Goal: Task Accomplishment & Management: Manage account settings

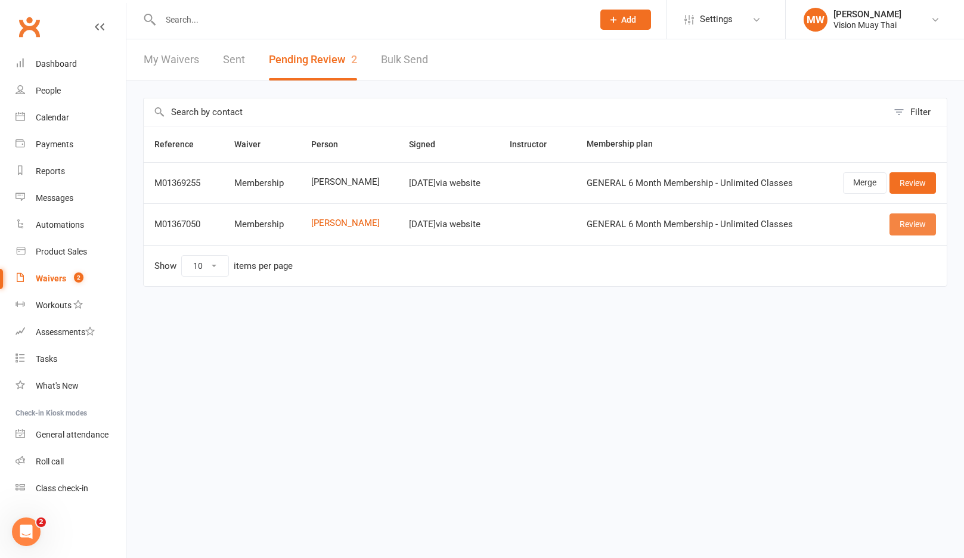
click at [921, 227] on link "Review" at bounding box center [913, 223] width 47 height 21
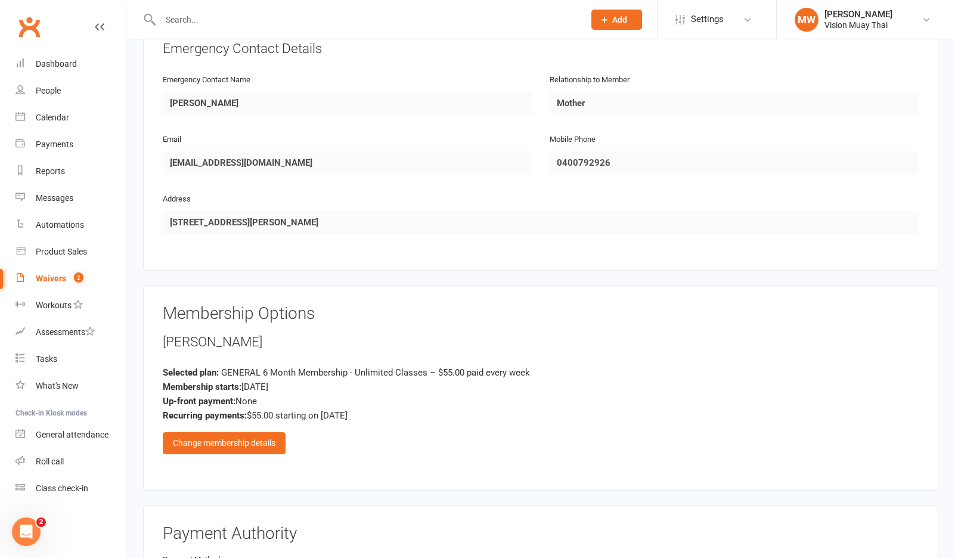
scroll to position [570, 0]
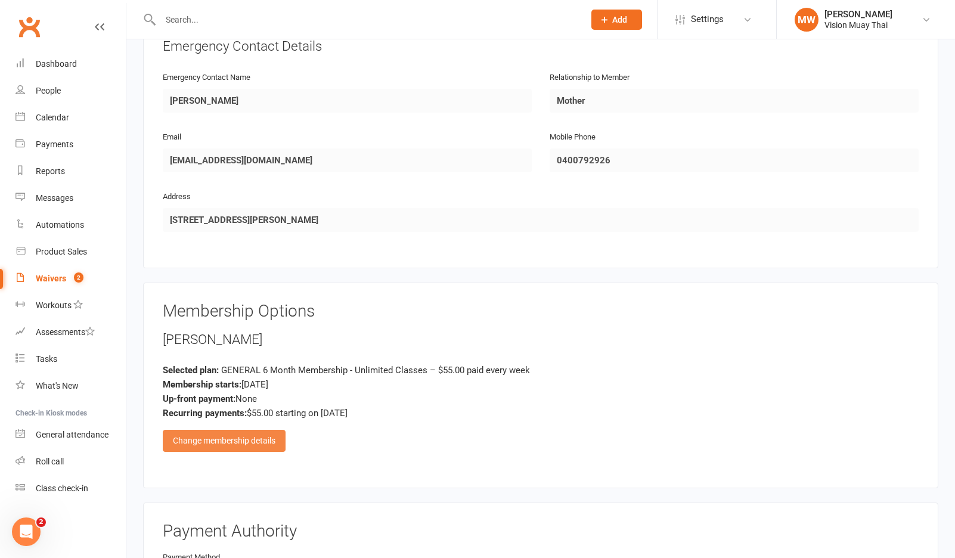
click at [231, 430] on div "Change membership details" at bounding box center [224, 440] width 123 height 21
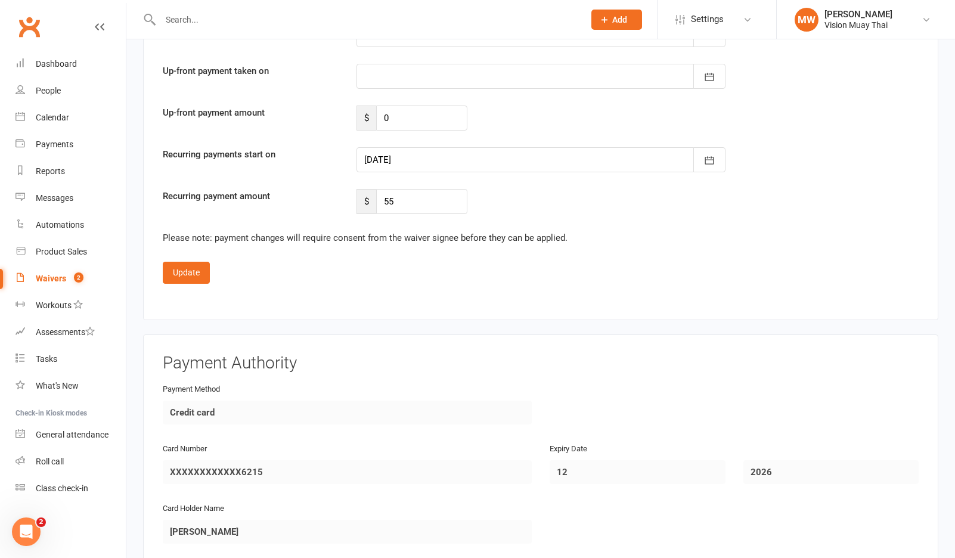
scroll to position [1211, 0]
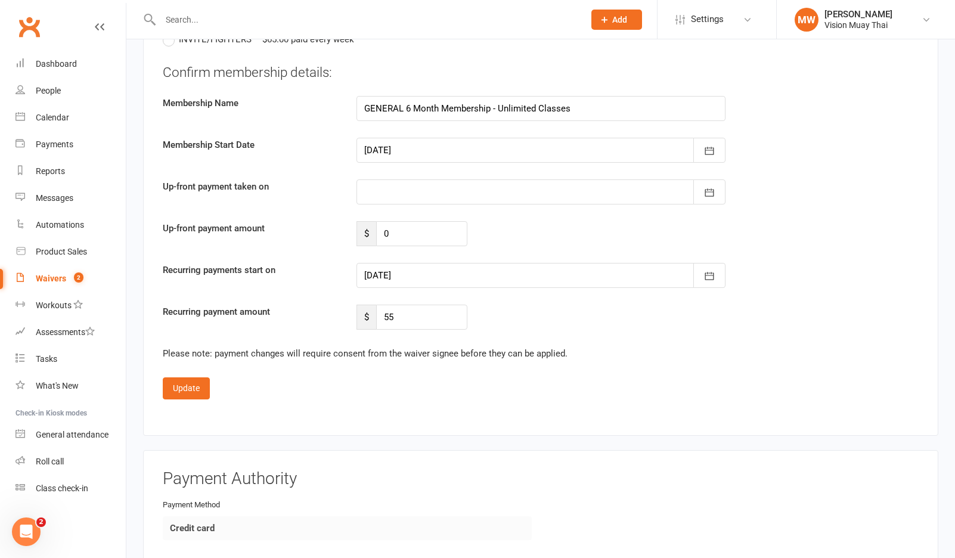
click at [414, 266] on div at bounding box center [541, 275] width 369 height 25
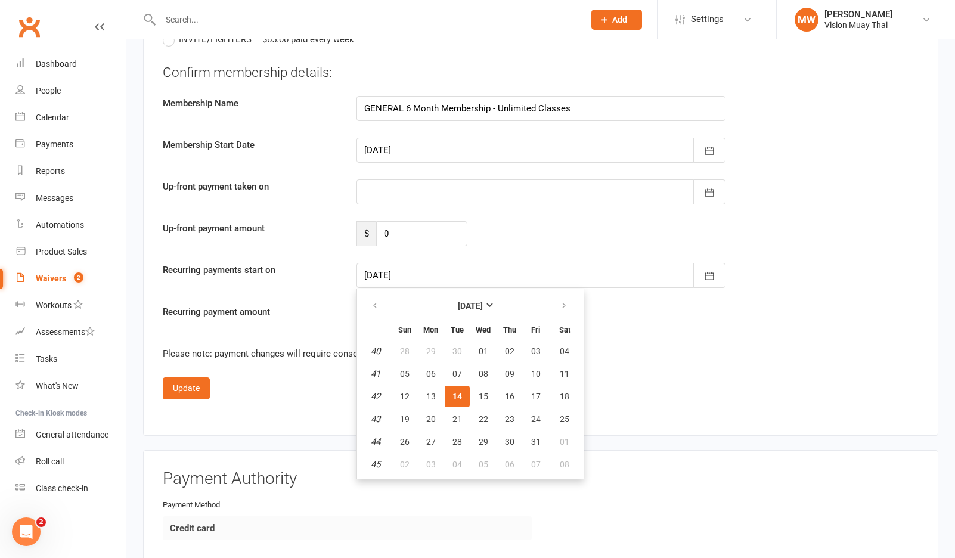
click at [649, 390] on div "Update" at bounding box center [541, 387] width 756 height 21
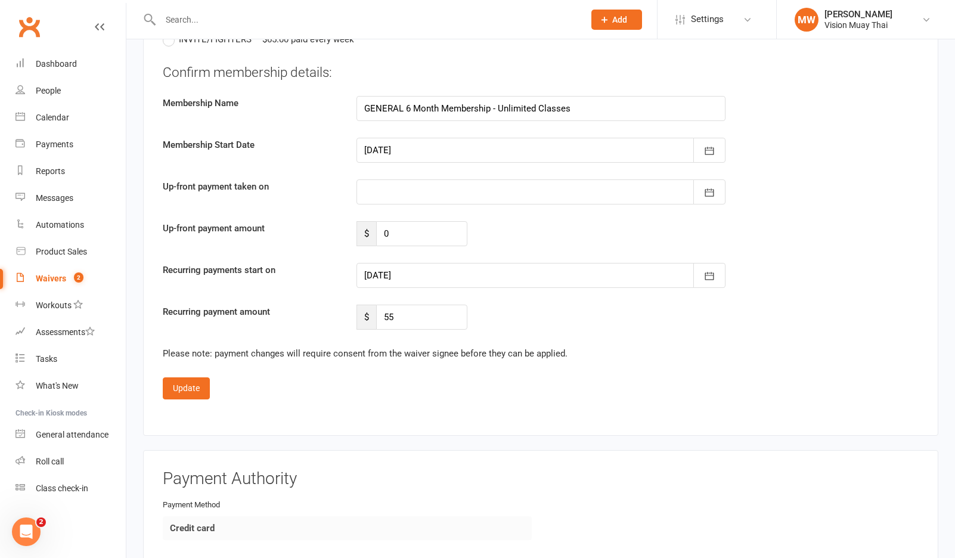
scroll to position [1591, 0]
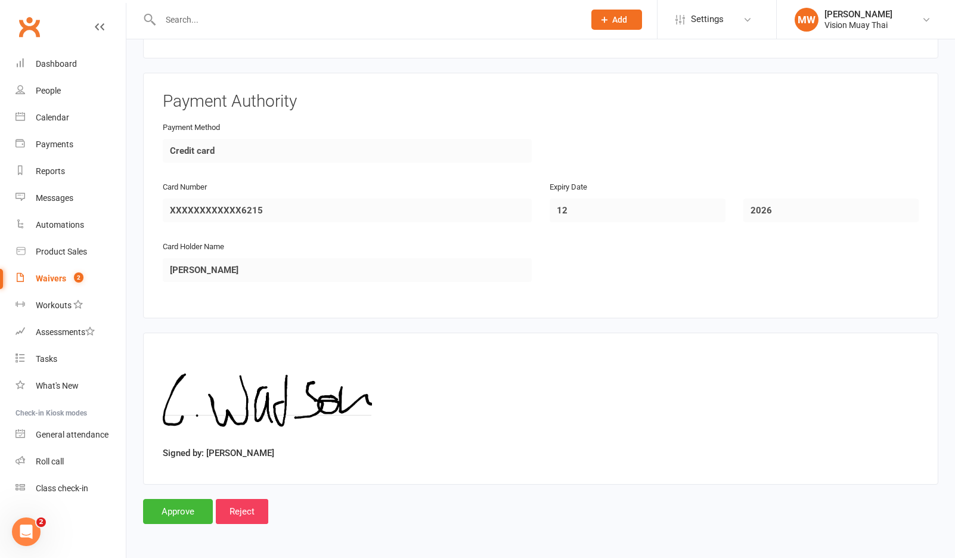
click at [70, 281] on count-badge "2" at bounding box center [76, 279] width 16 height 10
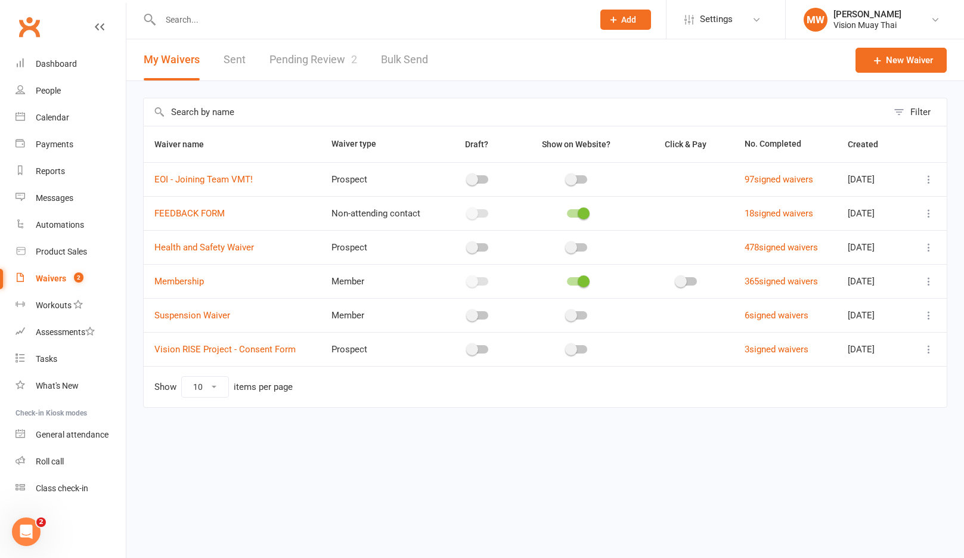
click at [313, 45] on link "Pending Review 2" at bounding box center [313, 59] width 88 height 41
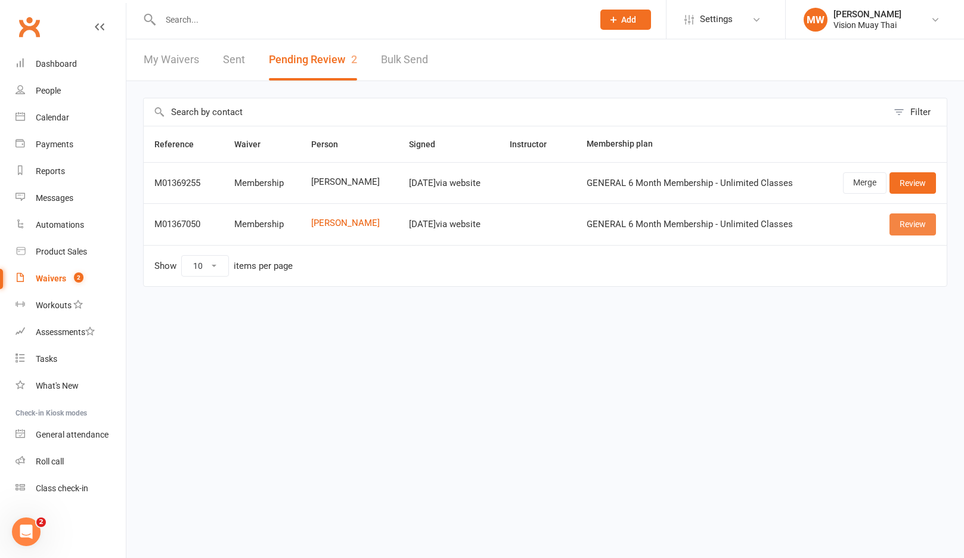
click at [921, 224] on link "Review" at bounding box center [913, 223] width 47 height 21
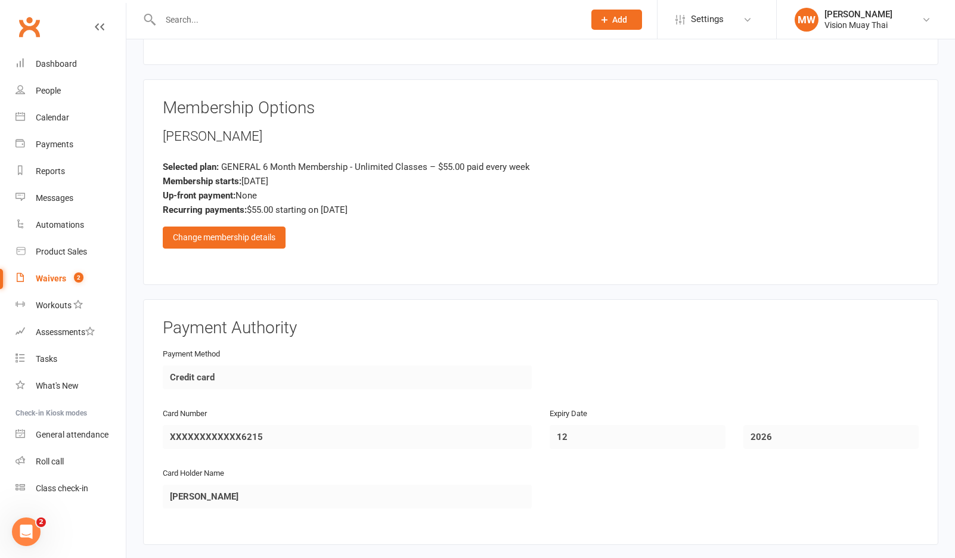
scroll to position [576, 0]
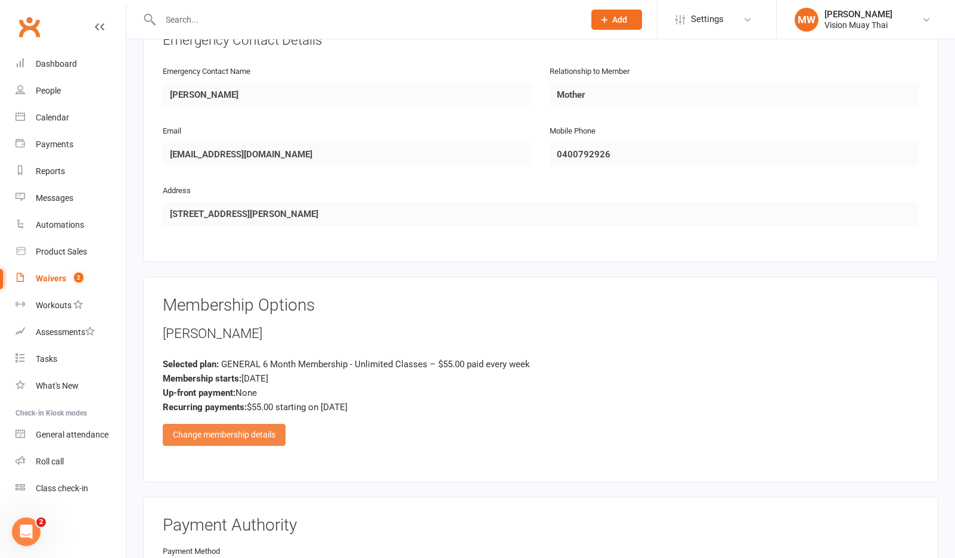
click at [249, 427] on div "Change membership details" at bounding box center [224, 434] width 123 height 21
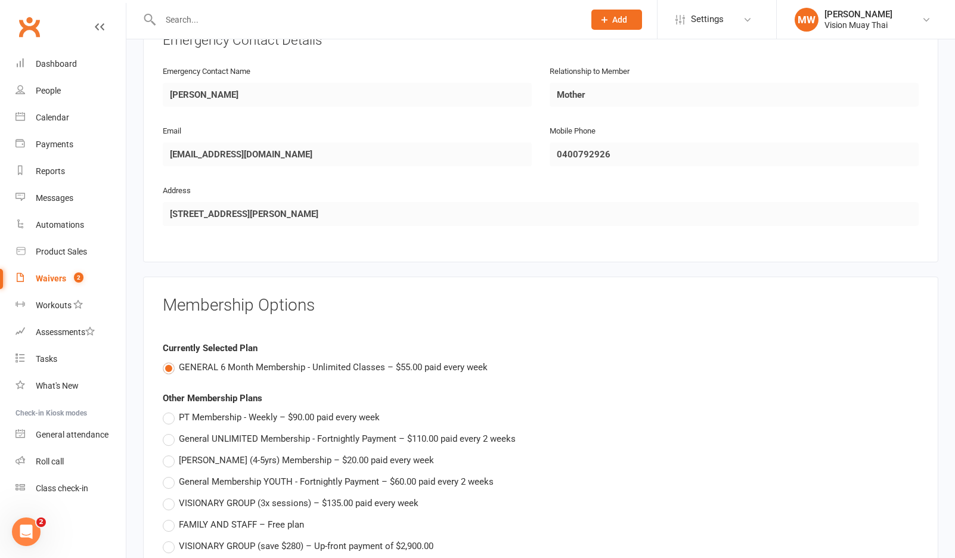
scroll to position [936, 0]
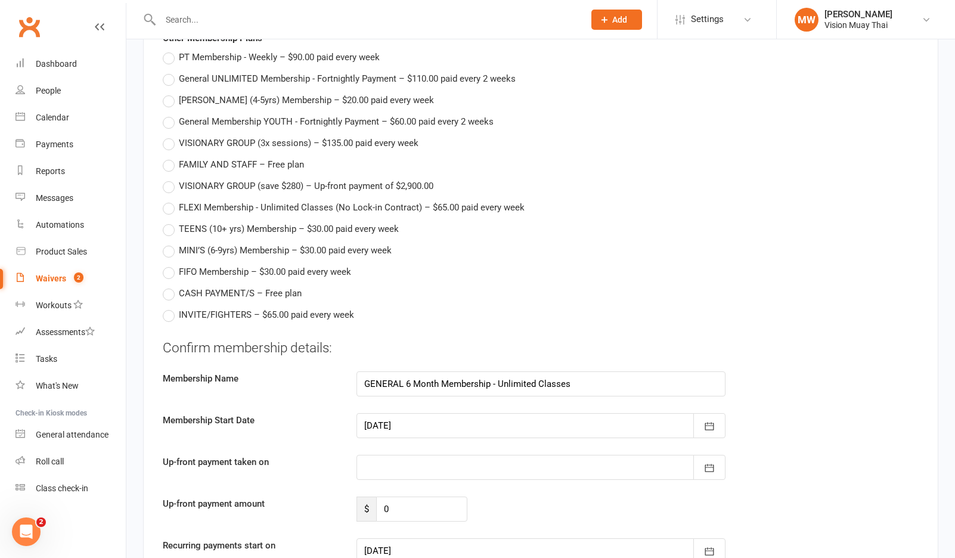
click at [440, 420] on div at bounding box center [541, 425] width 369 height 25
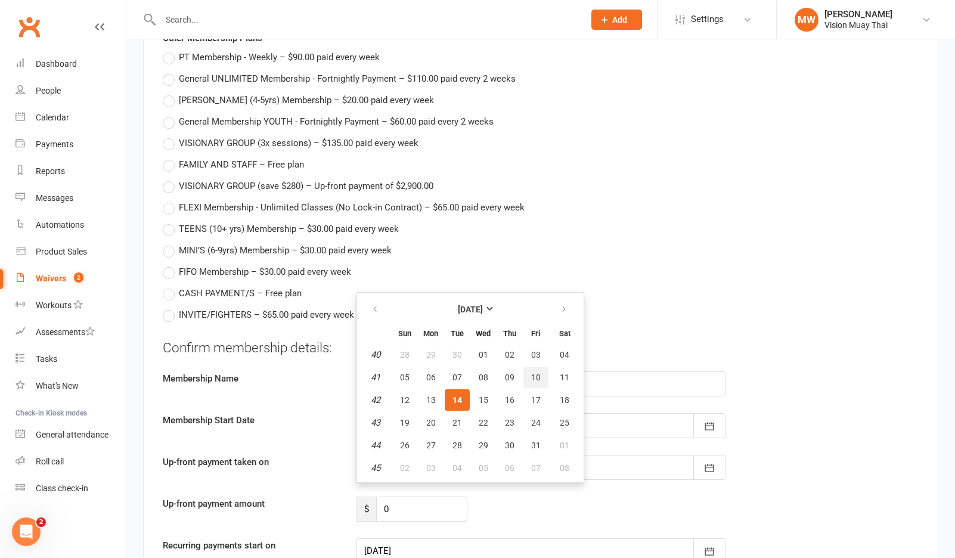
click at [527, 367] on button "10" at bounding box center [535, 377] width 25 height 21
type input "[DATE]"
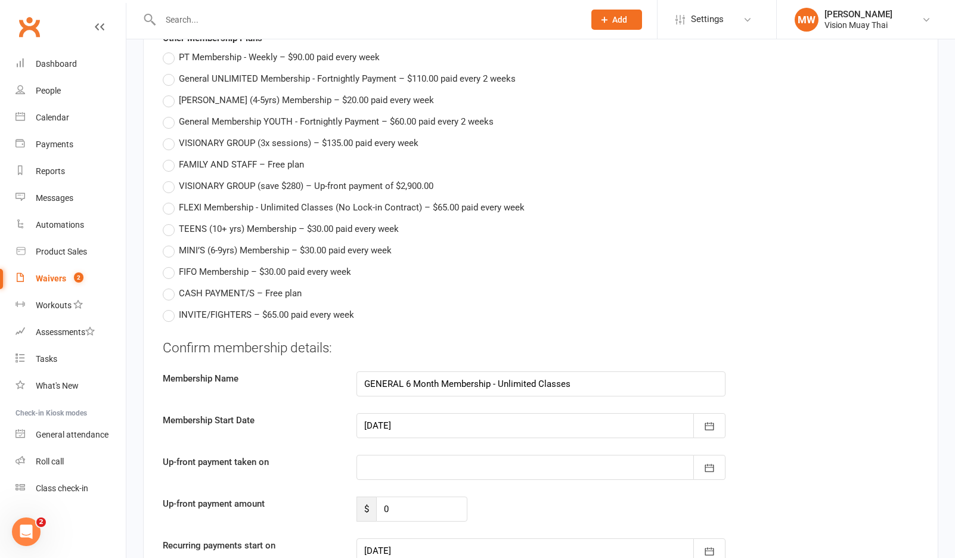
scroll to position [1147, 0]
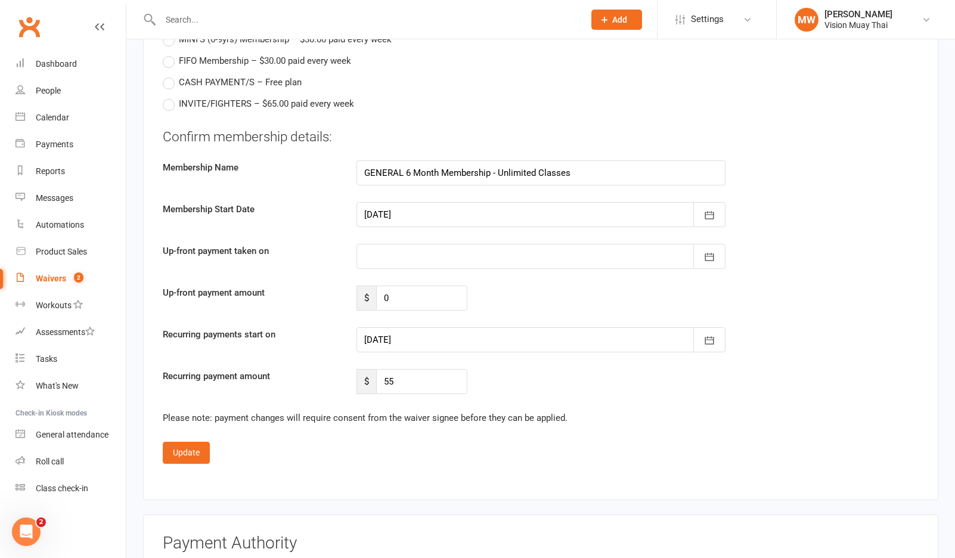
click at [464, 335] on div at bounding box center [541, 339] width 369 height 25
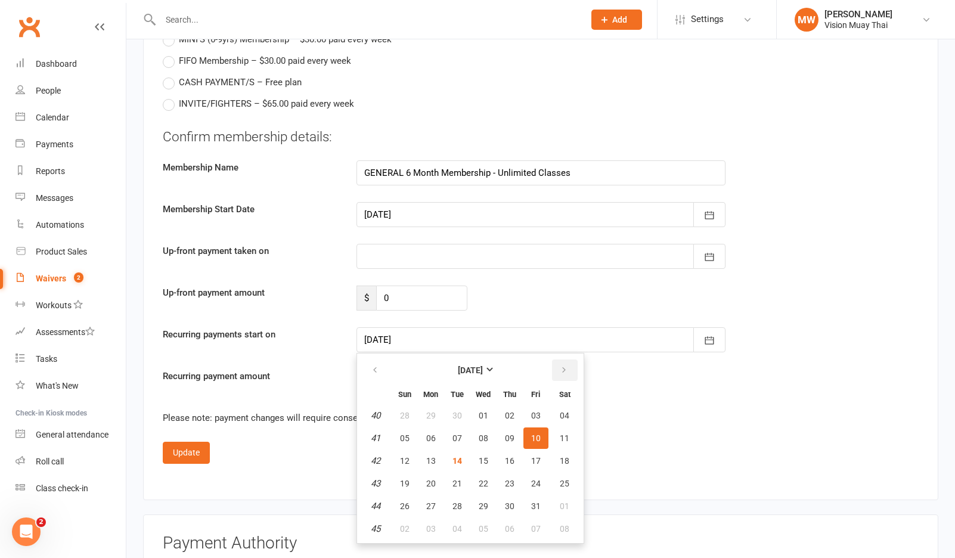
click at [564, 365] on icon "button" at bounding box center [564, 370] width 8 height 10
click at [538, 433] on span "07" at bounding box center [536, 438] width 10 height 10
type input "[DATE]"
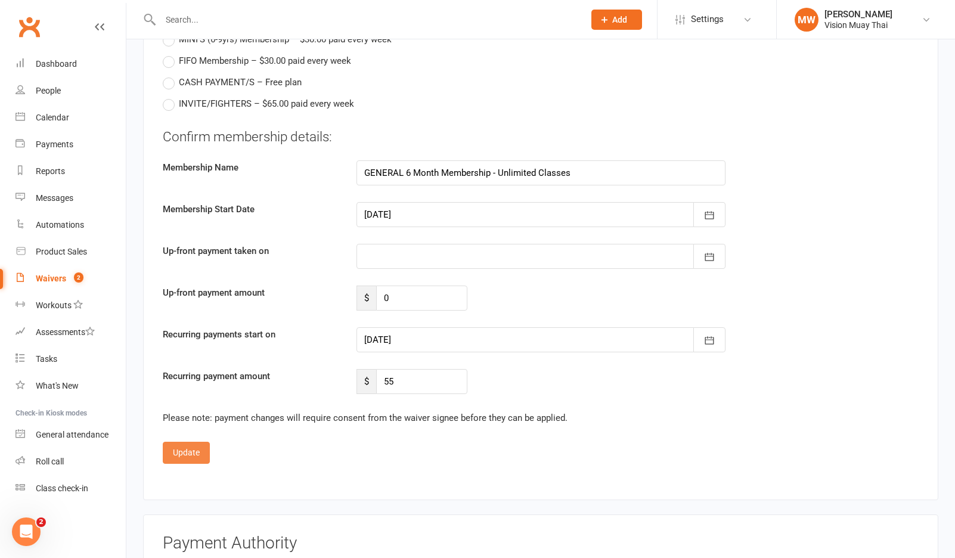
click at [200, 442] on button "Update" at bounding box center [186, 452] width 47 height 21
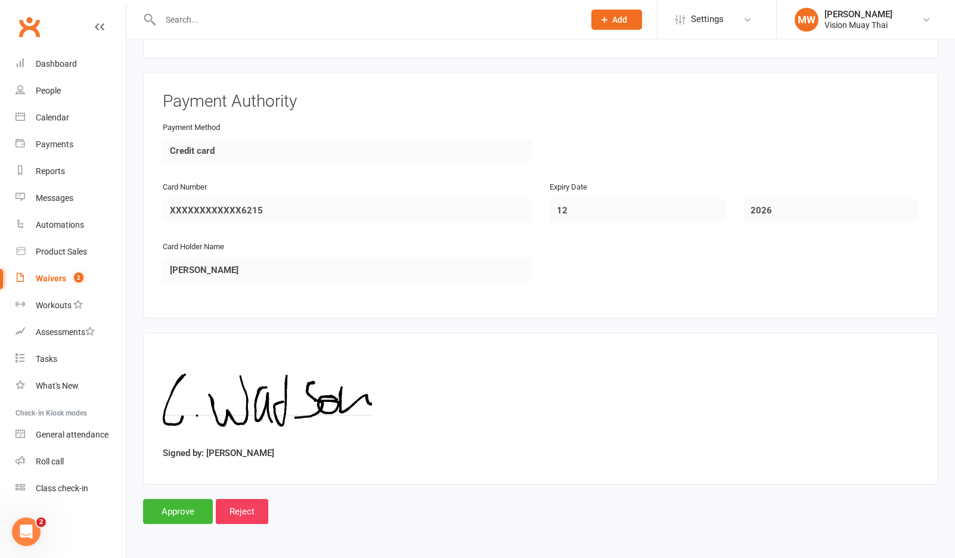
scroll to position [1002, 0]
click at [193, 509] on input "Approve" at bounding box center [178, 511] width 70 height 25
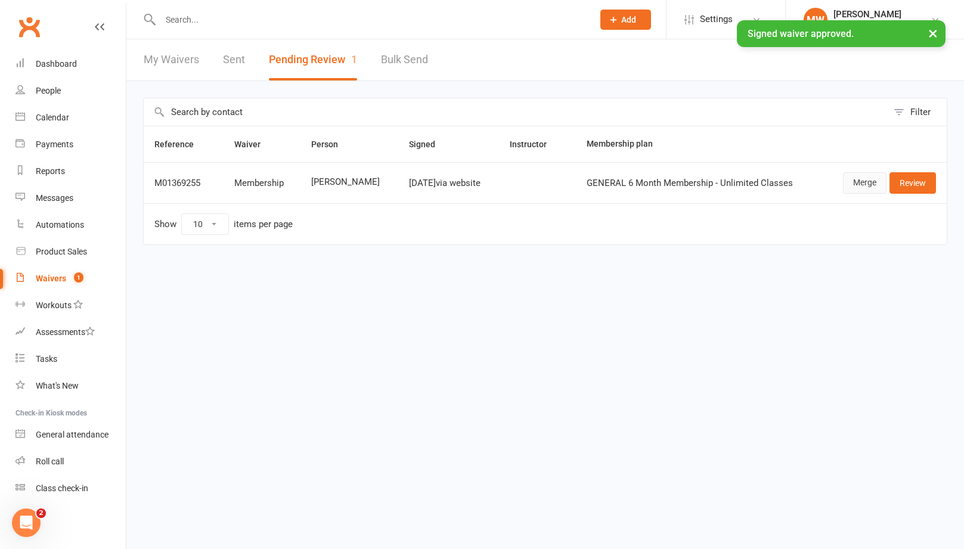
click at [848, 181] on link "Merge" at bounding box center [865, 182] width 44 height 21
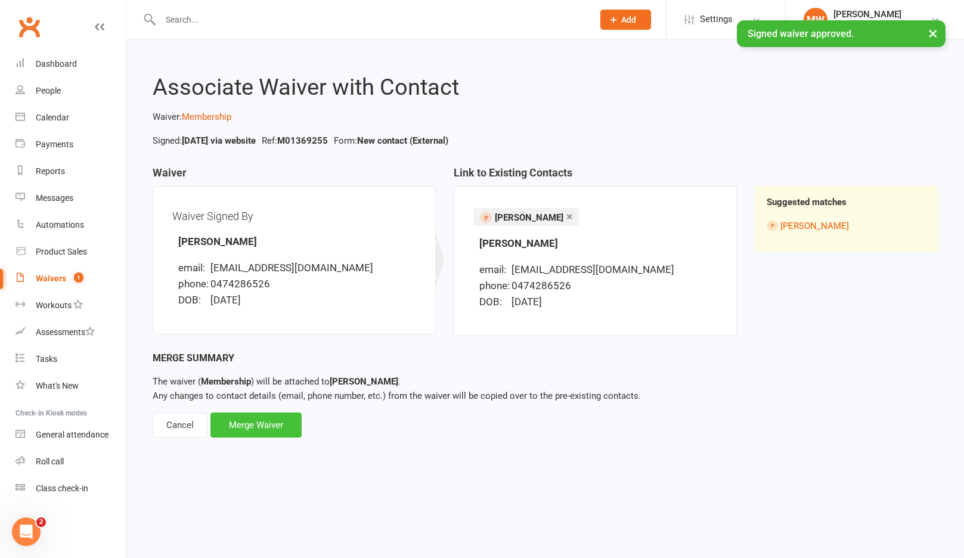
click at [283, 425] on div "Merge Waiver" at bounding box center [255, 425] width 91 height 25
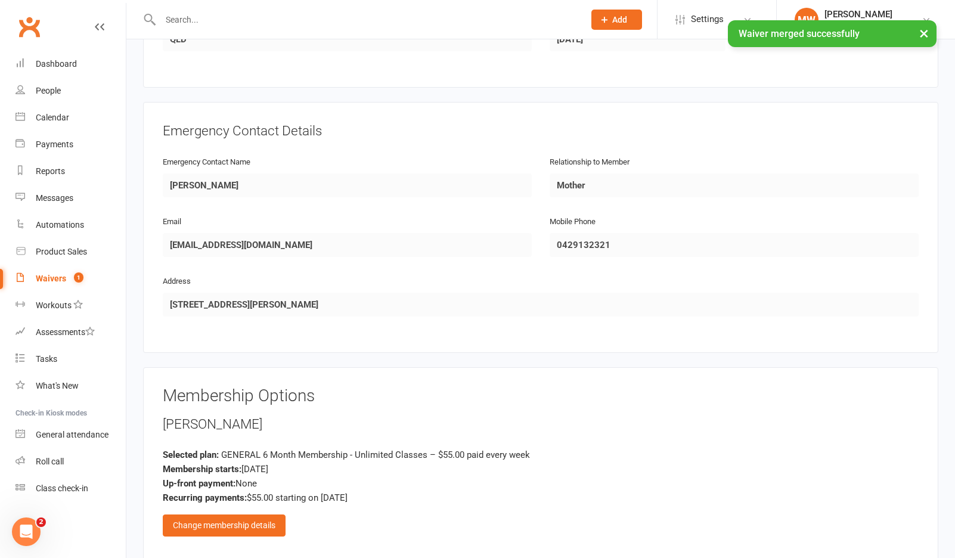
scroll to position [570, 0]
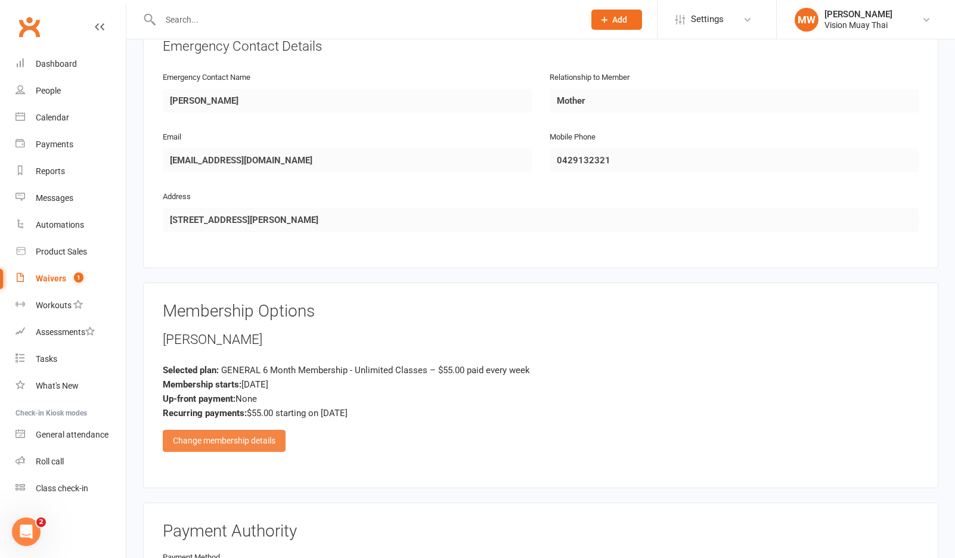
click at [271, 439] on div "Change membership details" at bounding box center [224, 440] width 123 height 21
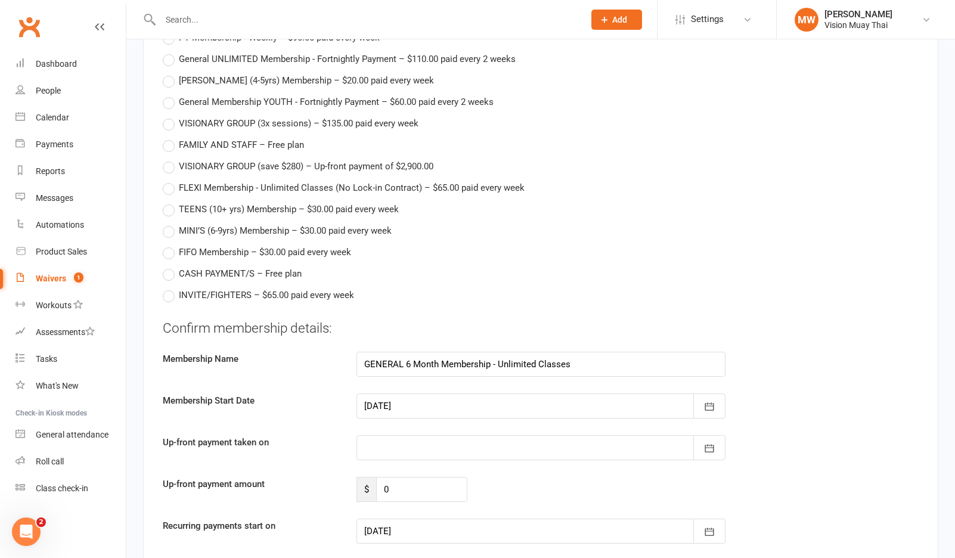
scroll to position [1183, 0]
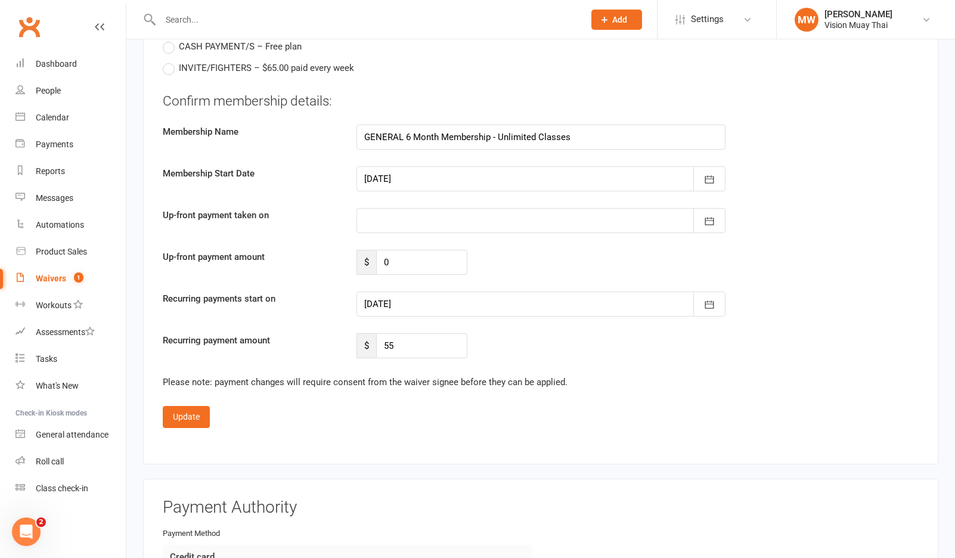
click at [401, 297] on div at bounding box center [541, 304] width 369 height 25
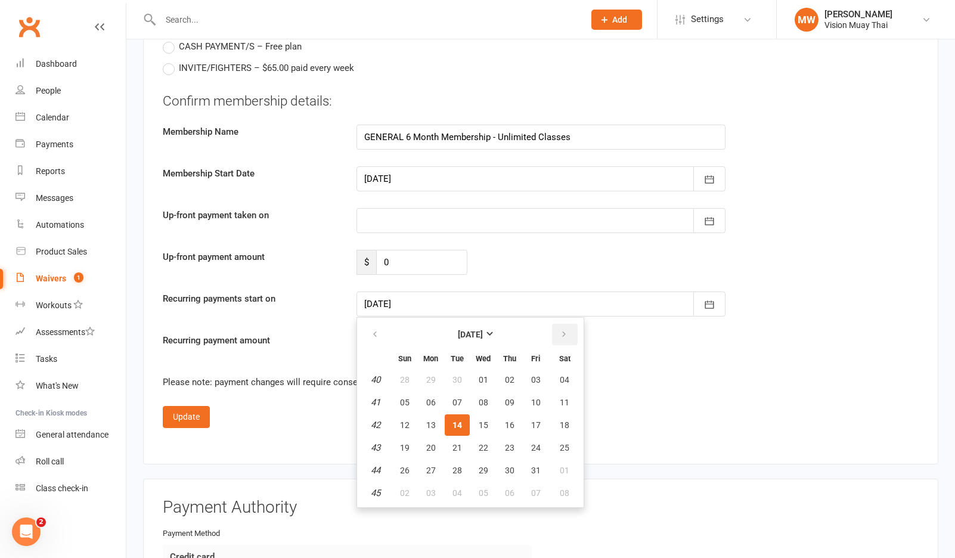
click at [561, 324] on button "button" at bounding box center [565, 334] width 26 height 21
click at [532, 398] on span "07" at bounding box center [536, 403] width 10 height 10
type input "[DATE]"
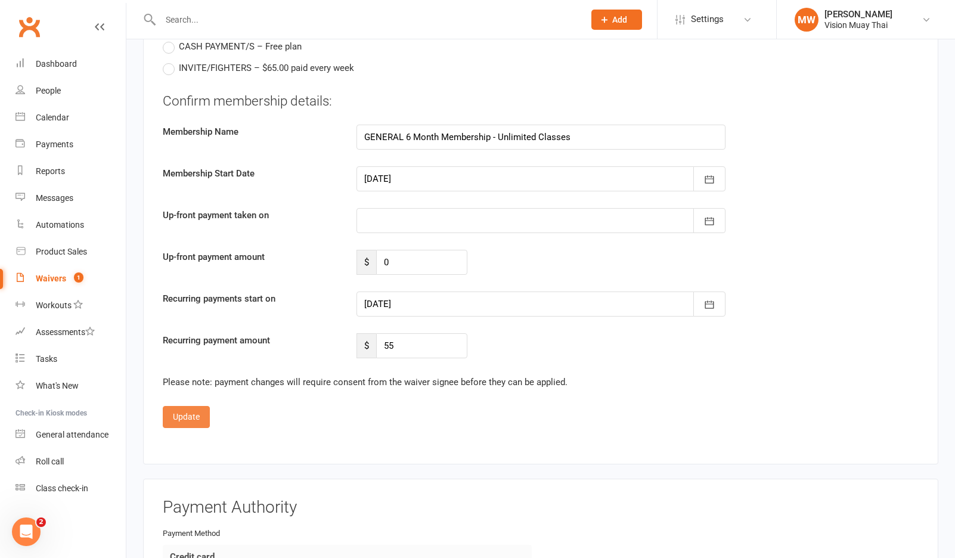
click at [198, 412] on button "Update" at bounding box center [186, 416] width 47 height 21
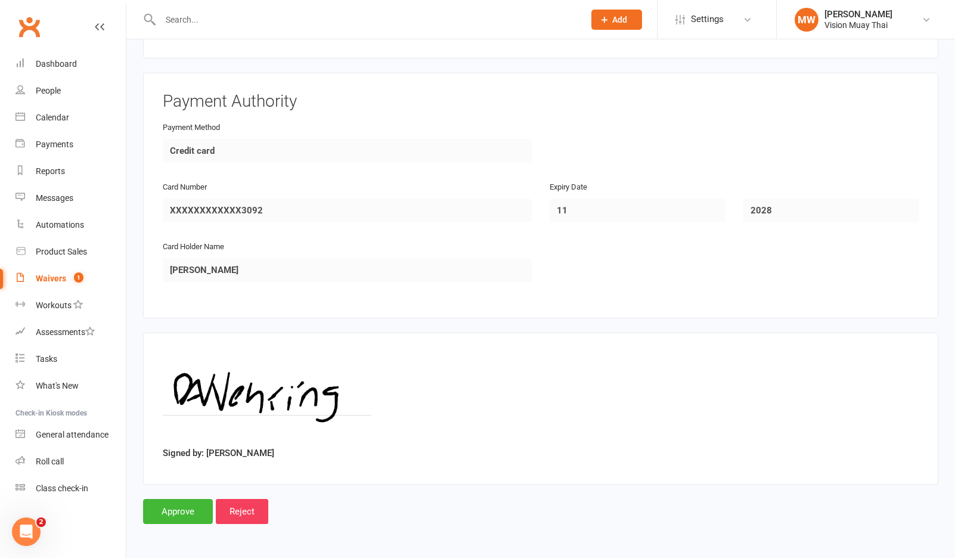
scroll to position [1002, 0]
click at [194, 499] on input "Approve" at bounding box center [178, 511] width 70 height 25
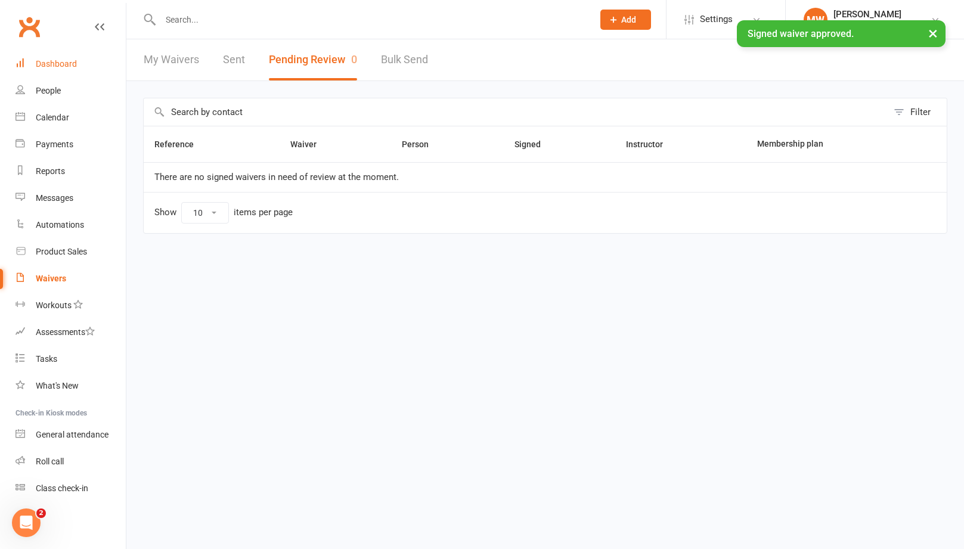
click at [76, 62] on link "Dashboard" at bounding box center [71, 64] width 110 height 27
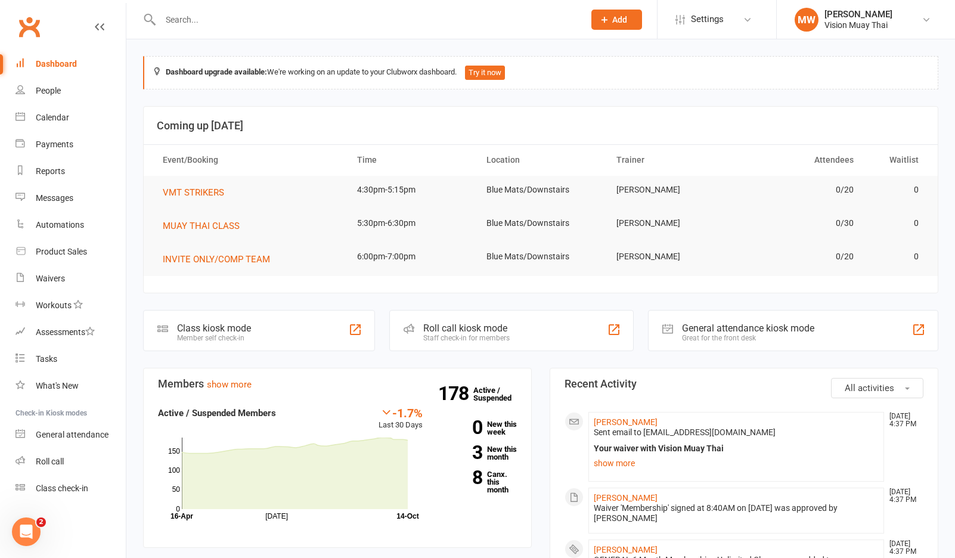
click at [198, 20] on input "text" at bounding box center [366, 19] width 419 height 17
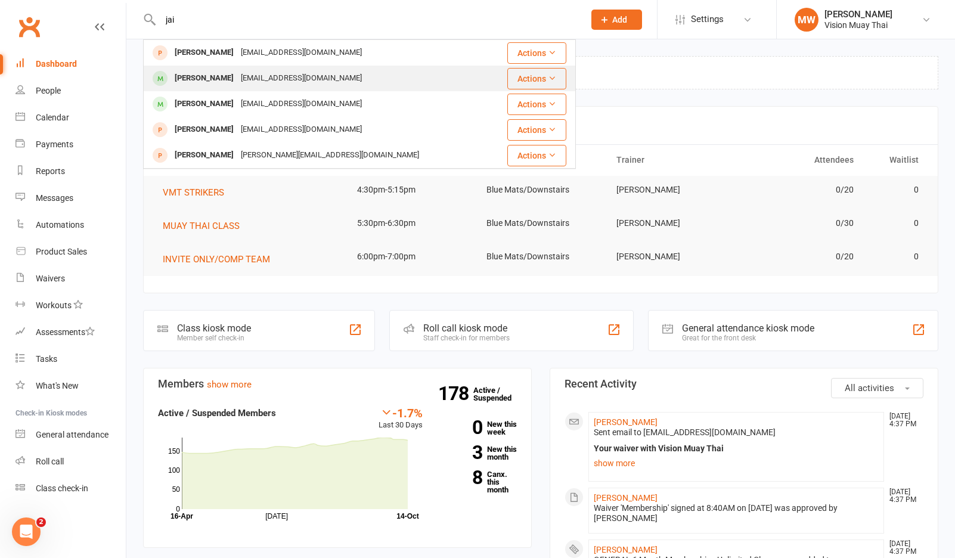
type input "jai"
click at [258, 73] on div "[EMAIL_ADDRESS][DOMAIN_NAME]" at bounding box center [301, 78] width 128 height 17
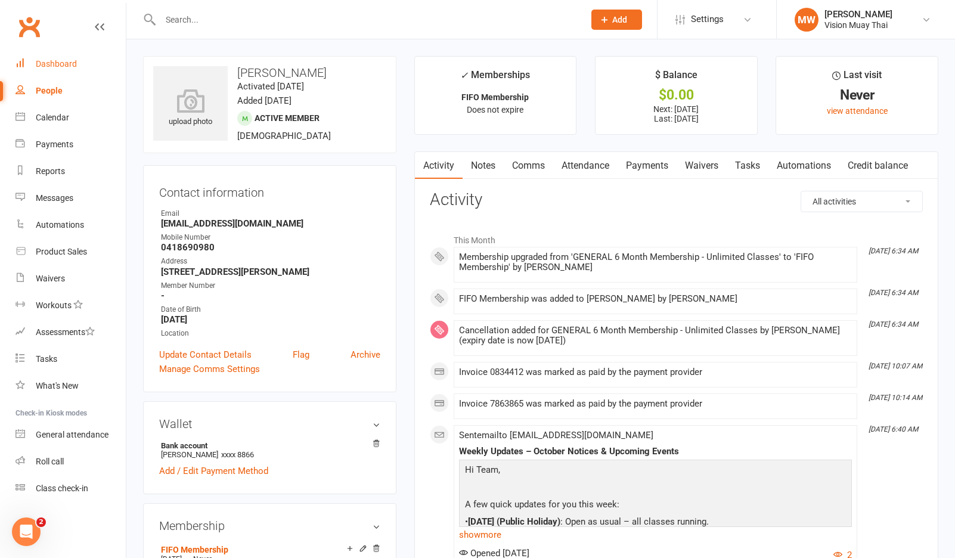
click at [55, 64] on div "Dashboard" at bounding box center [56, 64] width 41 height 10
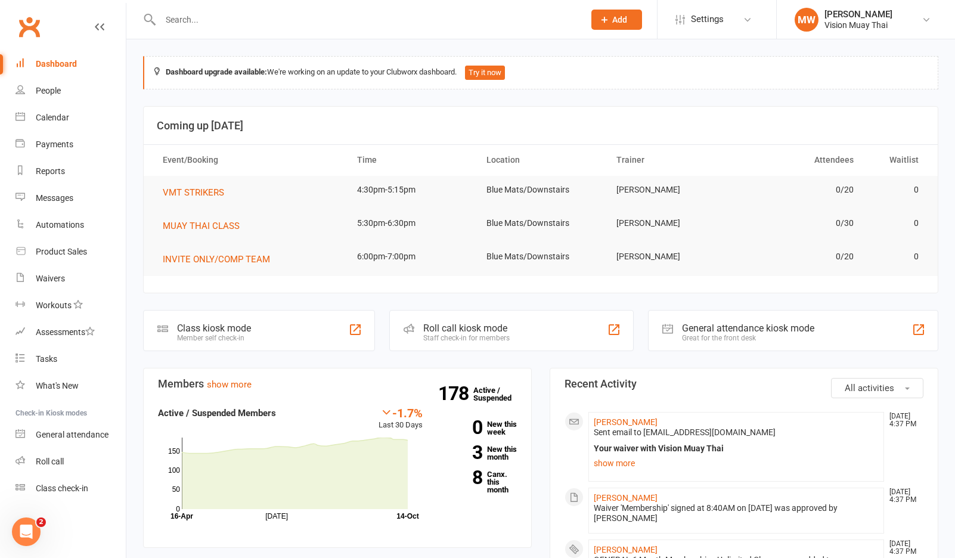
click at [42, 66] on div "Dashboard" at bounding box center [56, 64] width 41 height 10
click at [49, 138] on link "Payments" at bounding box center [71, 144] width 110 height 27
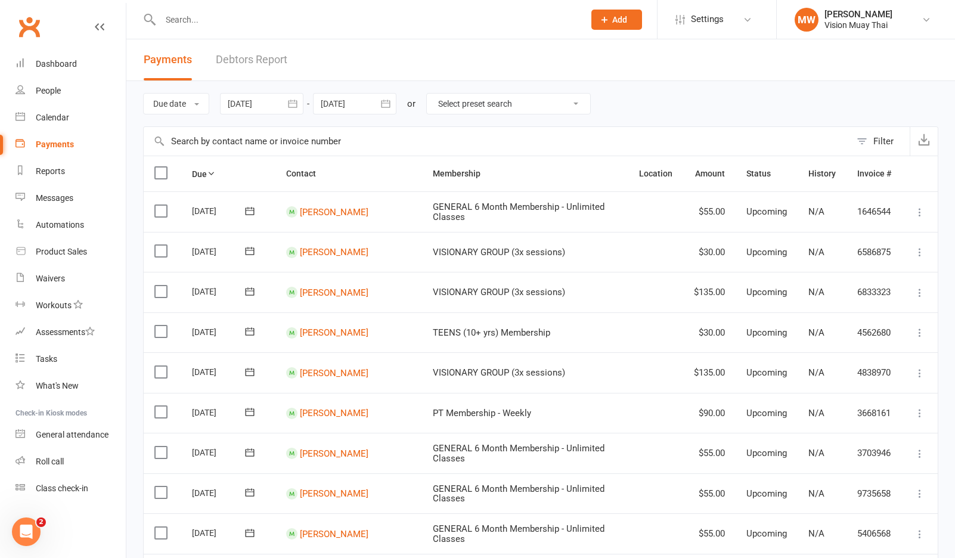
click at [244, 63] on link "Debtors Report" at bounding box center [252, 59] width 72 height 41
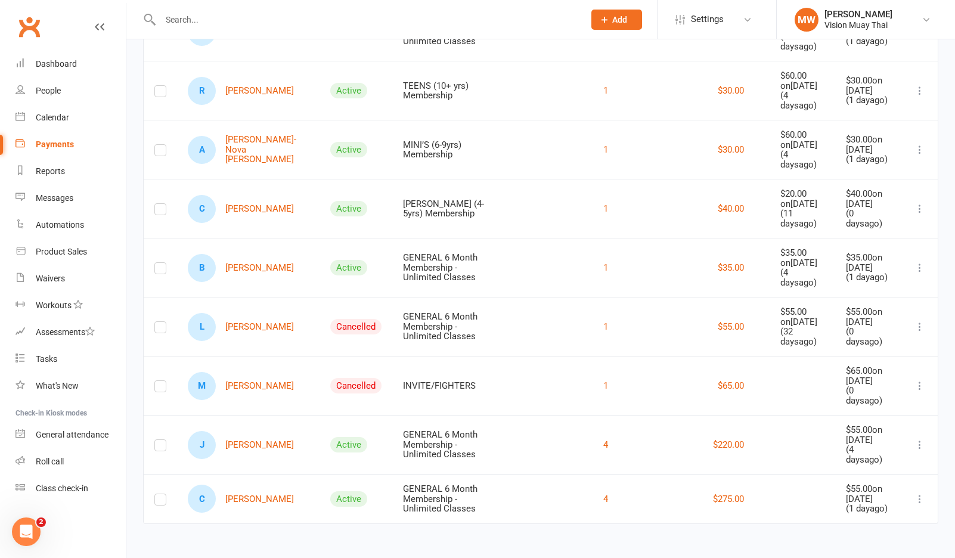
scroll to position [432, 0]
click at [238, 372] on link "M [PERSON_NAME]" at bounding box center [241, 386] width 106 height 28
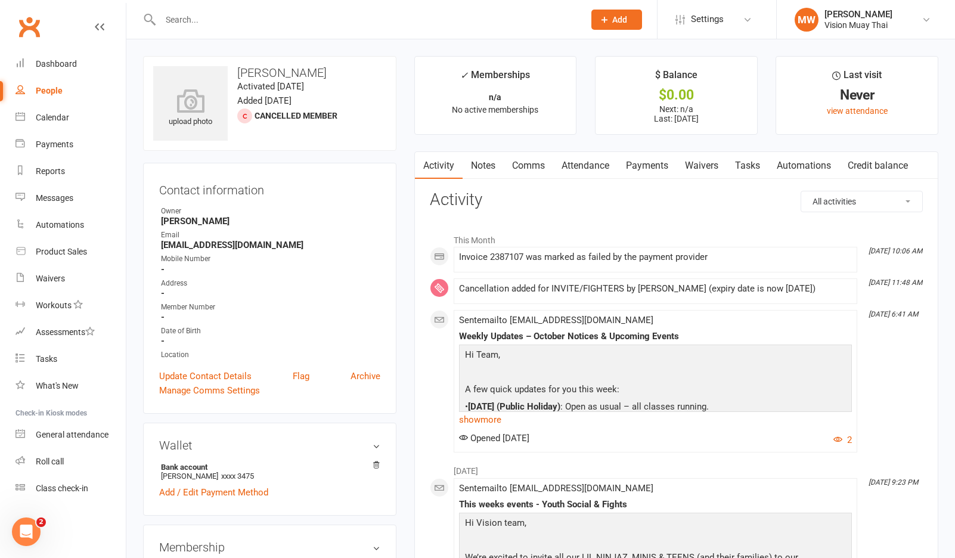
click at [637, 163] on link "Payments" at bounding box center [647, 165] width 59 height 27
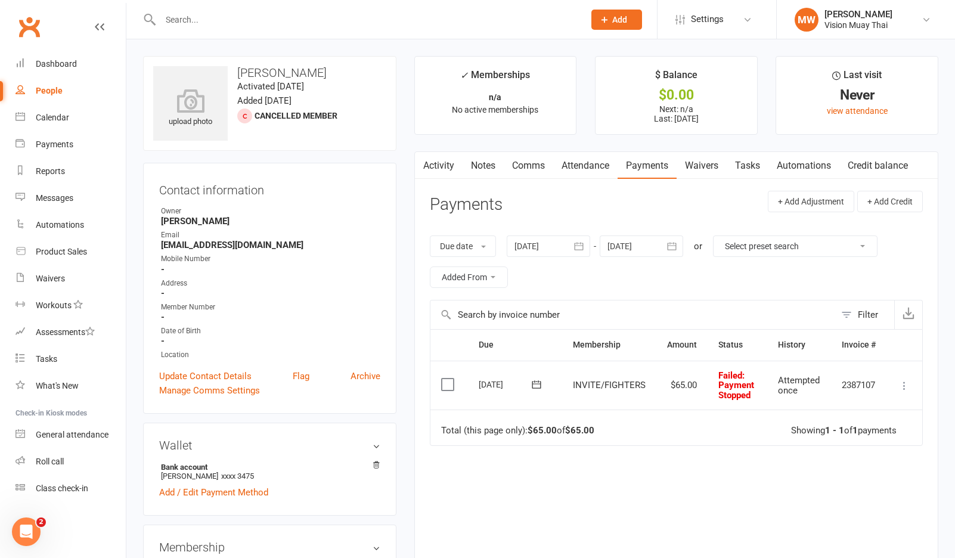
scroll to position [101, 0]
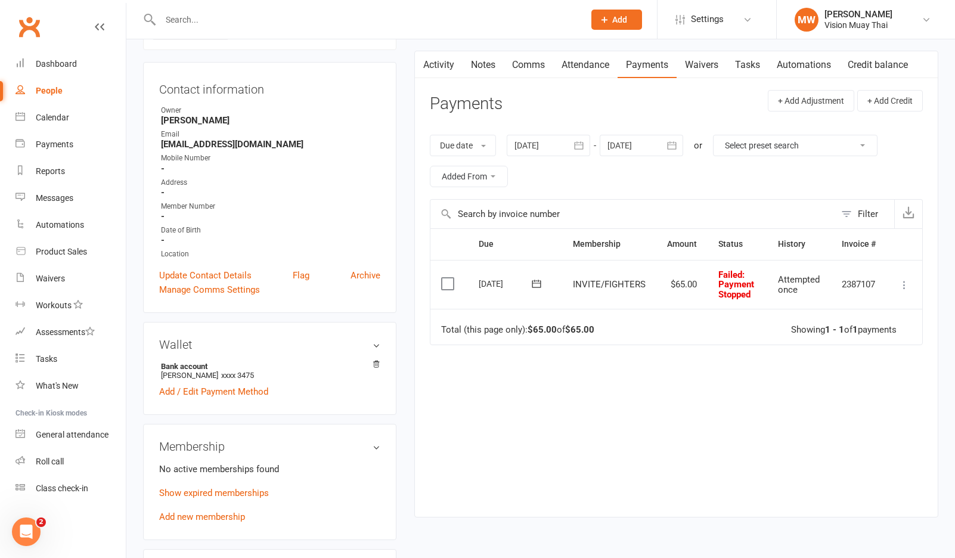
click at [904, 279] on icon at bounding box center [904, 285] width 12 height 12
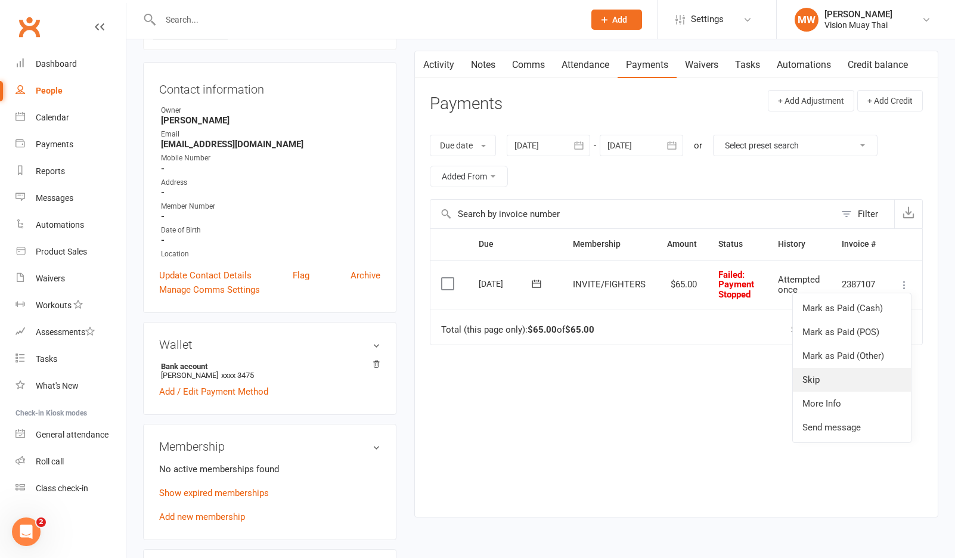
click at [870, 379] on link "Skip" at bounding box center [852, 380] width 118 height 24
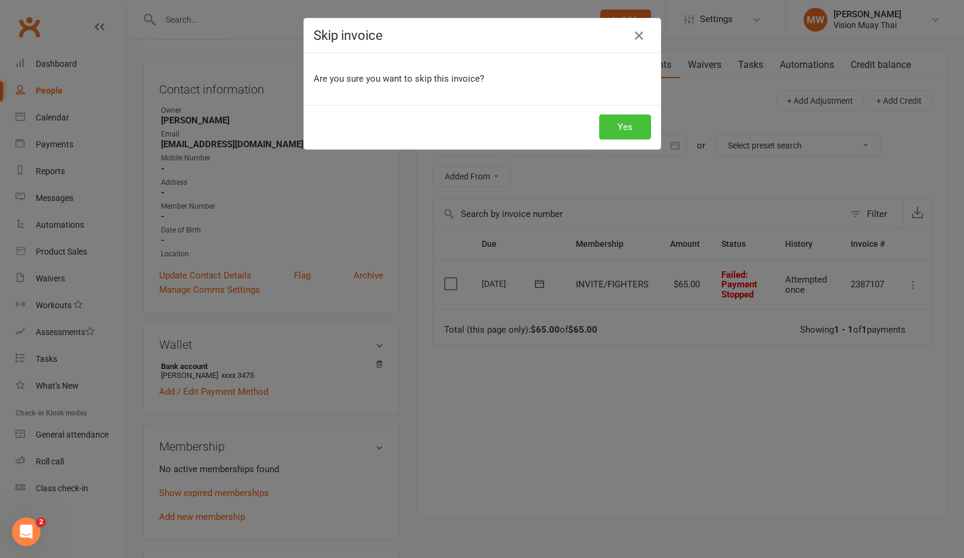
click at [602, 130] on button "Yes" at bounding box center [625, 126] width 52 height 25
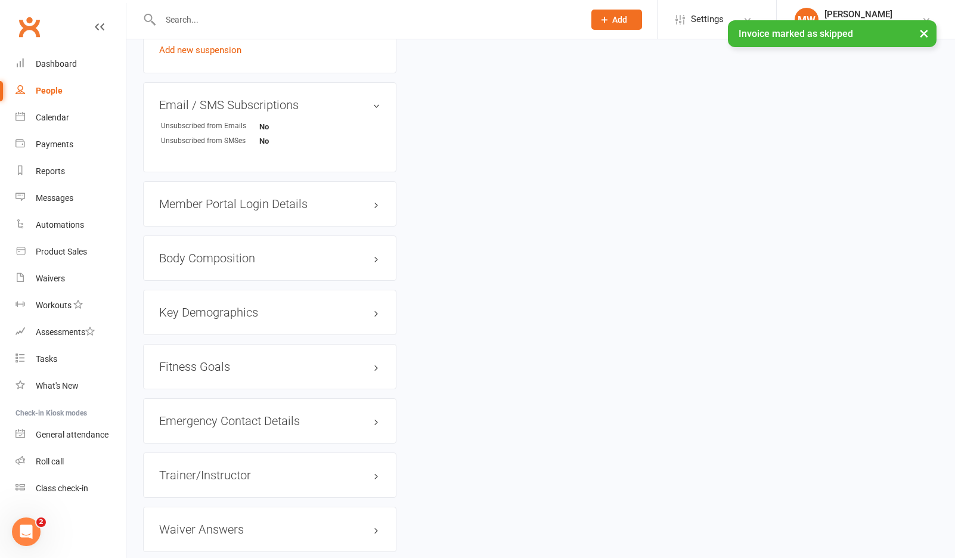
scroll to position [0, 0]
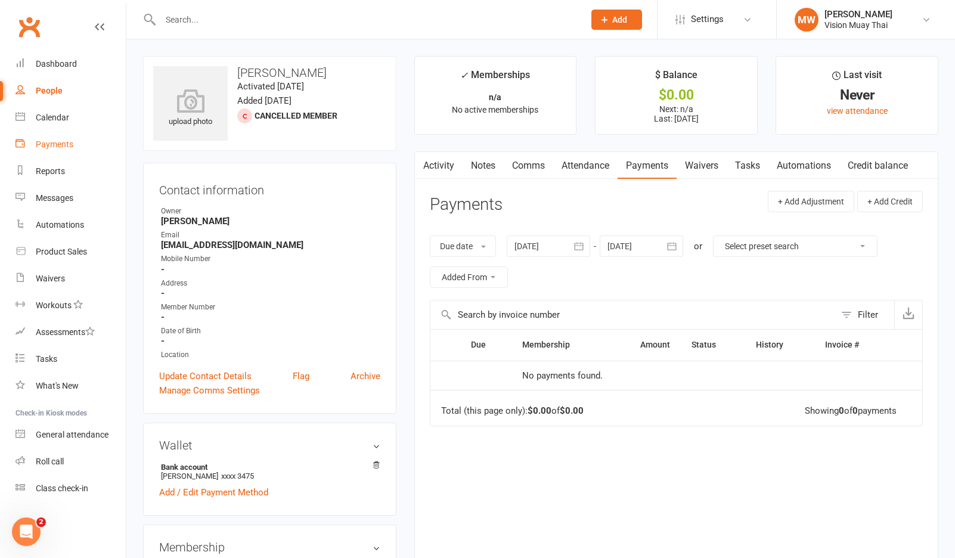
click at [79, 140] on link "Payments" at bounding box center [71, 144] width 110 height 27
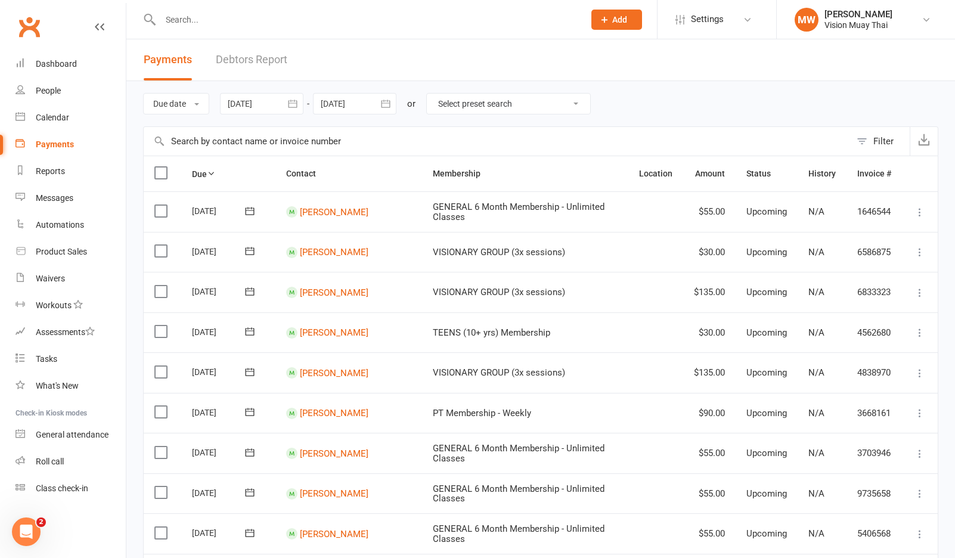
click at [264, 62] on link "Debtors Report" at bounding box center [252, 59] width 72 height 41
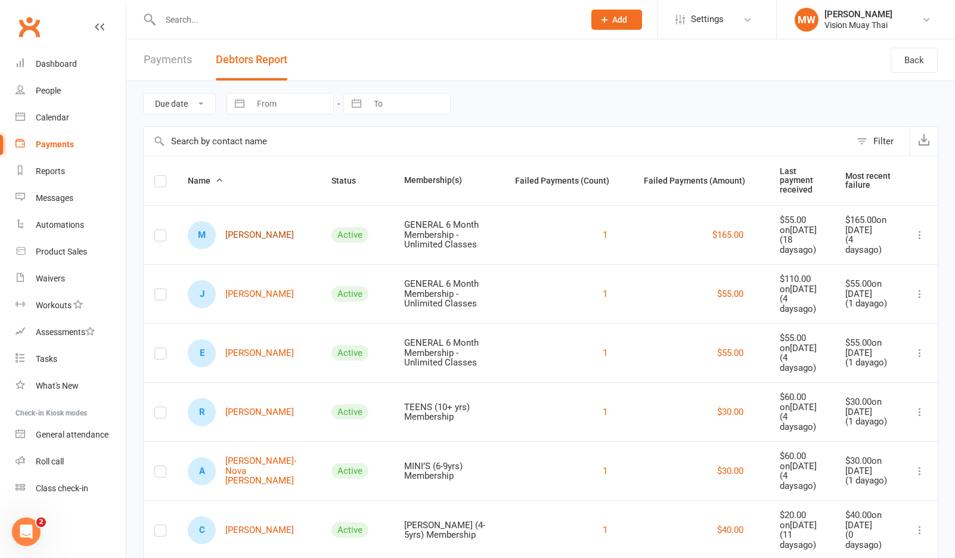
click at [246, 240] on link "M [PERSON_NAME]" at bounding box center [241, 235] width 106 height 28
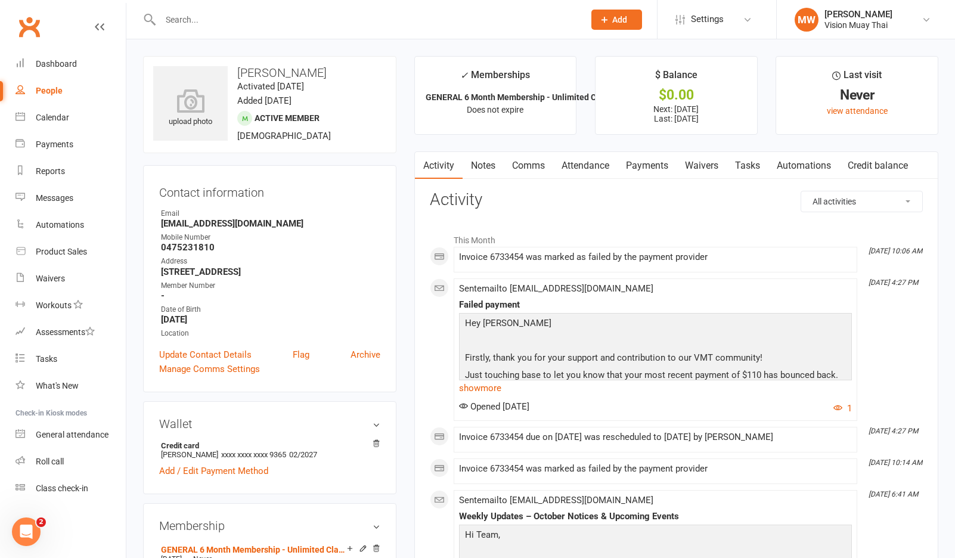
click at [660, 159] on link "Payments" at bounding box center [647, 165] width 59 height 27
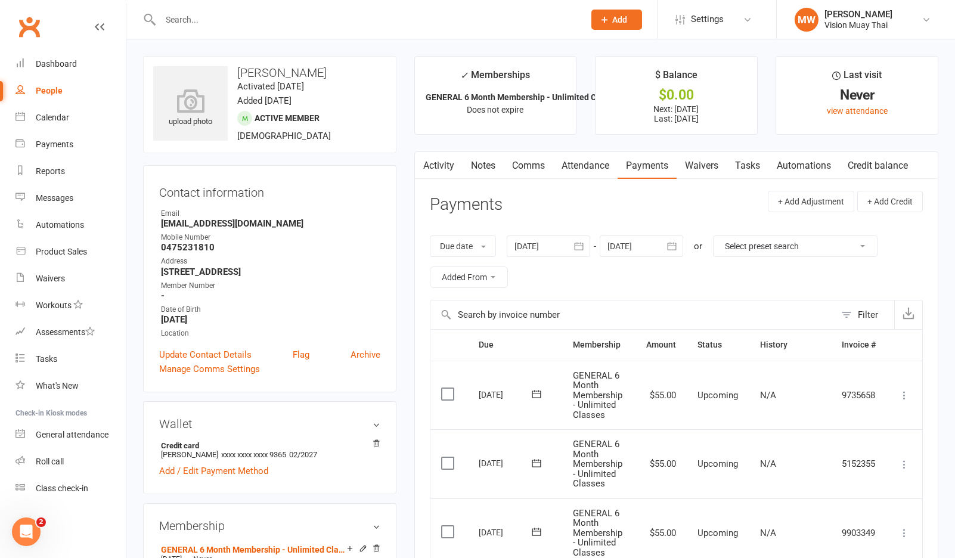
click at [535, 169] on link "Comms" at bounding box center [528, 165] width 49 height 27
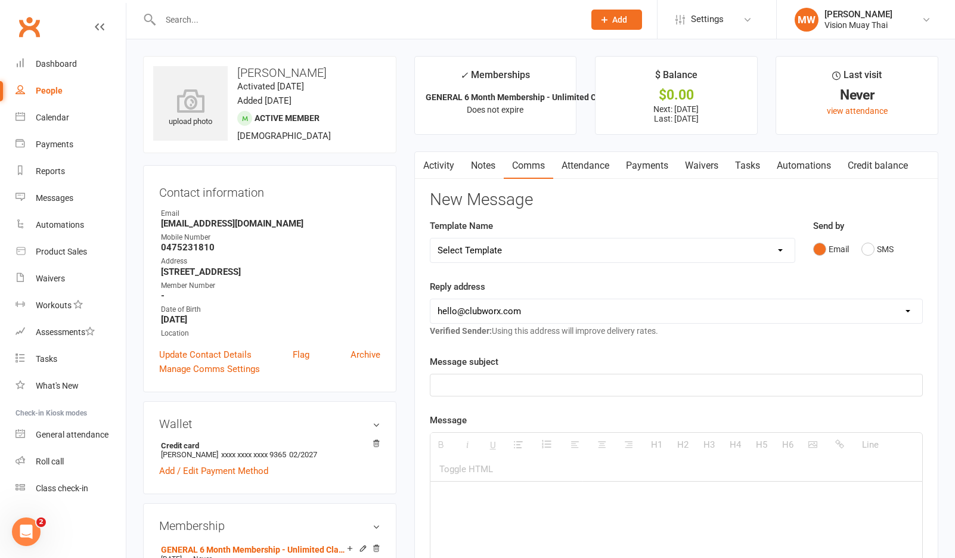
click at [450, 158] on link "Activity" at bounding box center [439, 165] width 48 height 27
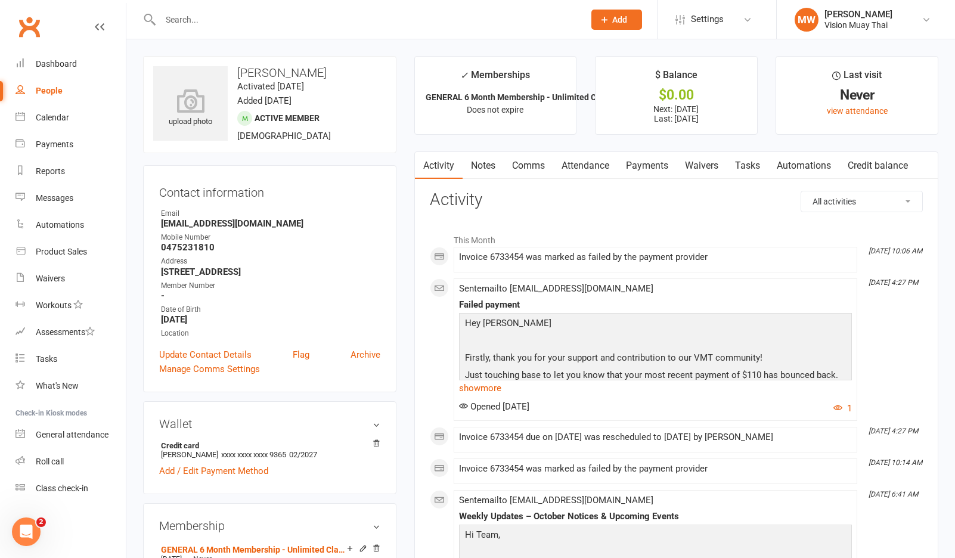
click at [628, 164] on link "Payments" at bounding box center [647, 165] width 59 height 27
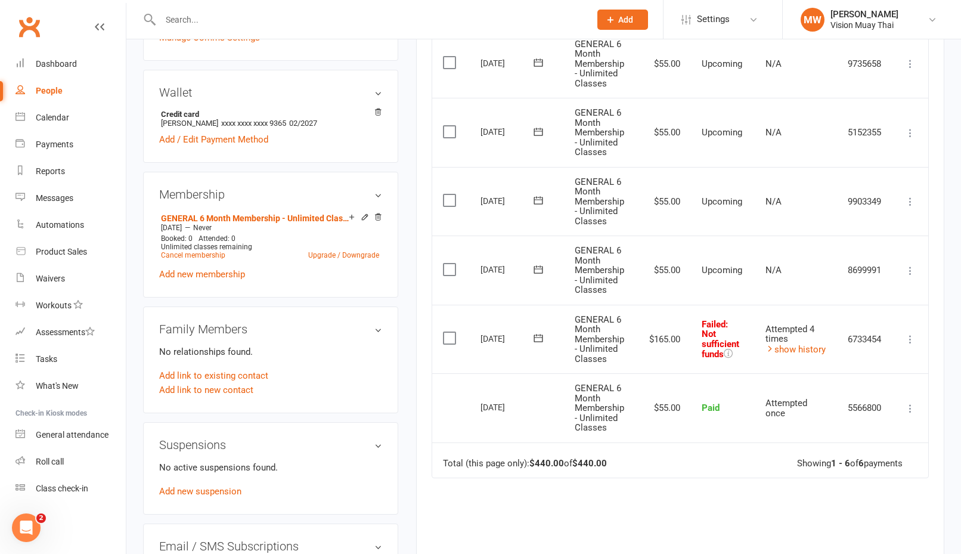
scroll to position [330, 0]
click at [913, 335] on icon at bounding box center [910, 341] width 12 height 12
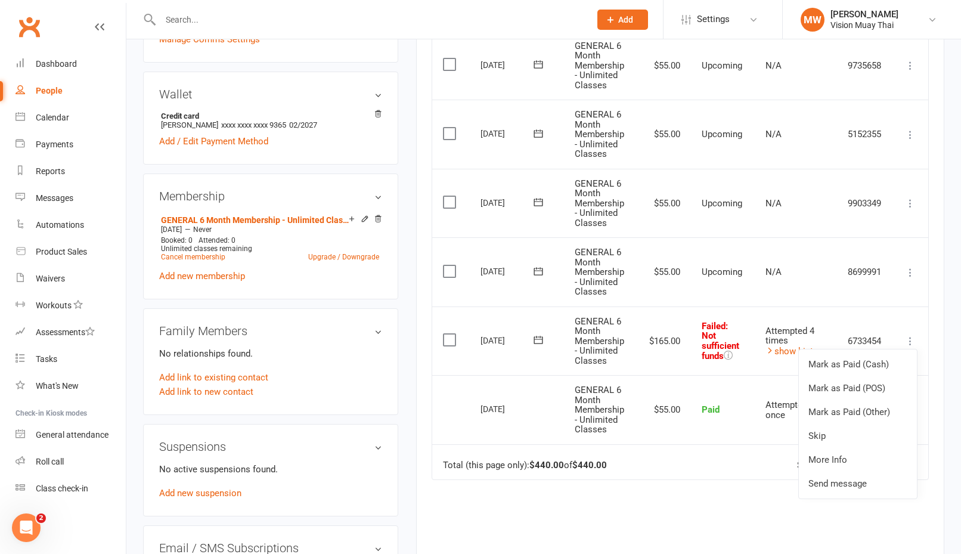
click at [733, 377] on td "Paid" at bounding box center [723, 409] width 64 height 69
click at [913, 335] on icon at bounding box center [910, 341] width 12 height 12
click at [890, 401] on link "Mark as Paid (Other)" at bounding box center [858, 412] width 118 height 24
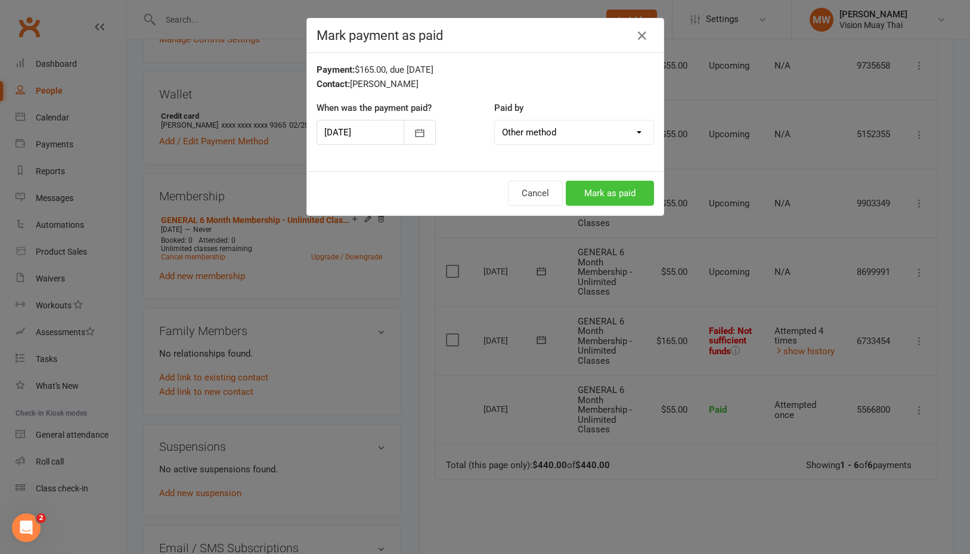
click at [630, 188] on button "Mark as paid" at bounding box center [610, 193] width 88 height 25
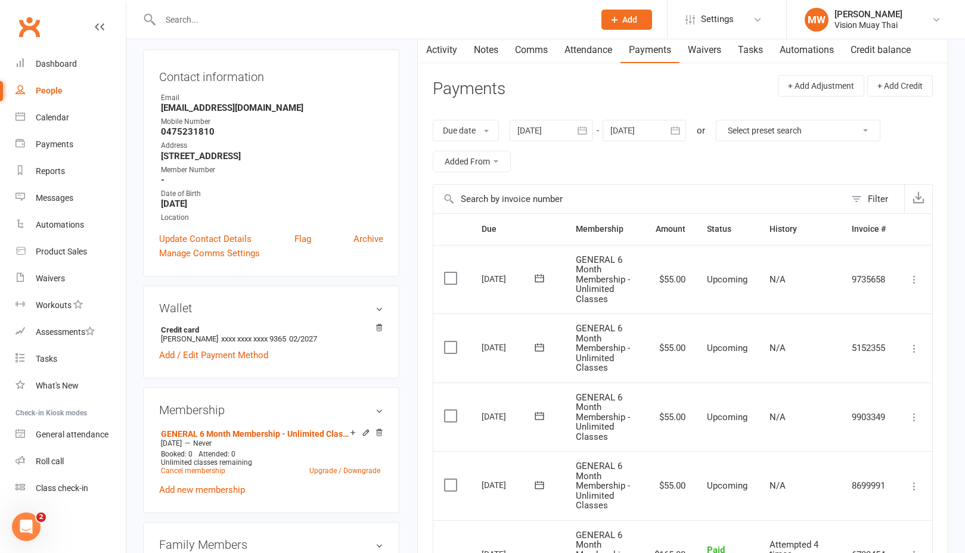
scroll to position [213, 0]
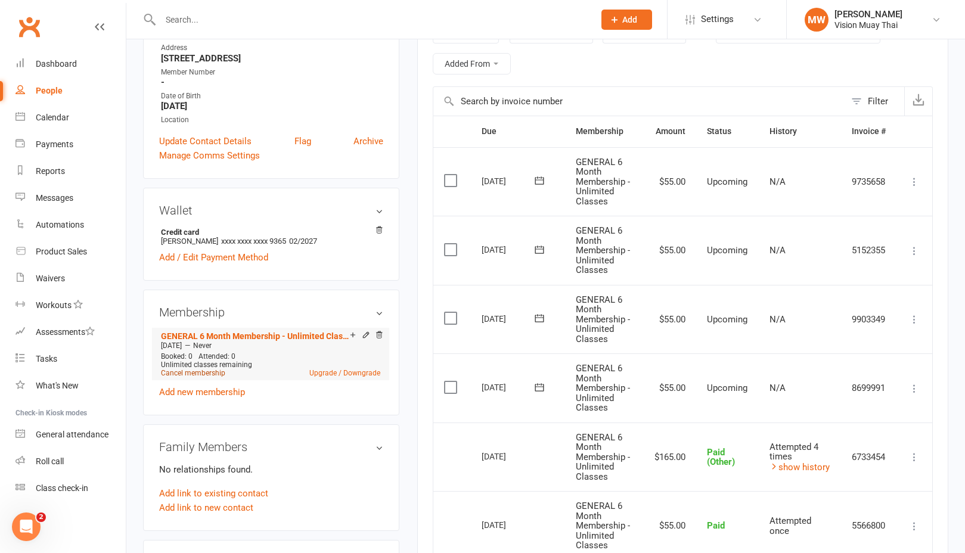
click at [213, 371] on link "Cancel membership" at bounding box center [193, 373] width 64 height 8
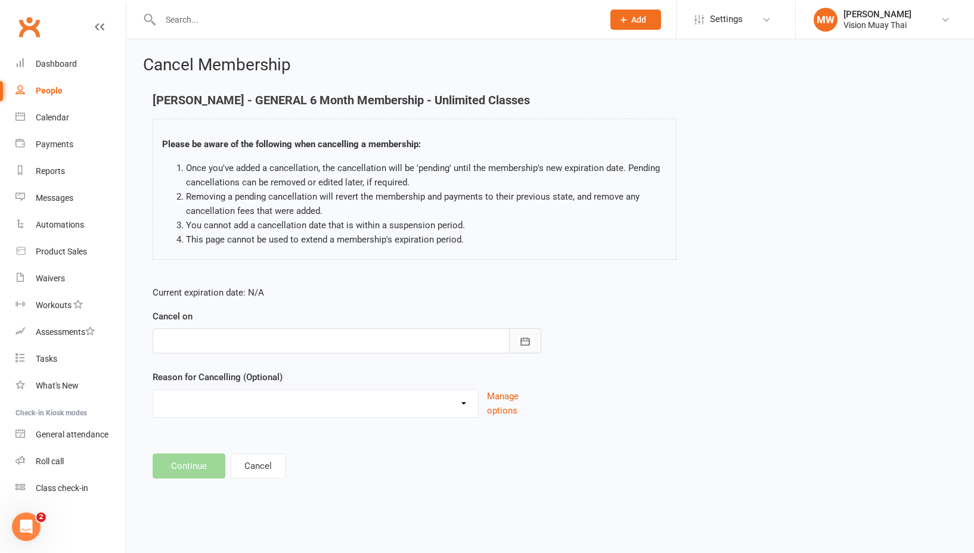
click at [519, 339] on icon "button" at bounding box center [525, 342] width 12 height 12
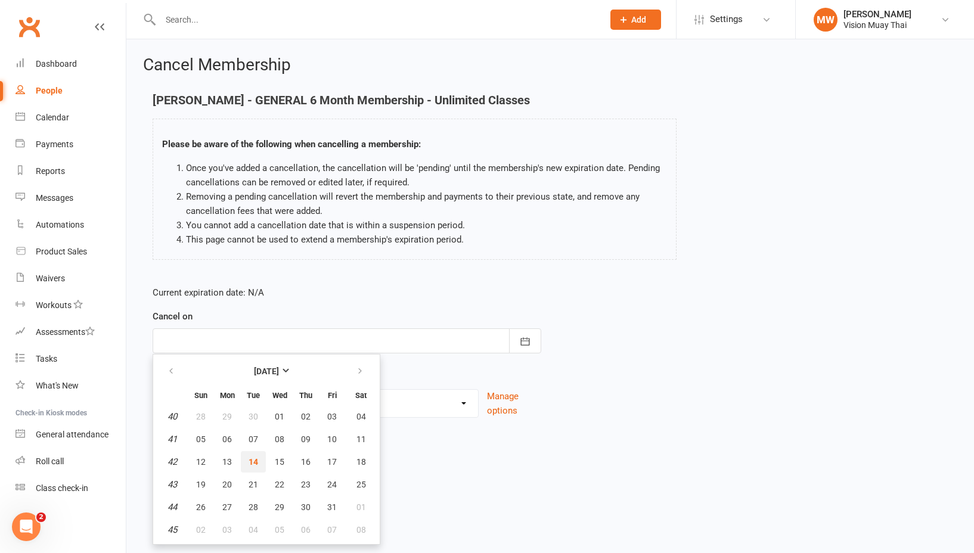
click at [246, 460] on button "14" at bounding box center [253, 461] width 25 height 21
type input "[DATE]"
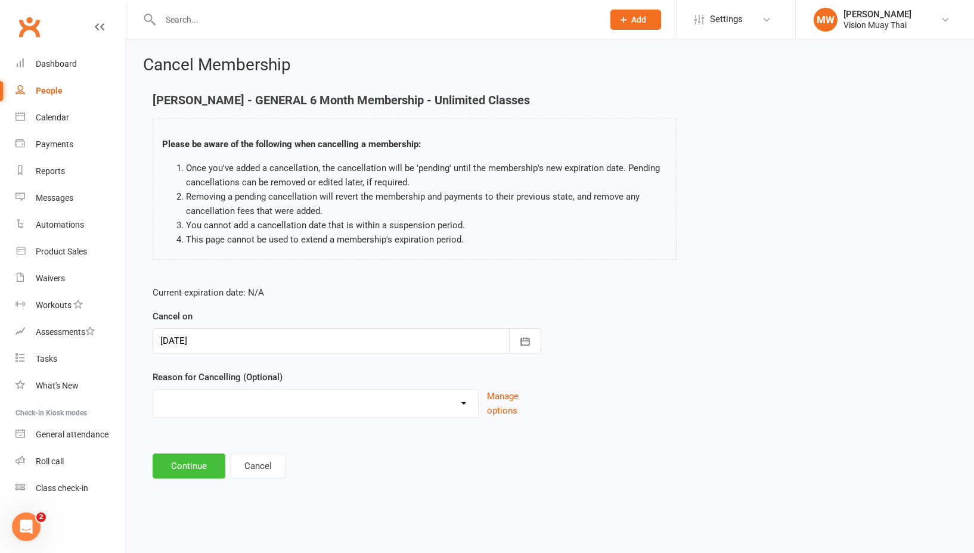
click at [204, 468] on button "Continue" at bounding box center [189, 466] width 73 height 25
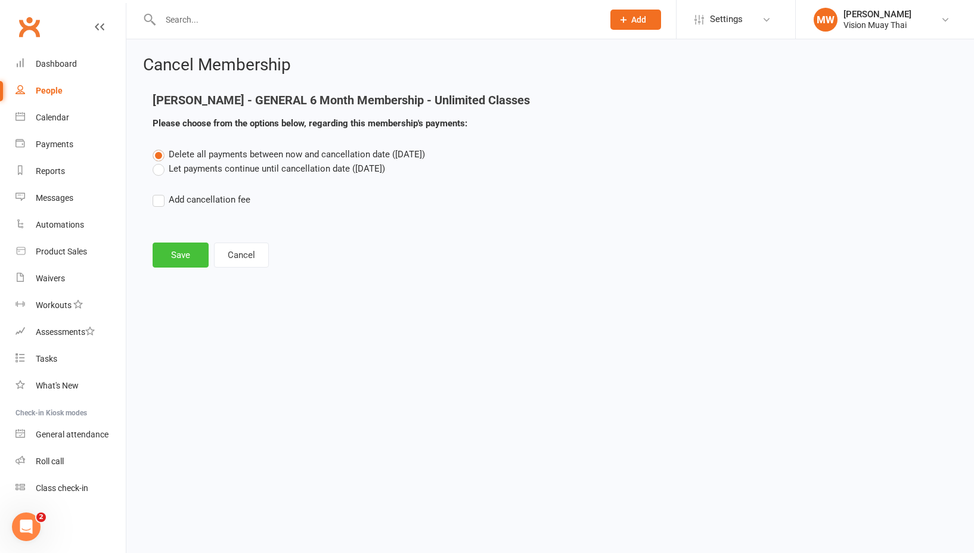
click at [193, 252] on button "Save" at bounding box center [181, 255] width 56 height 25
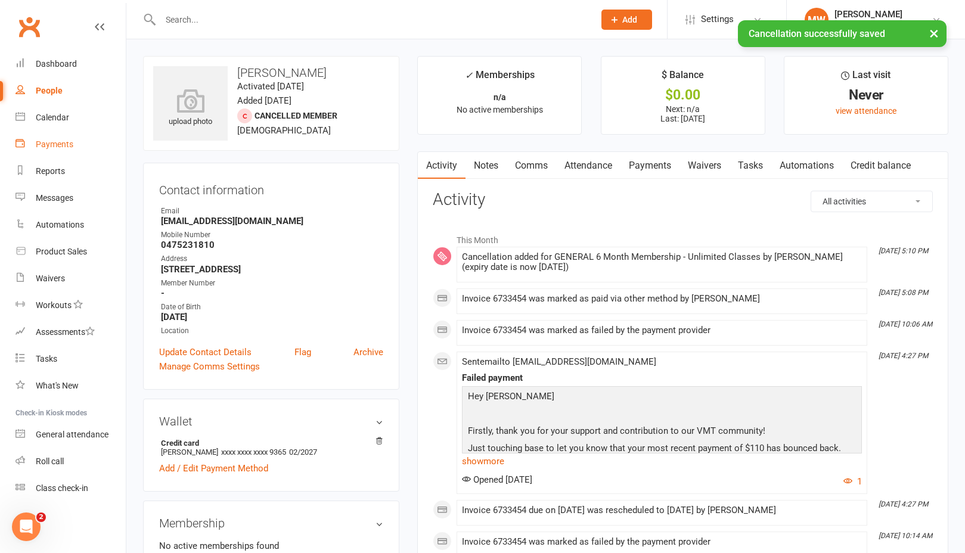
click at [54, 149] on link "Payments" at bounding box center [71, 144] width 110 height 27
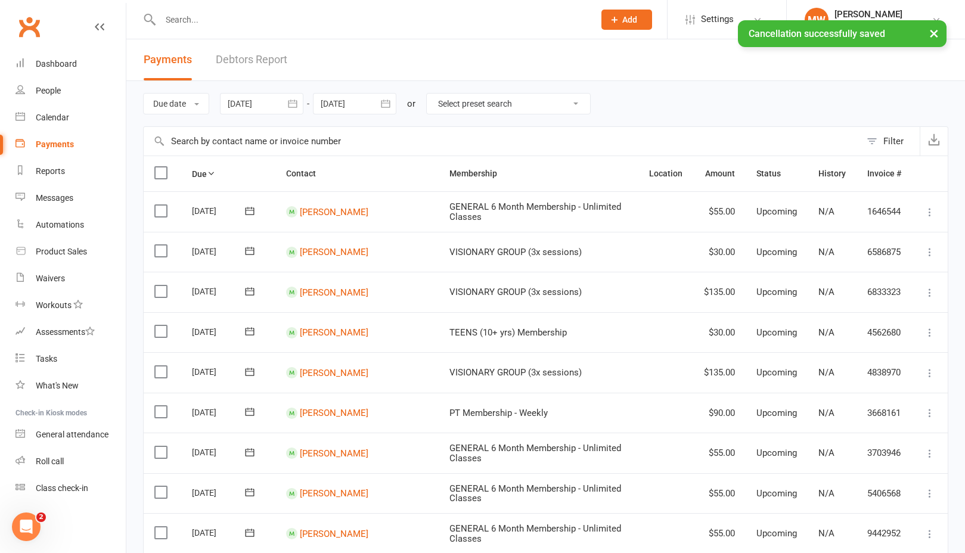
click at [238, 62] on link "Debtors Report" at bounding box center [252, 59] width 72 height 41
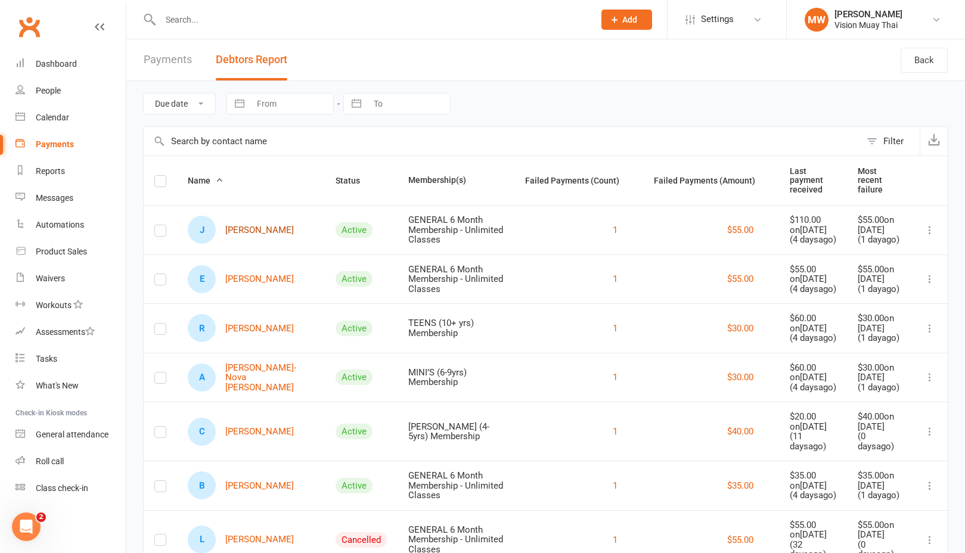
click at [237, 243] on link "[PERSON_NAME]" at bounding box center [241, 230] width 106 height 28
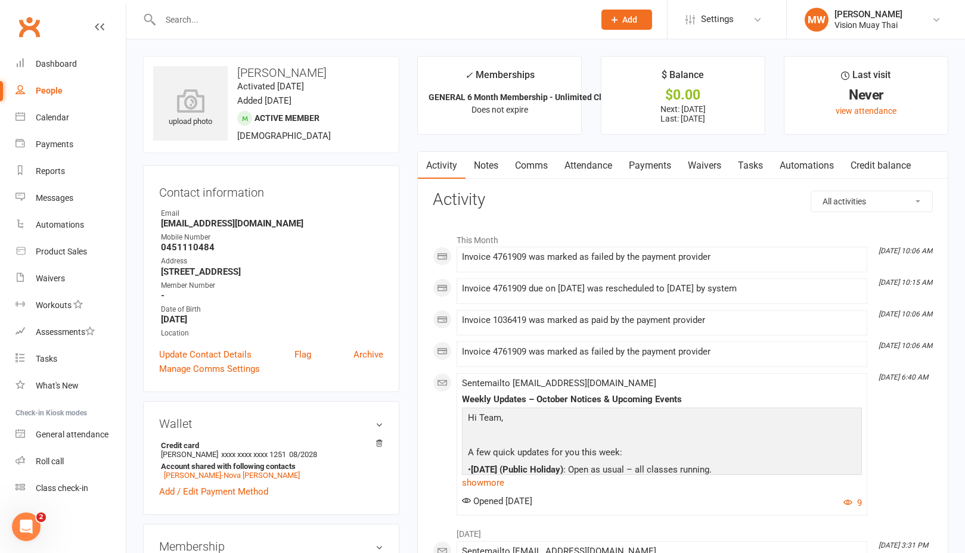
click at [674, 160] on link "Payments" at bounding box center [650, 165] width 59 height 27
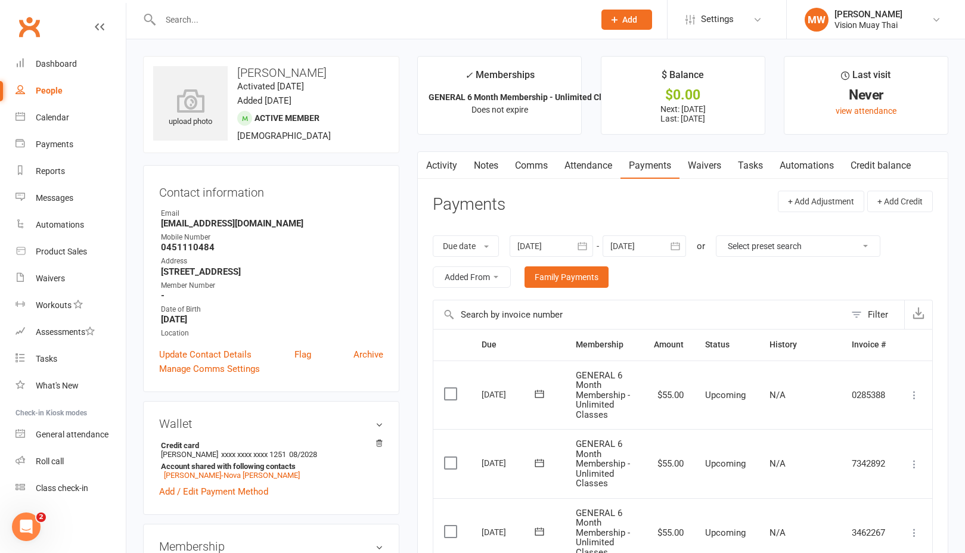
scroll to position [253, 0]
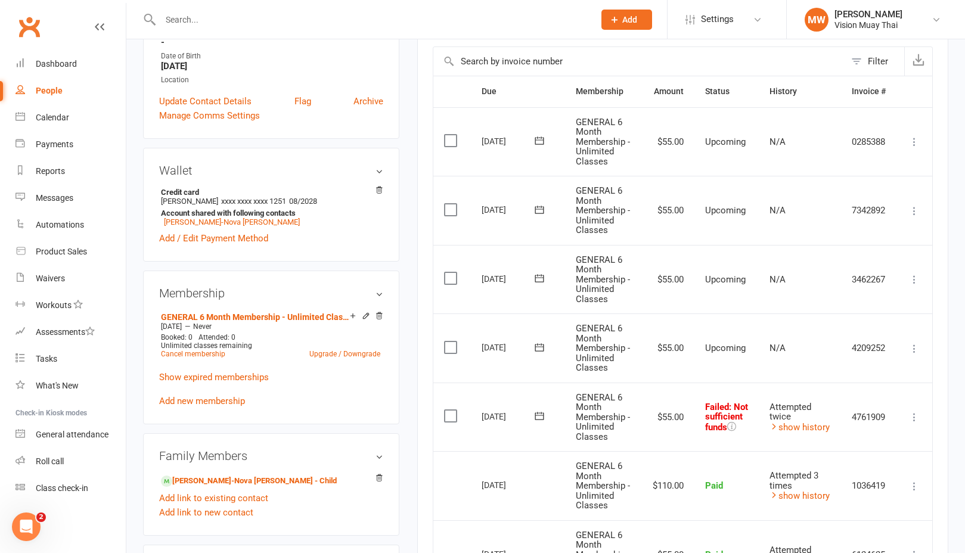
click at [546, 410] on icon at bounding box center [540, 416] width 12 height 12
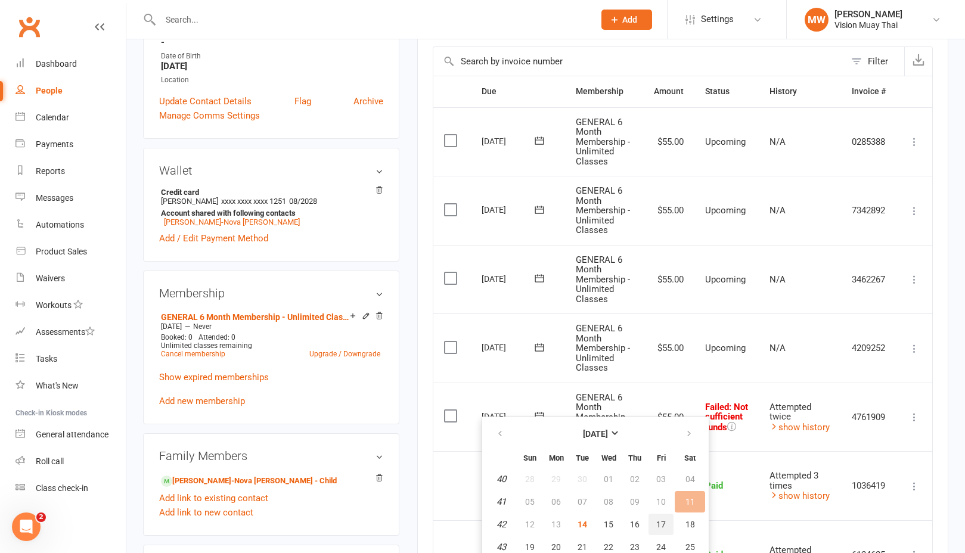
click at [668, 526] on button "17" at bounding box center [661, 524] width 25 height 21
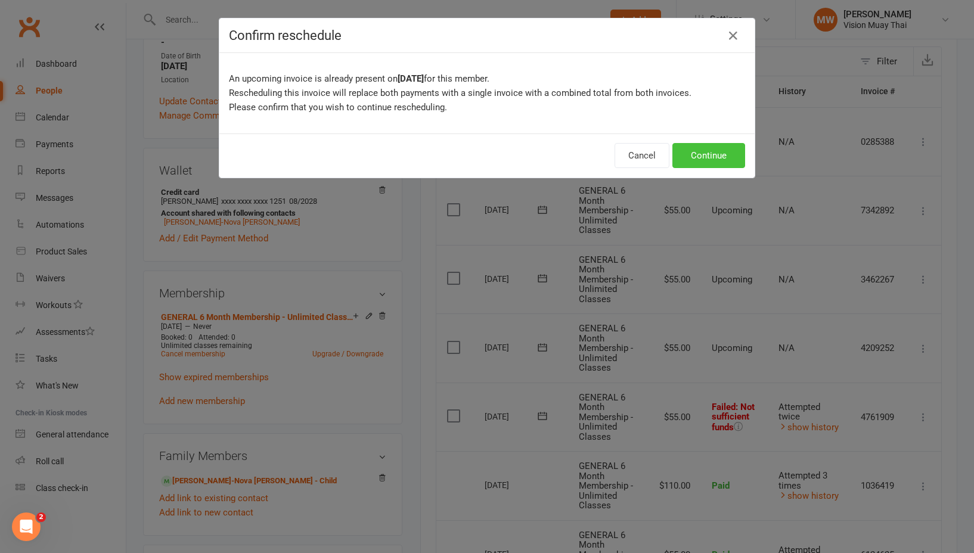
click at [723, 160] on button "Continue" at bounding box center [708, 155] width 73 height 25
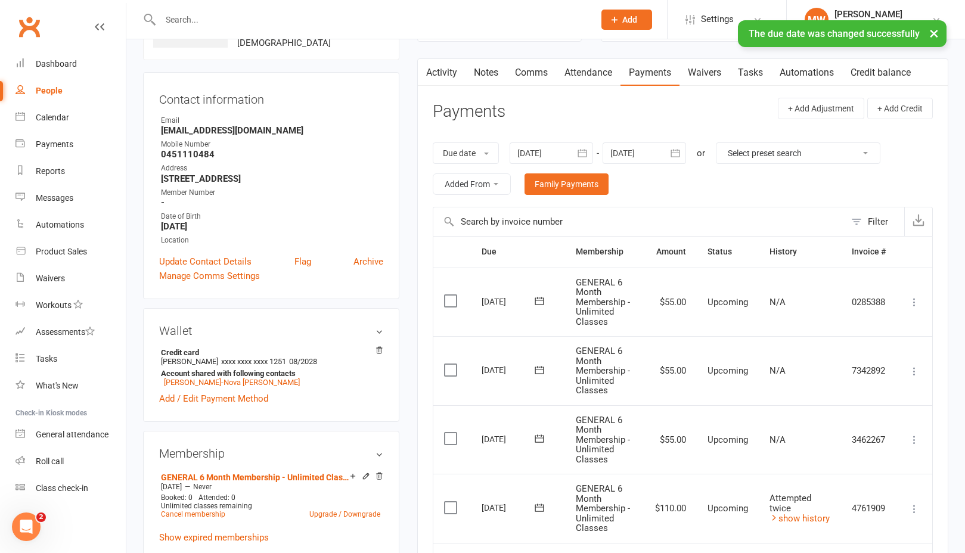
scroll to position [0, 0]
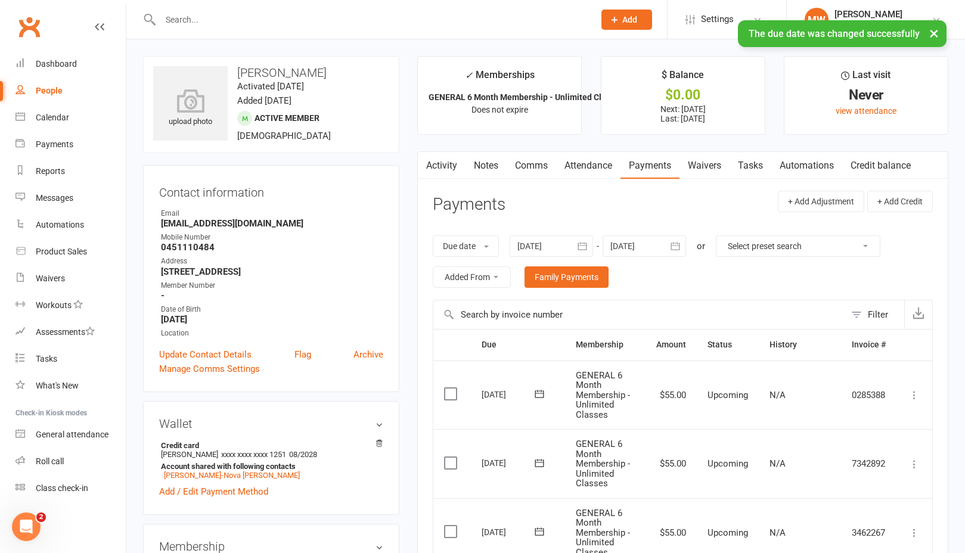
click at [523, 164] on link "Comms" at bounding box center [531, 165] width 49 height 27
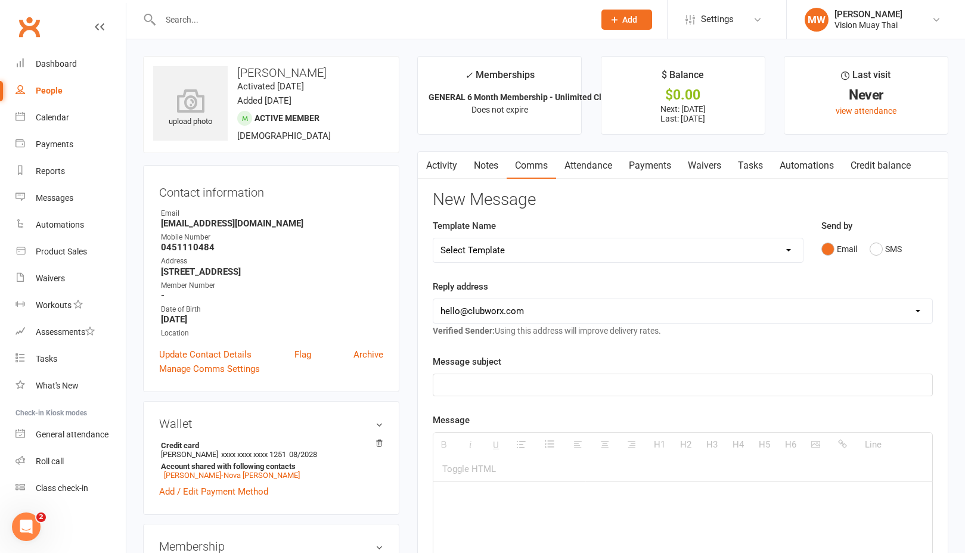
select select "10"
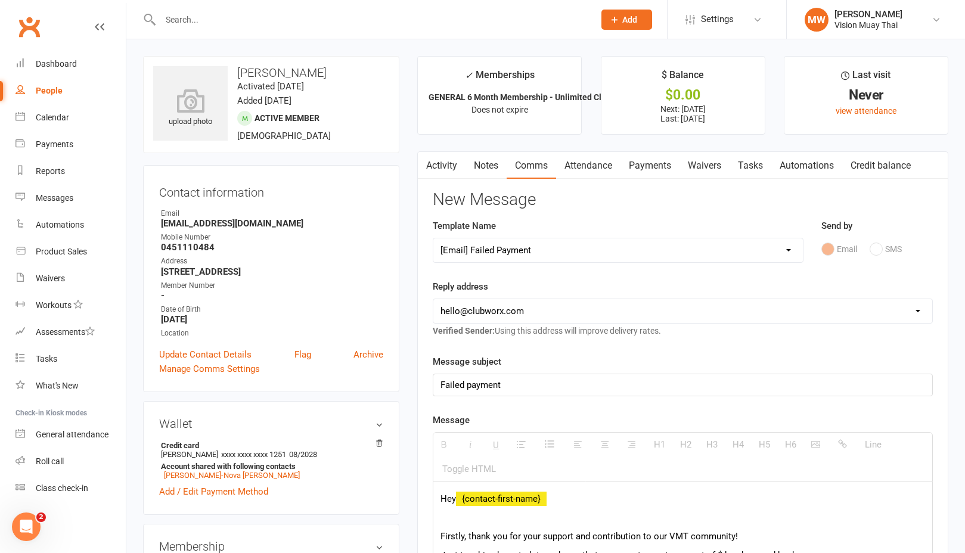
click at [657, 327] on span "Verified Sender: Using this address will improve delivery rates." at bounding box center [547, 331] width 228 height 10
select select "1"
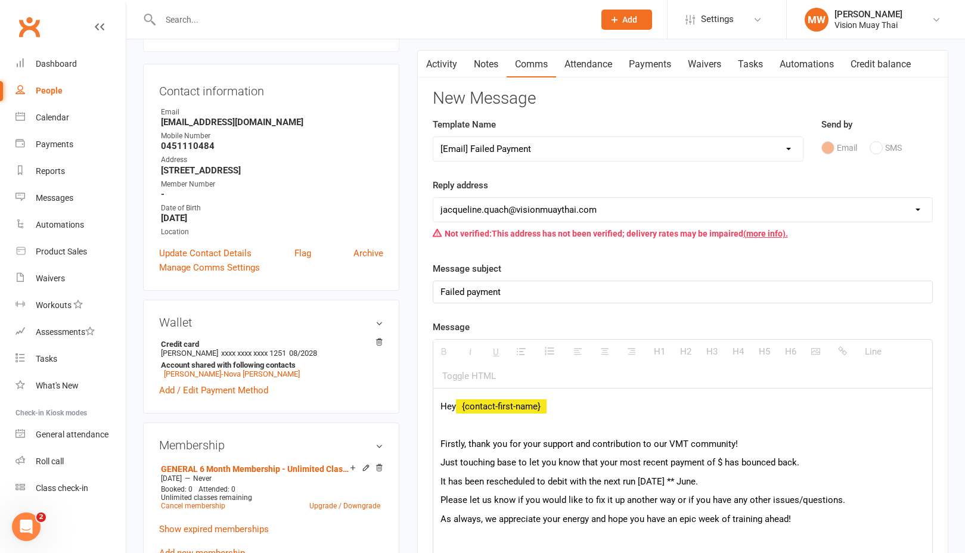
scroll to position [202, 0]
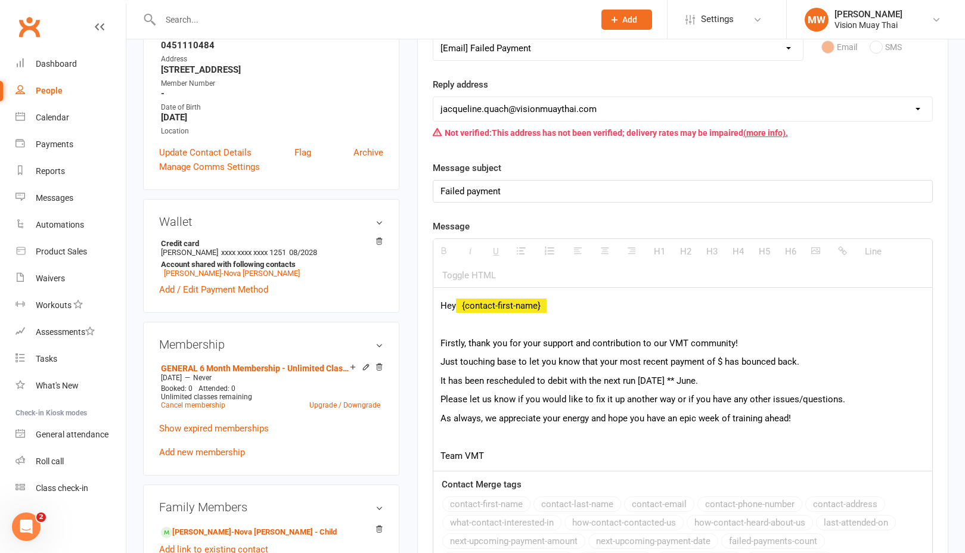
click at [719, 361] on p "Just touching base to let you know that your most recent payment of $ has bounc…" at bounding box center [683, 362] width 485 height 14
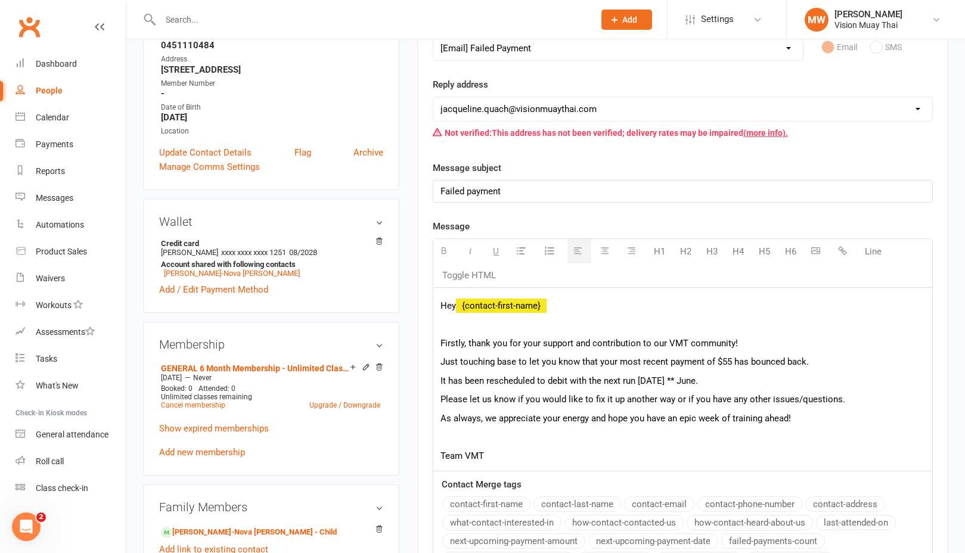
drag, startPoint x: 711, startPoint y: 378, endPoint x: 683, endPoint y: 377, distance: 28.0
click at [683, 377] on p "It has been rescheduled to debit with the next run [DATE] ** June." at bounding box center [683, 381] width 485 height 14
click at [630, 541] on button "next-upcoming-payment-date" at bounding box center [653, 542] width 130 height 16
click at [564, 541] on button "next-upcoming-payment-amount" at bounding box center [513, 542] width 143 height 16
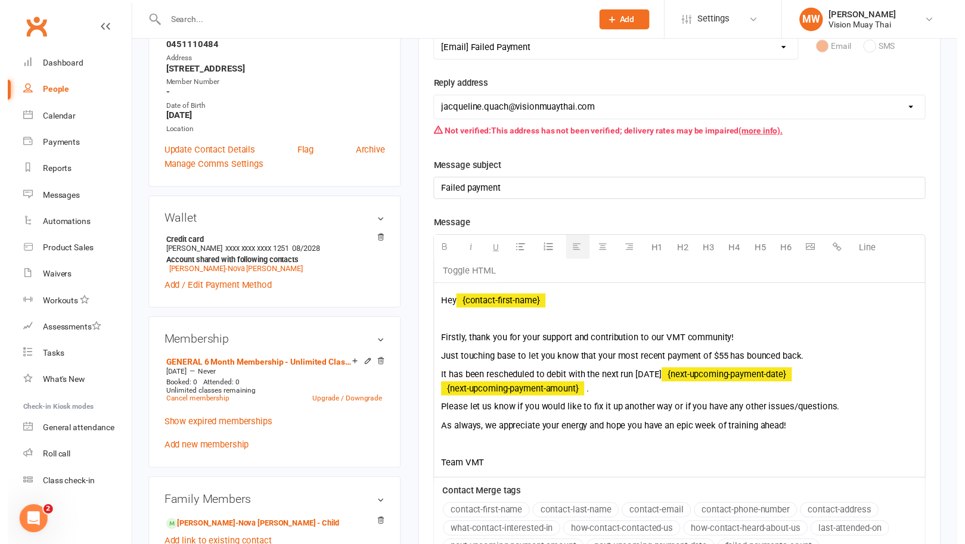
scroll to position [590, 0]
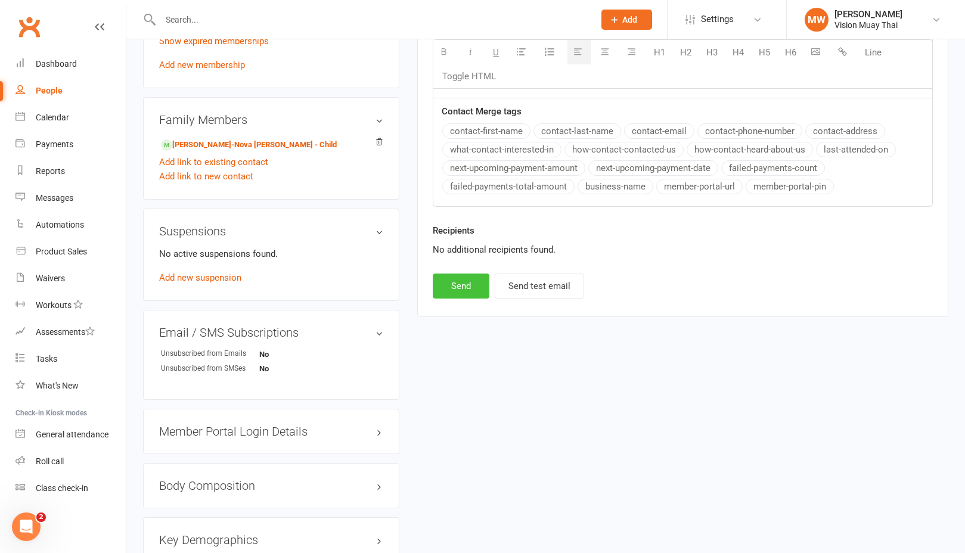
click at [461, 290] on button "Send" at bounding box center [461, 286] width 57 height 25
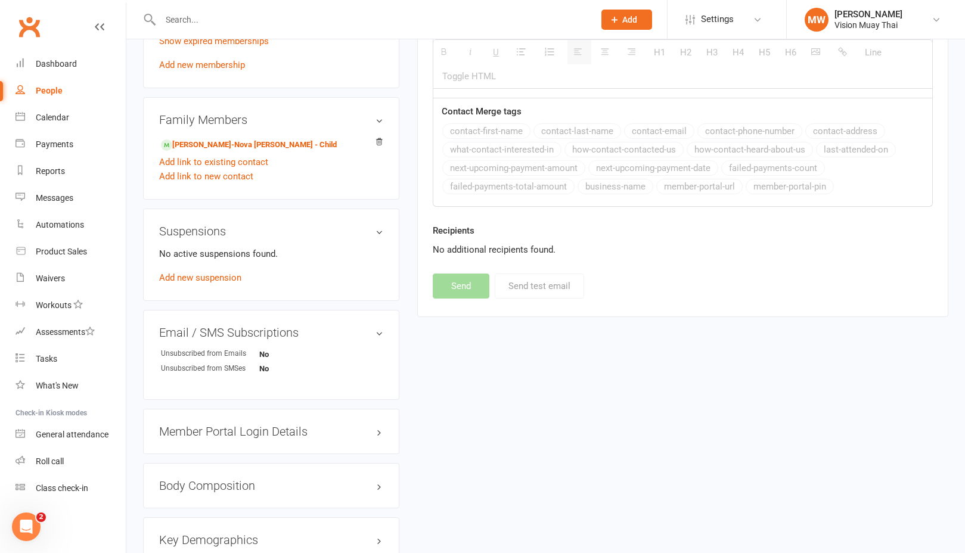
select select
select select "0"
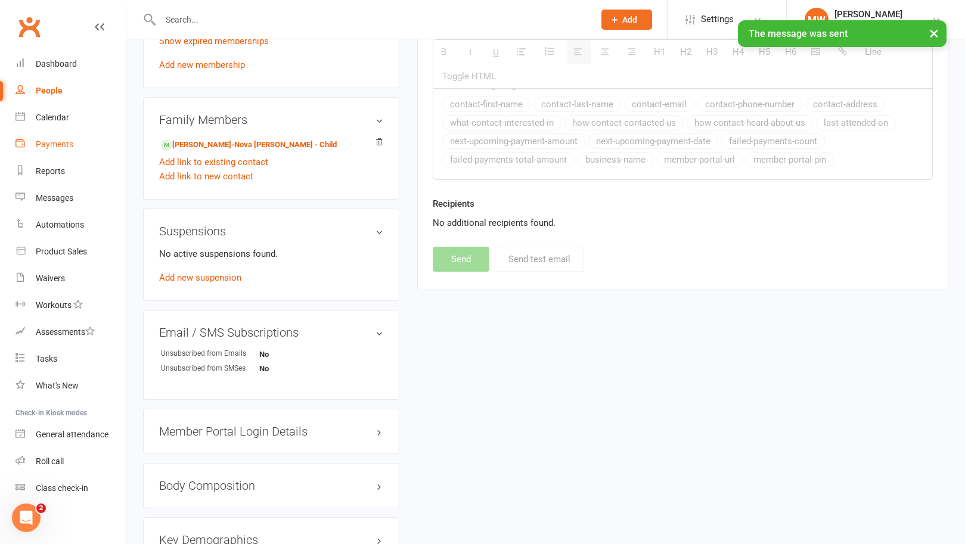
click at [66, 151] on link "Payments" at bounding box center [71, 144] width 110 height 27
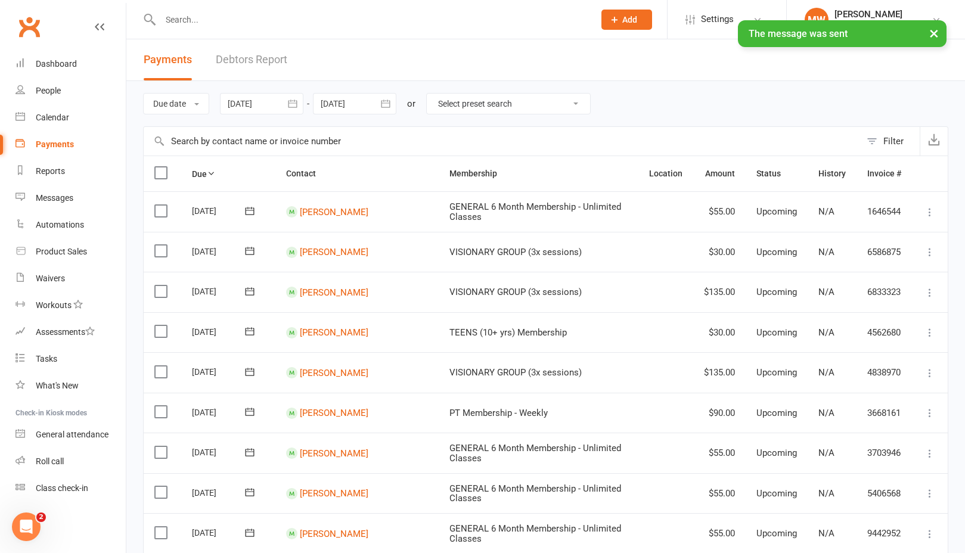
click at [277, 51] on link "Debtors Report" at bounding box center [252, 59] width 72 height 41
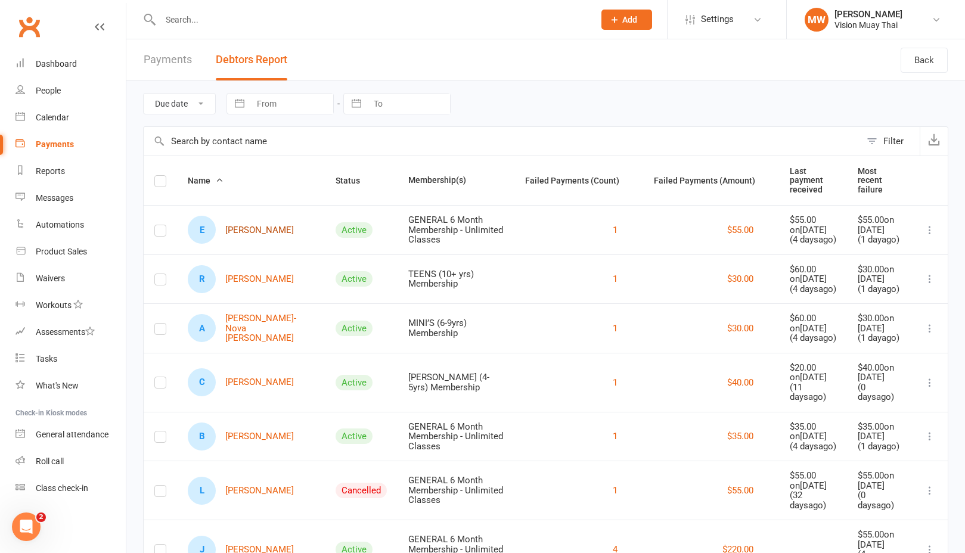
click at [231, 231] on link "E [PERSON_NAME]" at bounding box center [241, 230] width 106 height 28
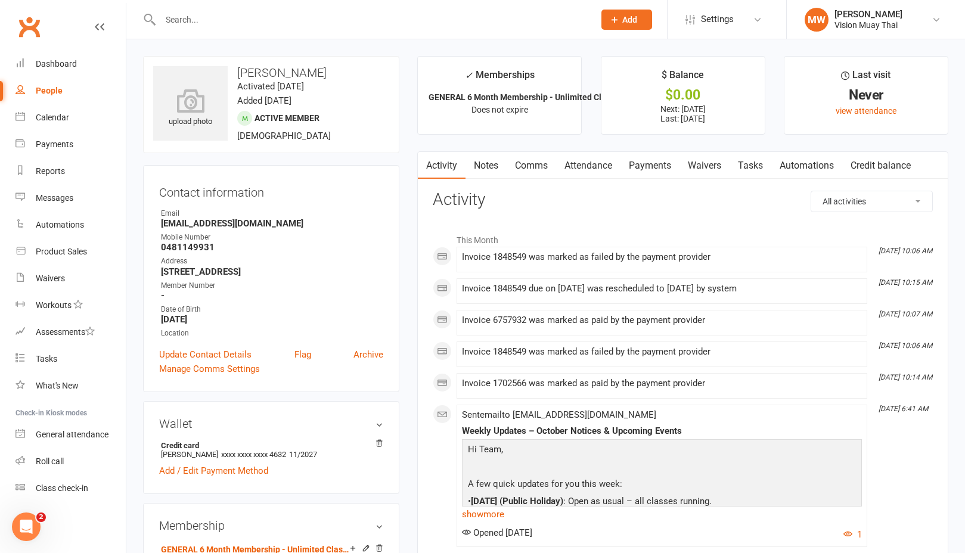
click at [664, 164] on link "Payments" at bounding box center [650, 165] width 59 height 27
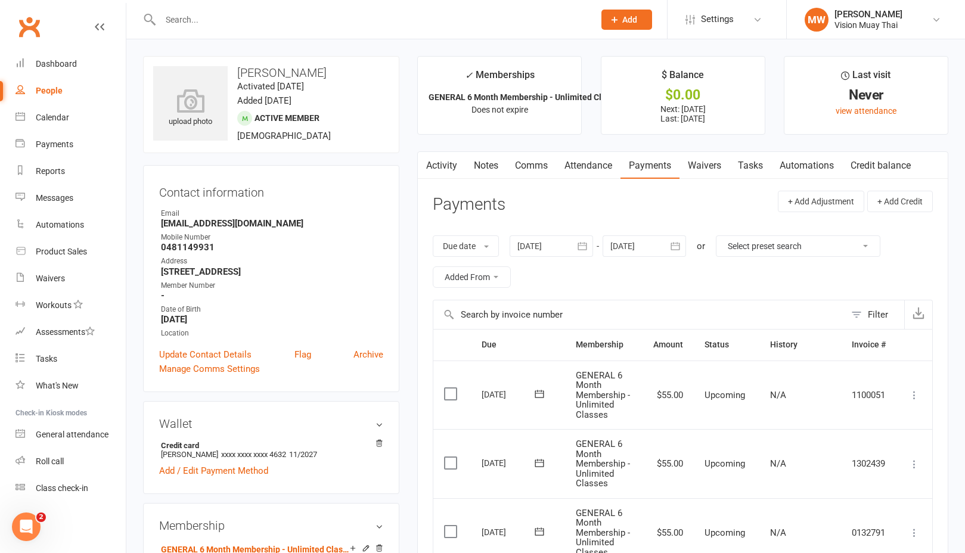
scroll to position [361, 0]
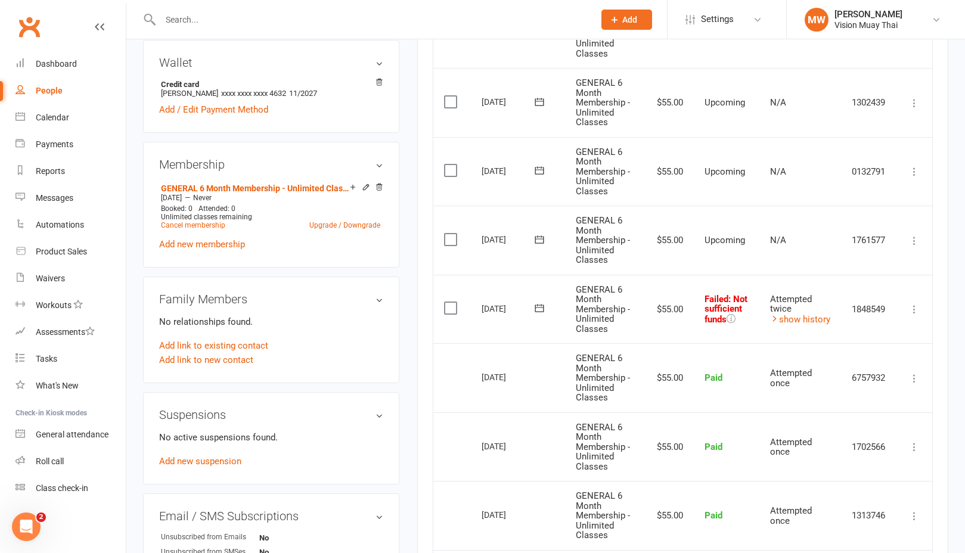
click at [544, 305] on icon at bounding box center [539, 309] width 9 height 8
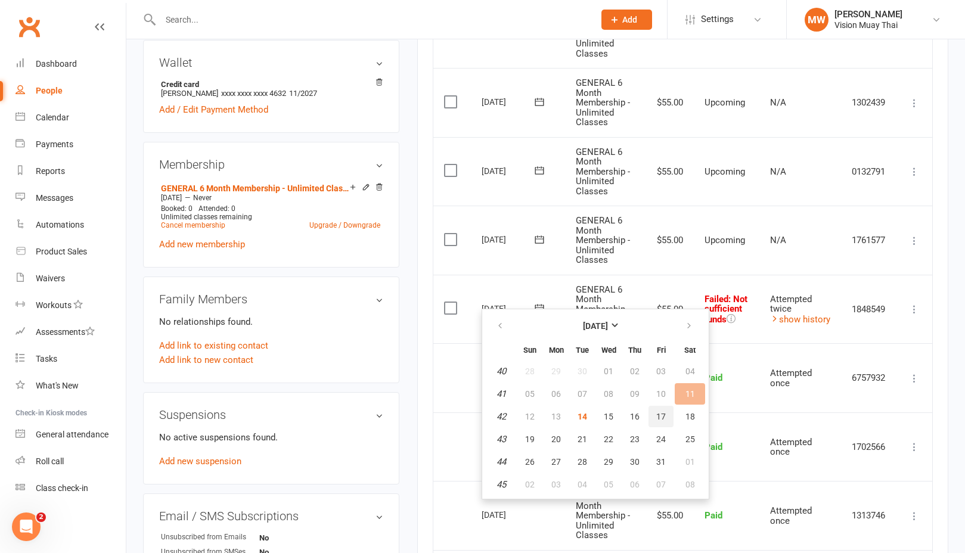
click at [665, 413] on span "17" at bounding box center [661, 417] width 10 height 10
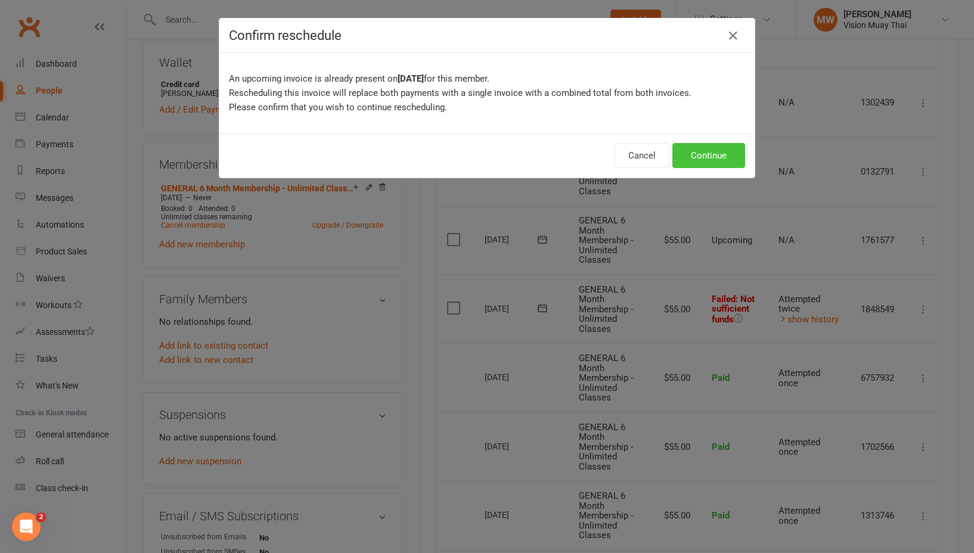
click at [703, 159] on button "Continue" at bounding box center [708, 155] width 73 height 25
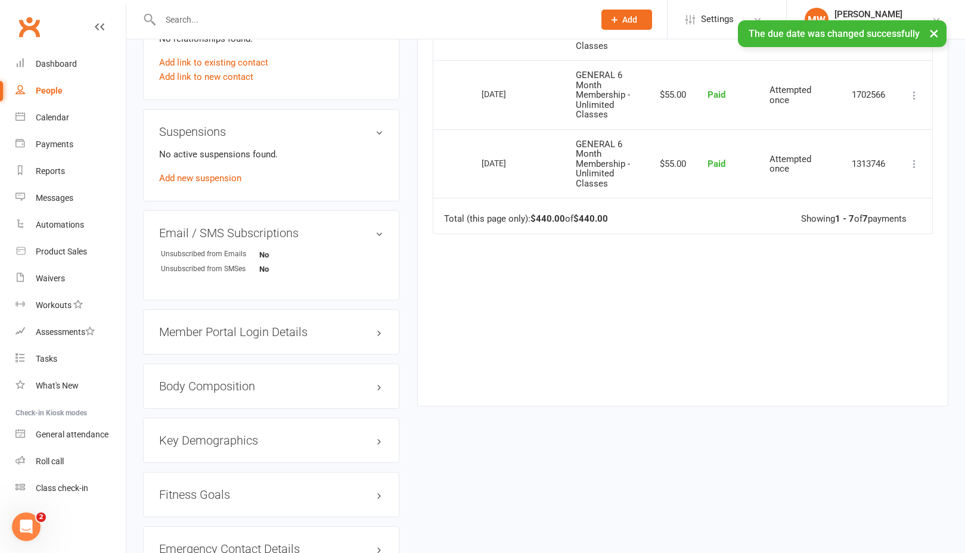
scroll to position [0, 0]
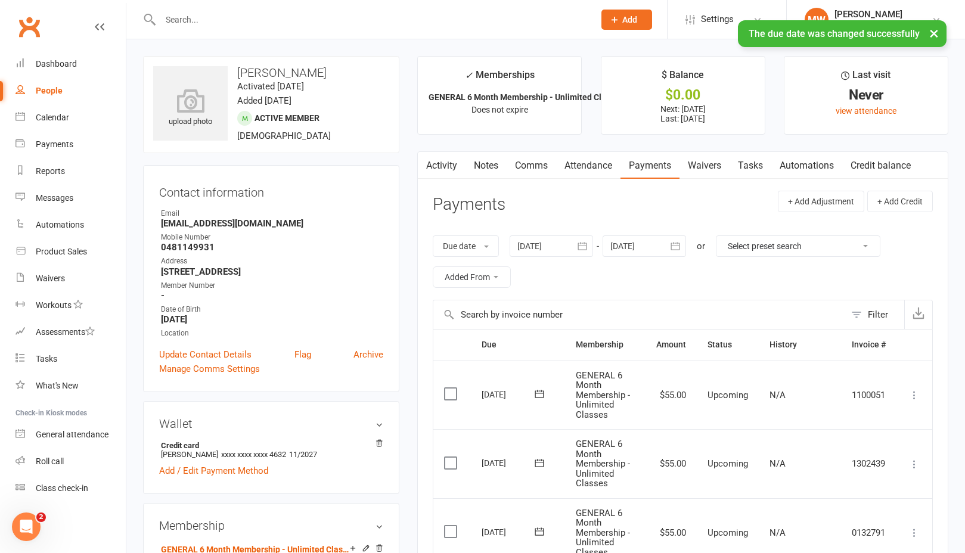
click at [483, 160] on link "Notes" at bounding box center [486, 165] width 41 height 27
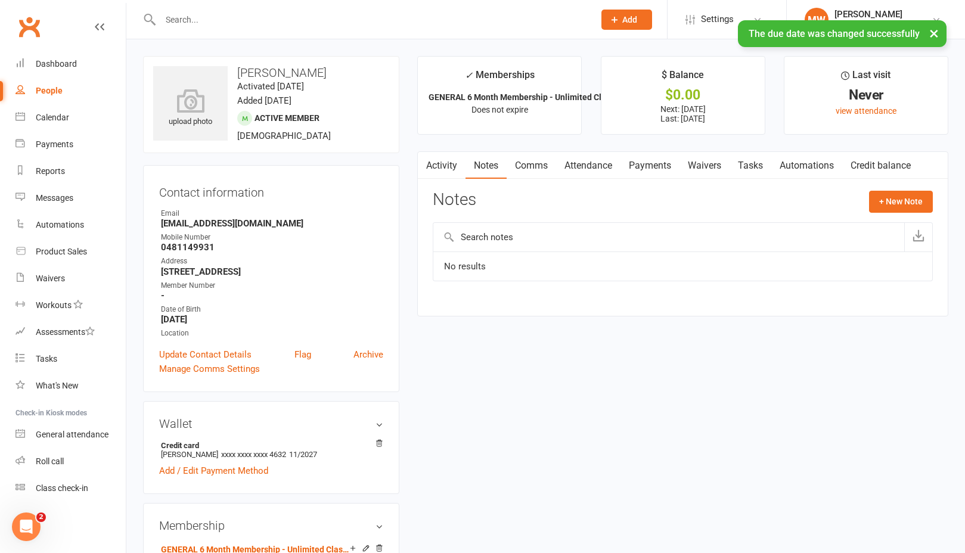
click at [558, 169] on link "Attendance" at bounding box center [588, 165] width 64 height 27
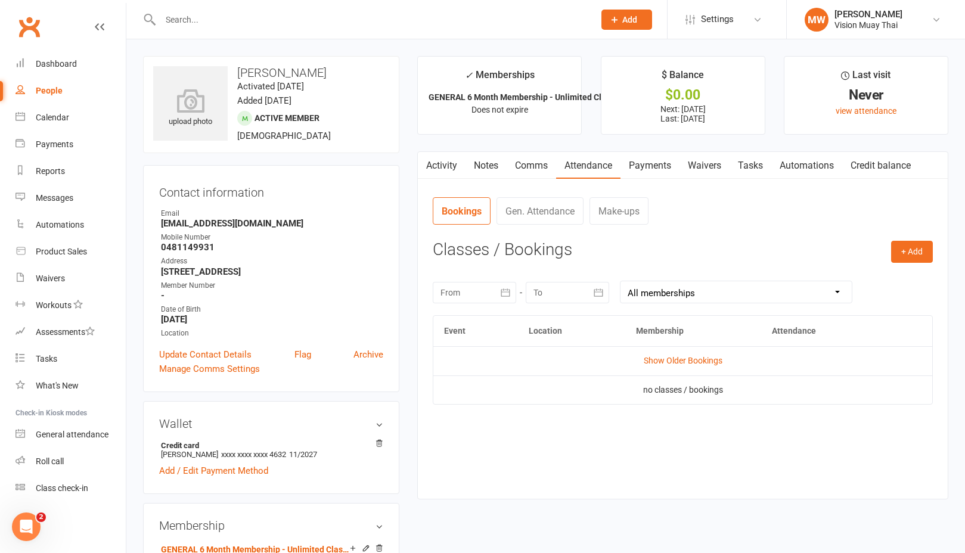
click at [543, 167] on link "Comms" at bounding box center [531, 165] width 49 height 27
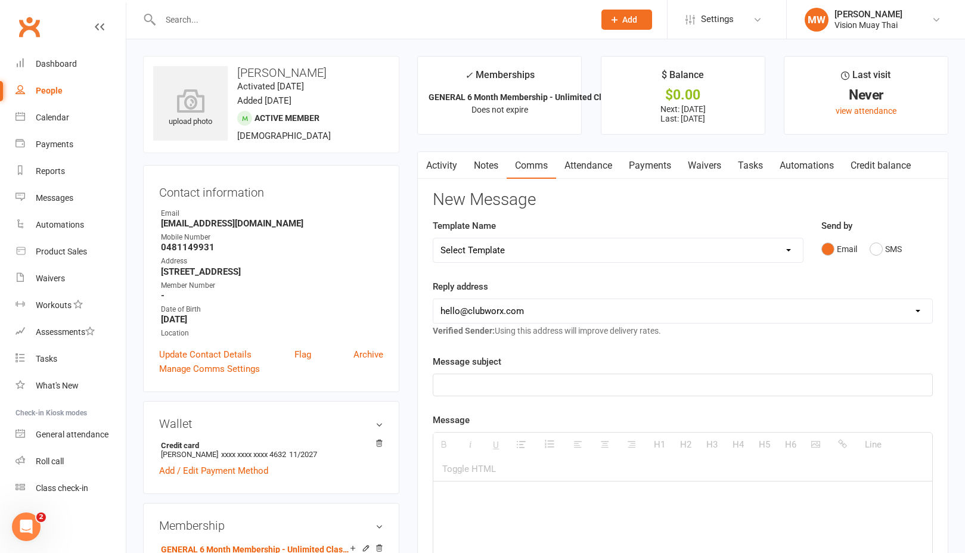
select select "10"
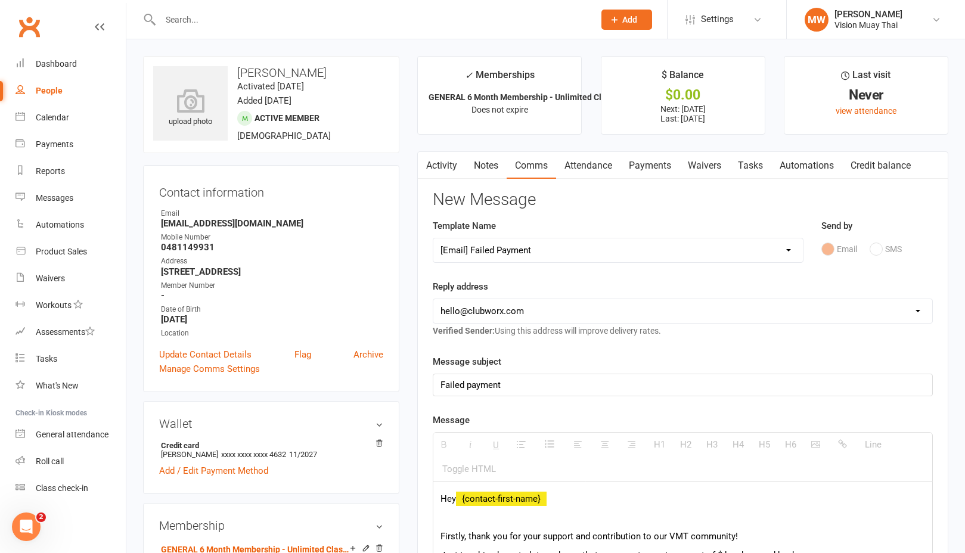
select select "1"
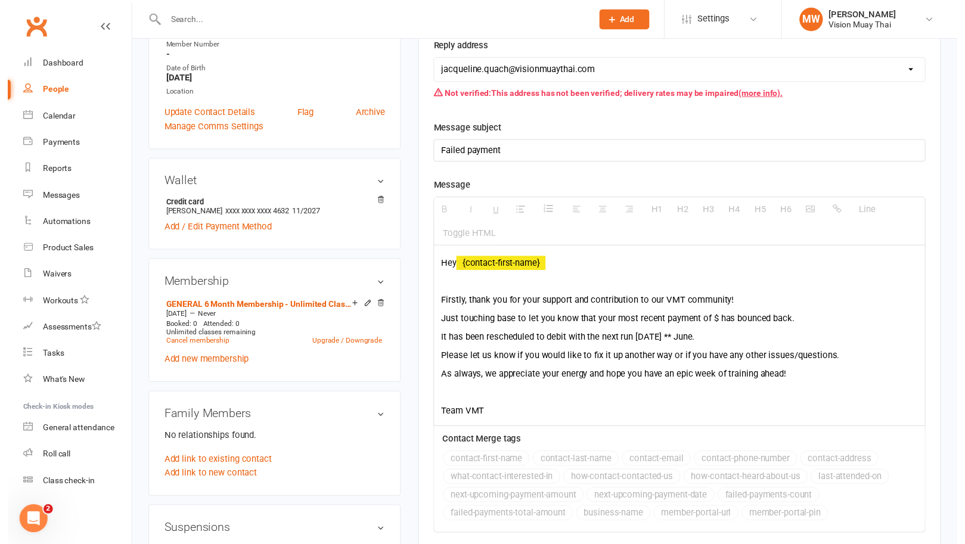
scroll to position [383, 0]
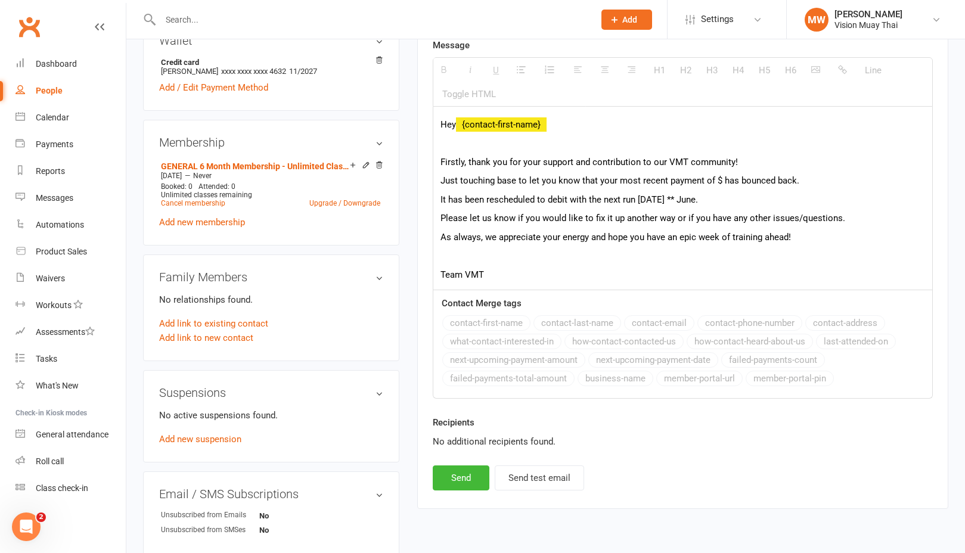
click at [688, 196] on p "It has been rescheduled to debit with the next run [DATE] ** June." at bounding box center [683, 200] width 485 height 14
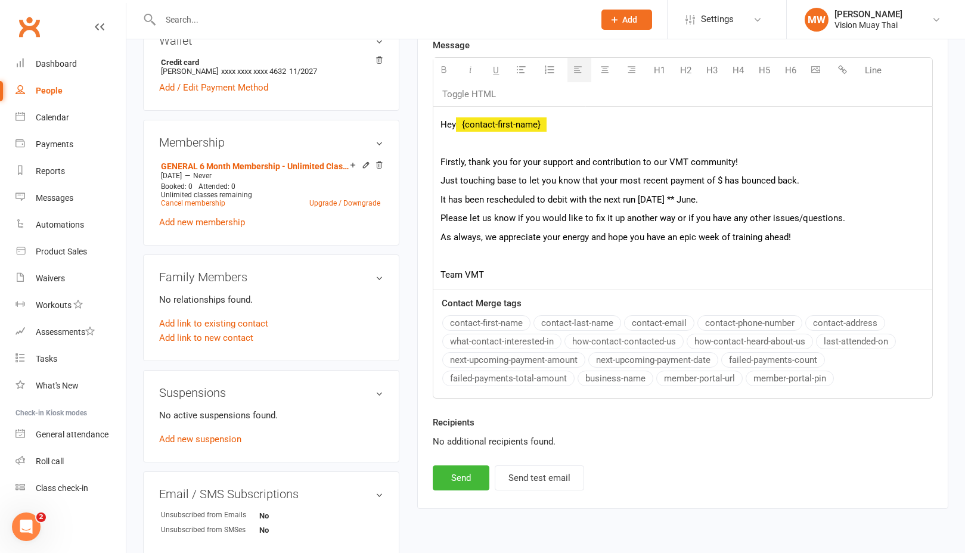
click at [718, 181] on p "Just touching base to let you know that your most recent payment of $ has bounc…" at bounding box center [683, 180] width 485 height 14
drag, startPoint x: 721, startPoint y: 202, endPoint x: 680, endPoint y: 197, distance: 40.8
click at [680, 197] on p "It has been rescheduled to debit with the next run [DATE] ** June." at bounding box center [683, 200] width 485 height 14
click at [642, 357] on button "next-upcoming-payment-date" at bounding box center [653, 360] width 130 height 16
click at [566, 360] on button "next-upcoming-payment-amount" at bounding box center [513, 360] width 143 height 16
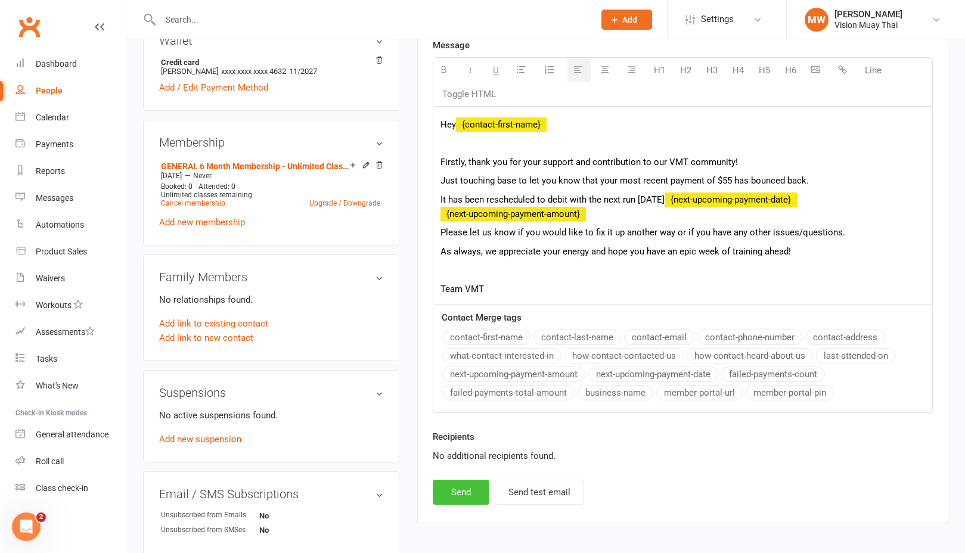
click at [463, 500] on button "Send" at bounding box center [461, 492] width 57 height 25
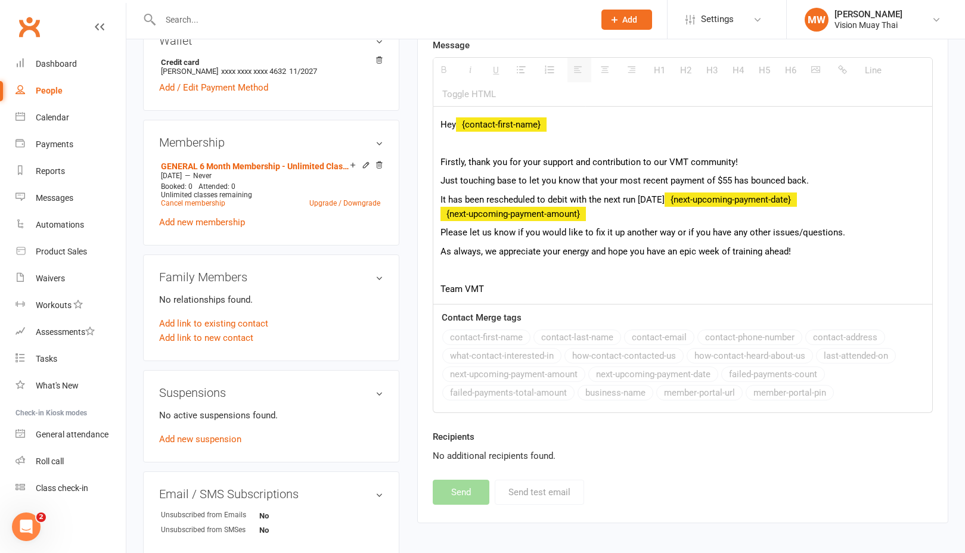
select select
select select "0"
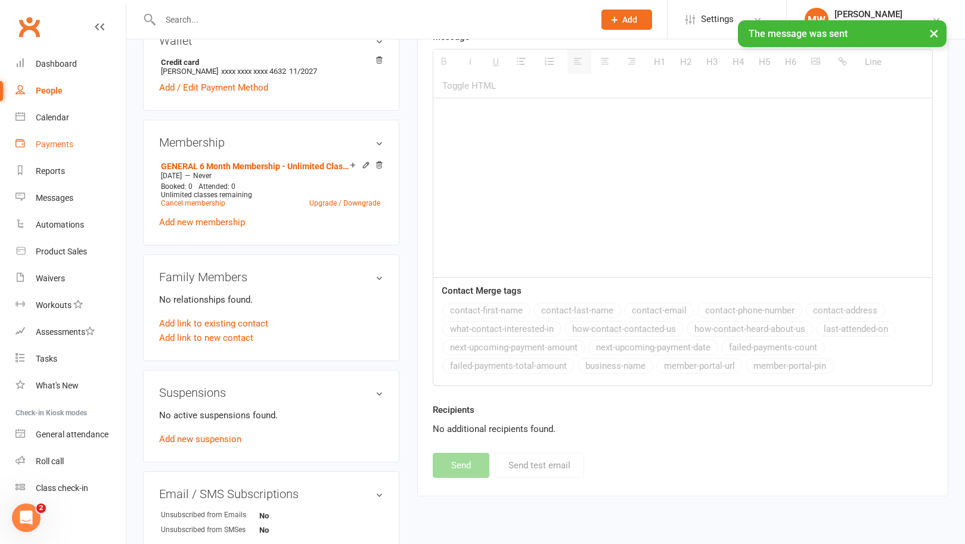
click at [64, 134] on link "Payments" at bounding box center [71, 144] width 110 height 27
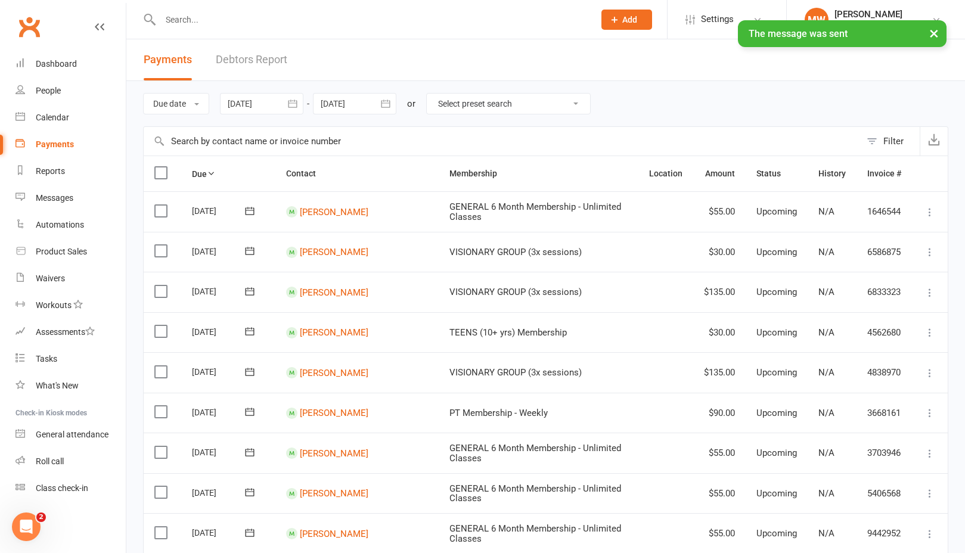
click at [275, 73] on link "Debtors Report" at bounding box center [252, 59] width 72 height 41
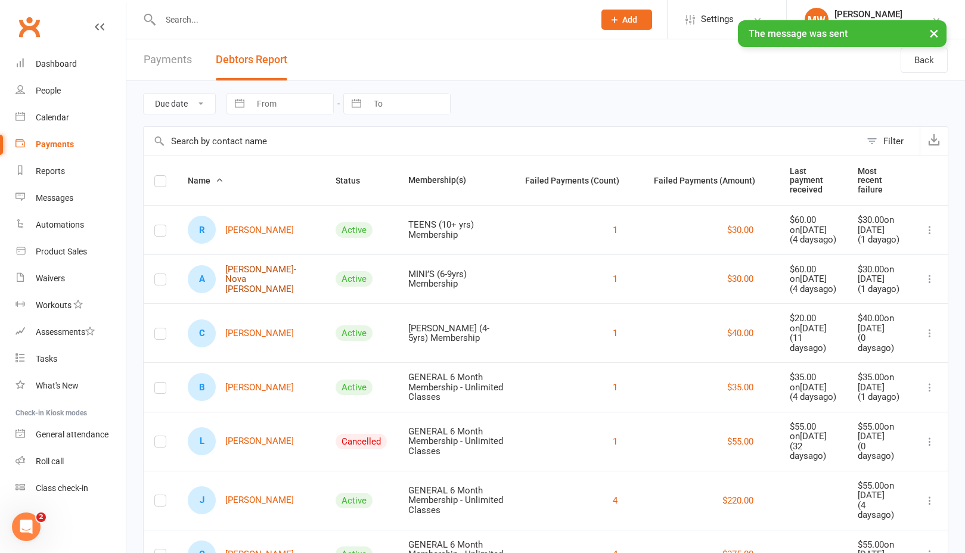
click at [241, 295] on link "A [PERSON_NAME]-Nova [PERSON_NAME]" at bounding box center [251, 280] width 126 height 30
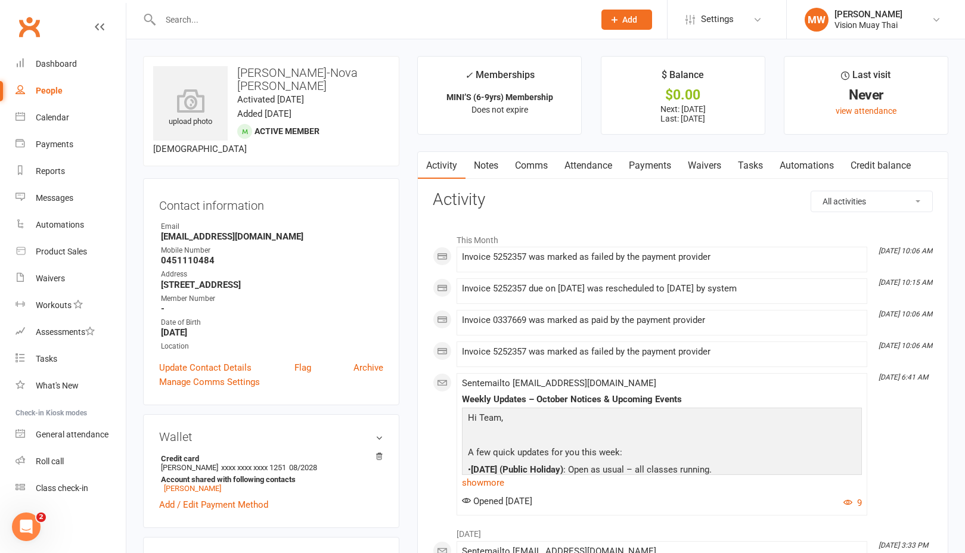
click at [647, 166] on link "Payments" at bounding box center [650, 165] width 59 height 27
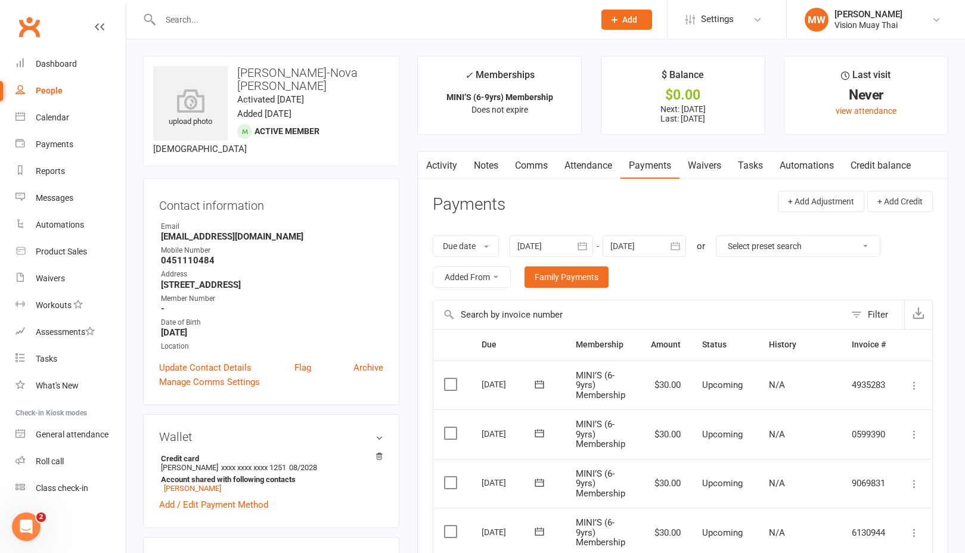
scroll to position [99, 0]
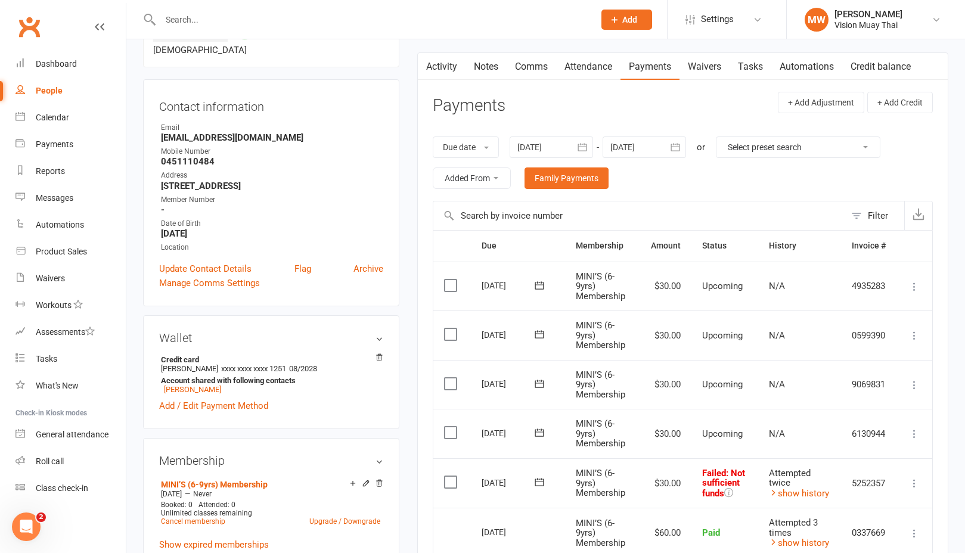
click at [536, 479] on icon at bounding box center [539, 483] width 9 height 8
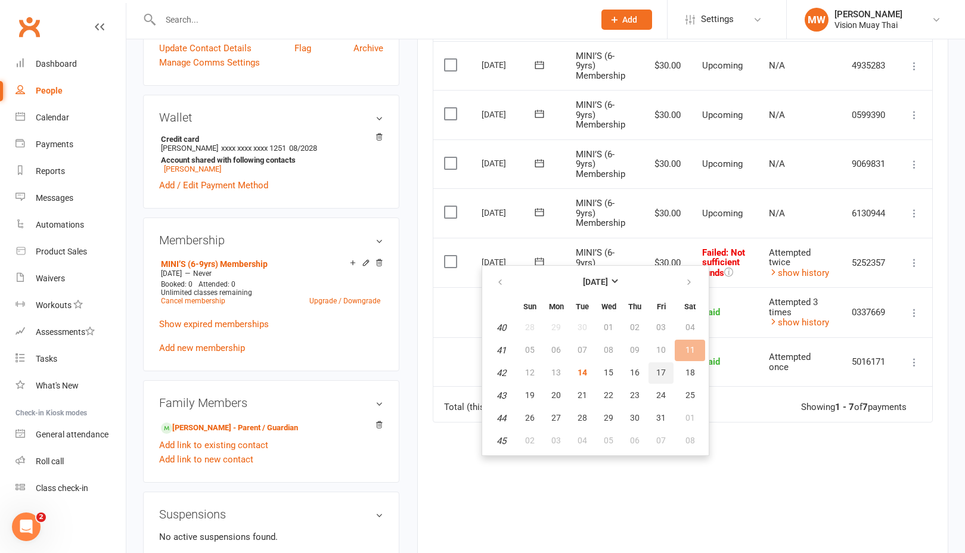
click at [662, 376] on span "17" at bounding box center [661, 373] width 10 height 10
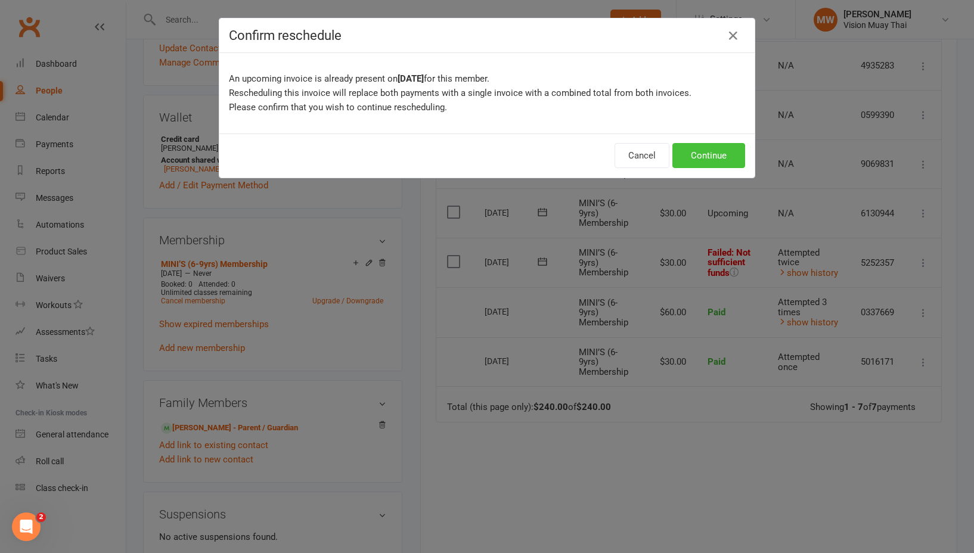
click at [712, 160] on button "Continue" at bounding box center [708, 155] width 73 height 25
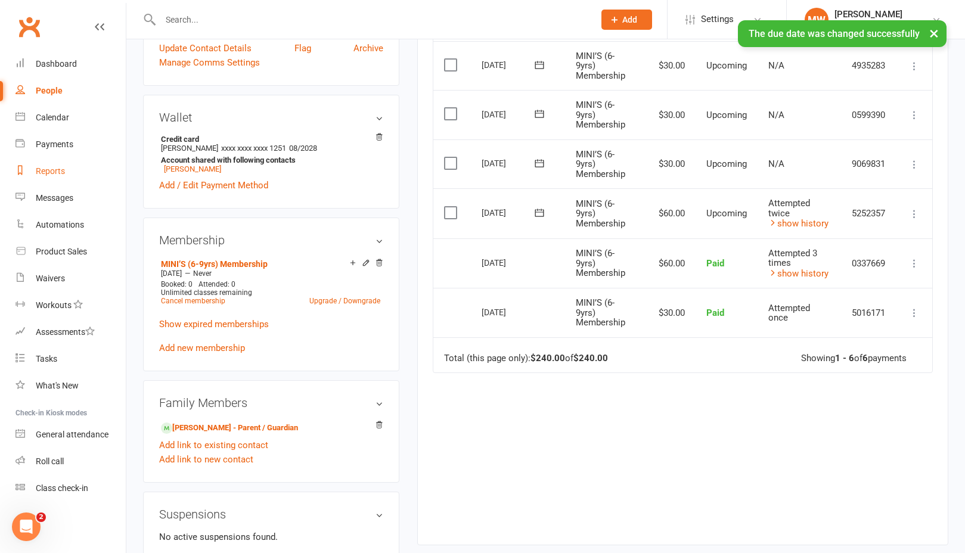
click at [83, 159] on link "Reports" at bounding box center [71, 171] width 110 height 27
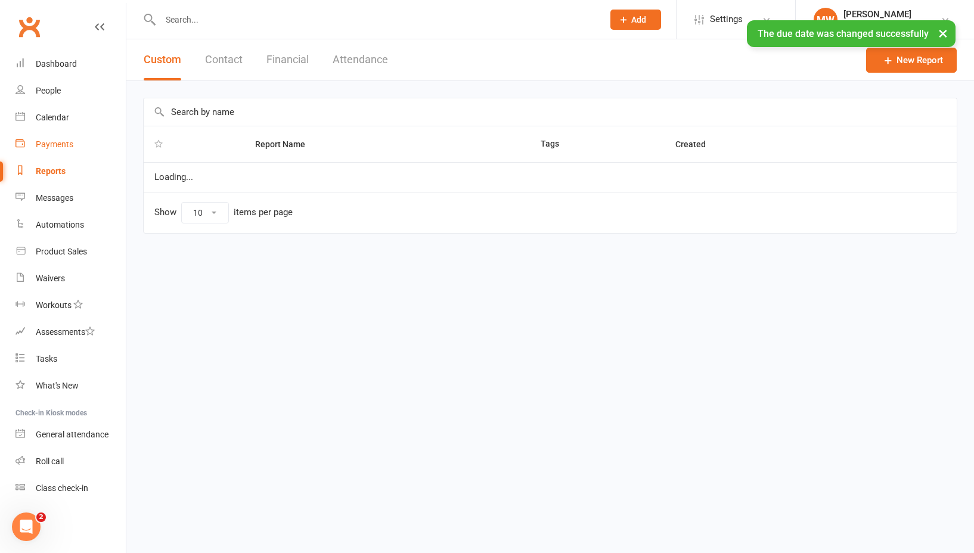
click at [80, 149] on link "Payments" at bounding box center [71, 144] width 110 height 27
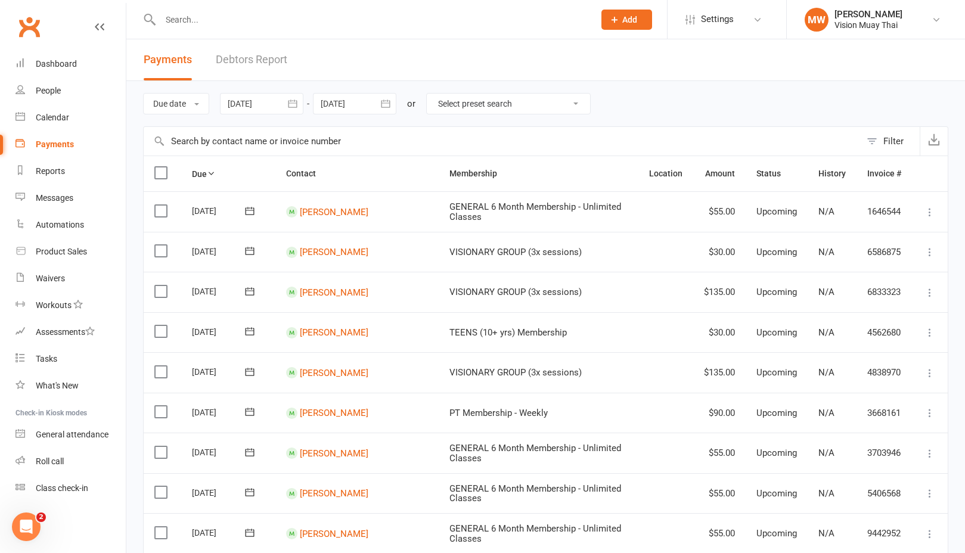
click at [219, 65] on link "Debtors Report" at bounding box center [252, 59] width 72 height 41
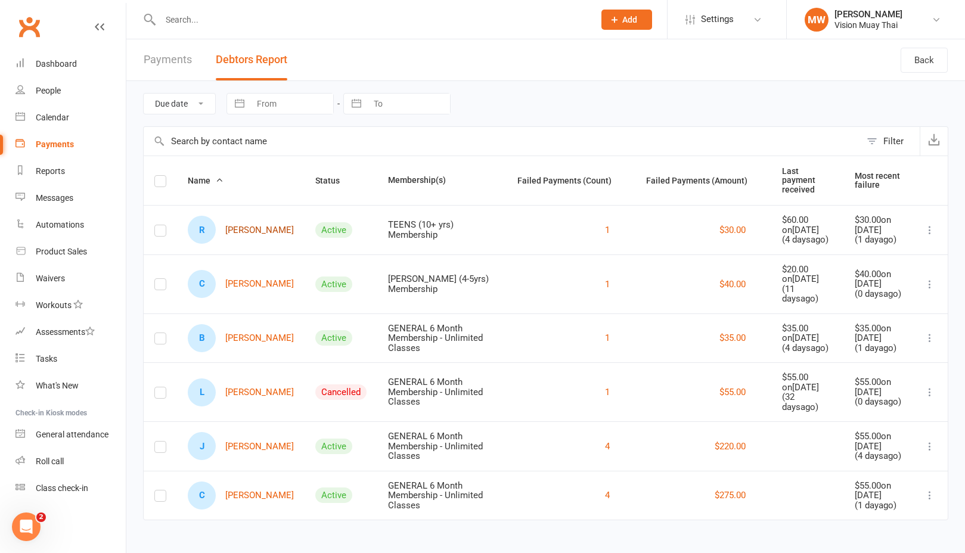
click at [247, 244] on link "R [PERSON_NAME]" at bounding box center [241, 230] width 106 height 28
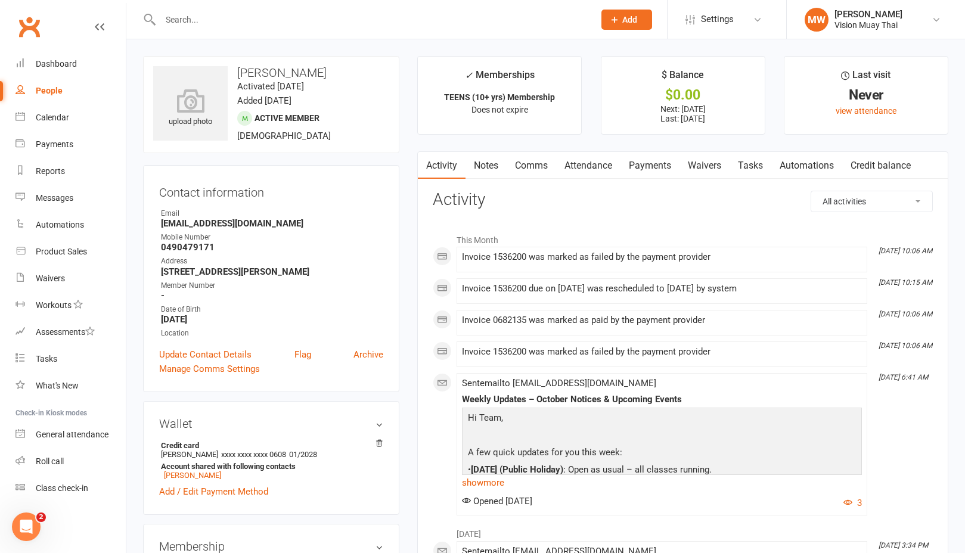
click at [659, 168] on link "Payments" at bounding box center [650, 165] width 59 height 27
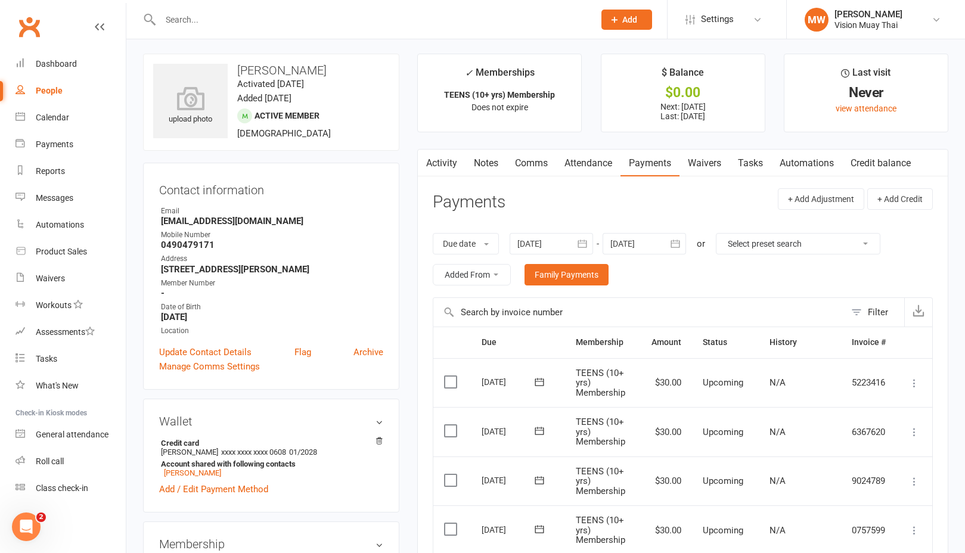
scroll to position [261, 0]
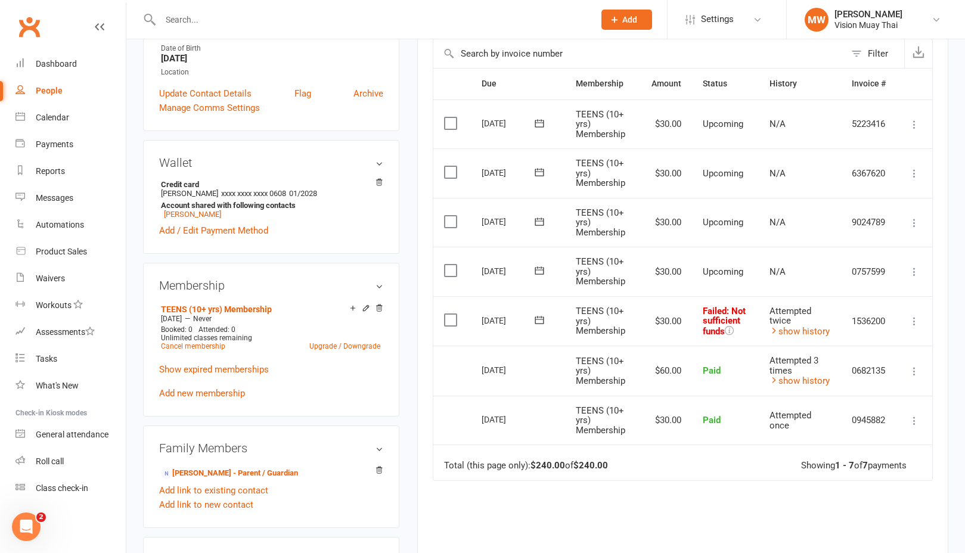
click at [540, 317] on icon at bounding box center [539, 321] width 9 height 8
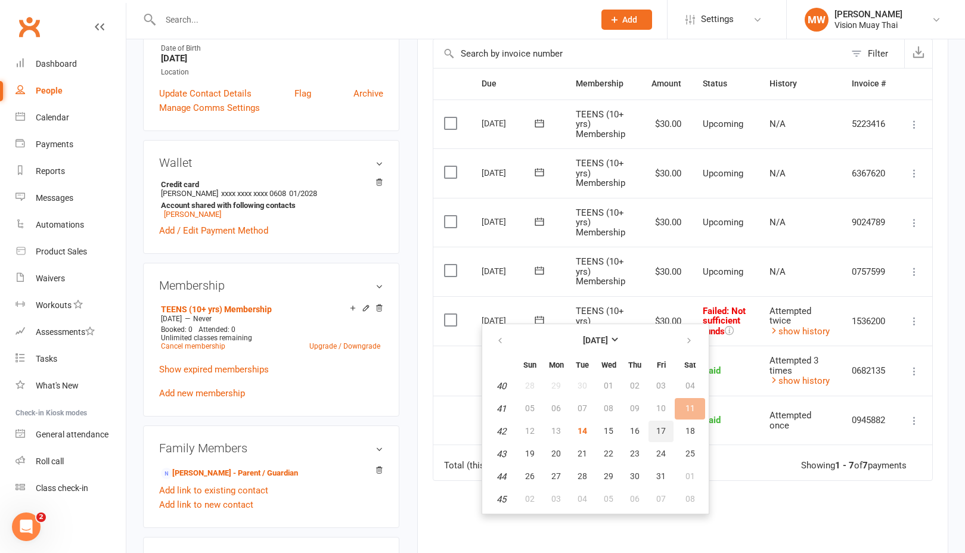
click at [658, 431] on span "17" at bounding box center [661, 431] width 10 height 10
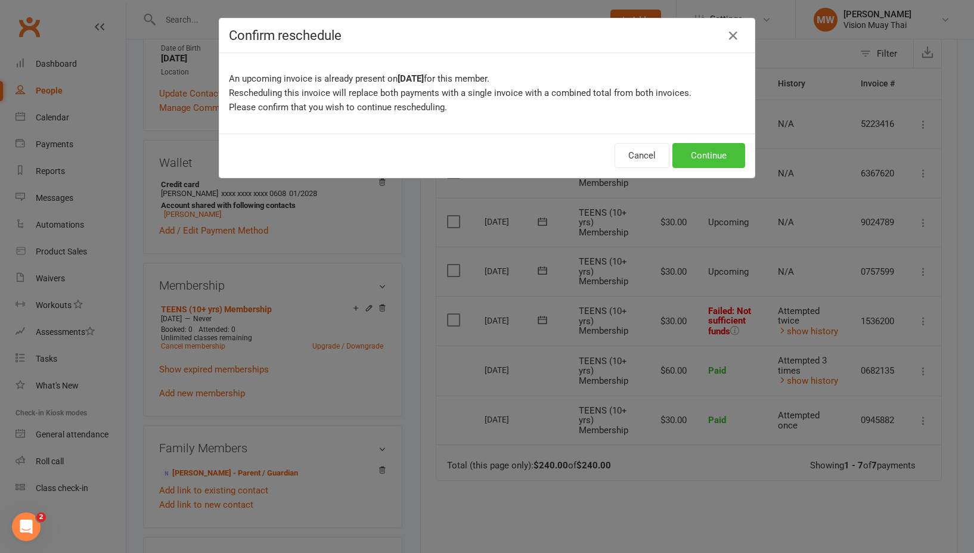
click at [683, 157] on button "Continue" at bounding box center [708, 155] width 73 height 25
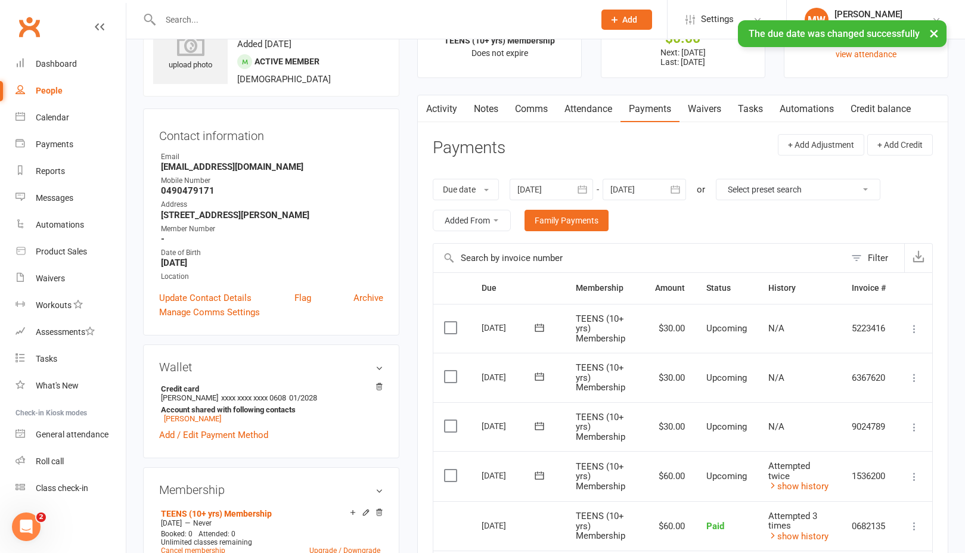
scroll to position [0, 0]
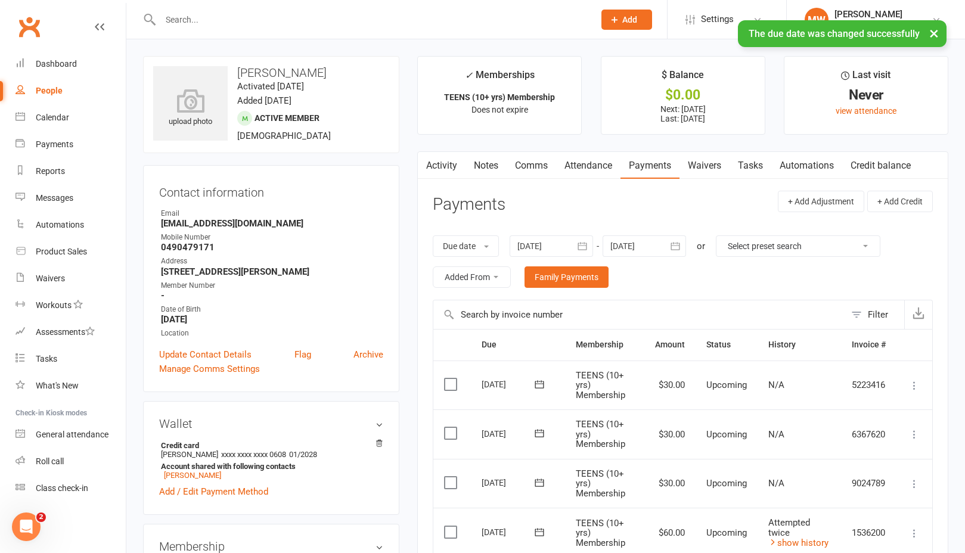
click at [487, 157] on link "Notes" at bounding box center [486, 165] width 41 height 27
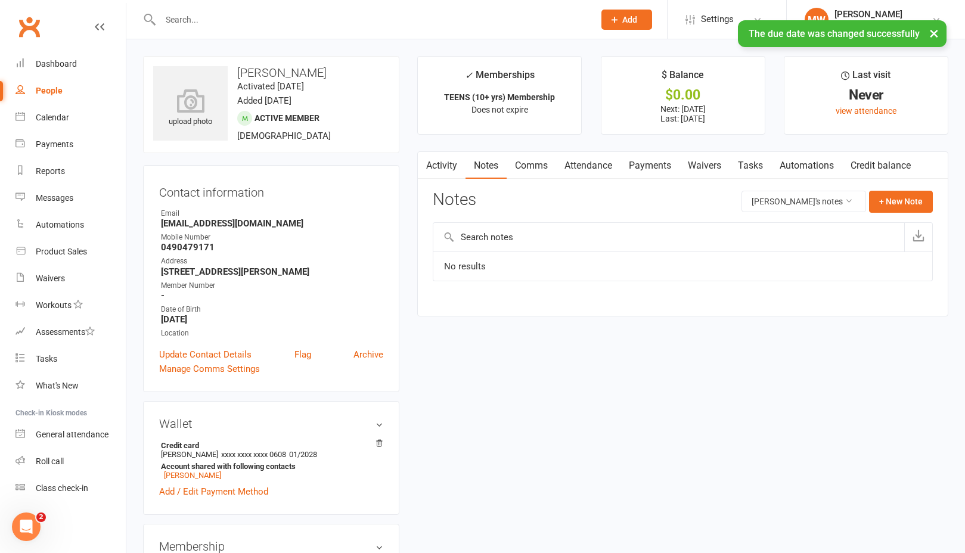
click at [534, 157] on link "Comms" at bounding box center [531, 165] width 49 height 27
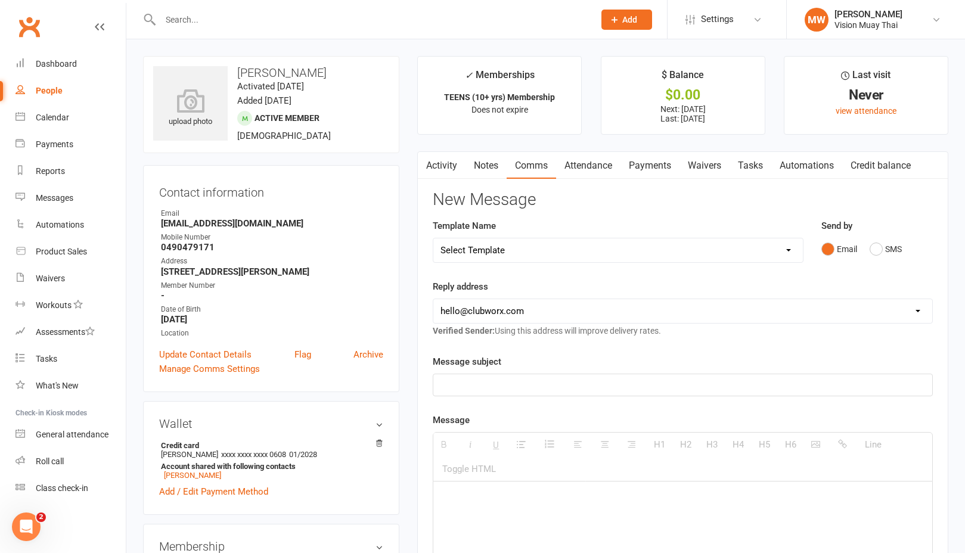
select select "10"
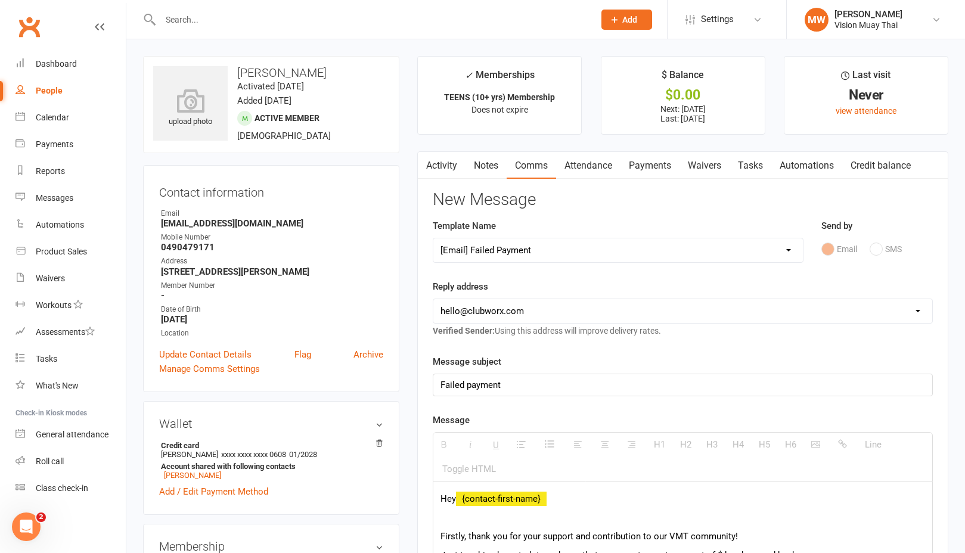
select select "1"
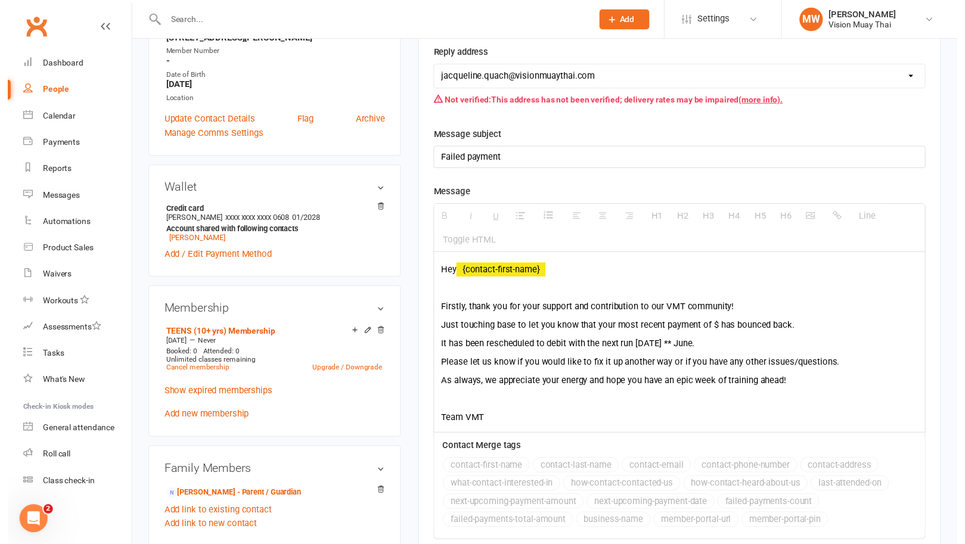
scroll to position [339, 0]
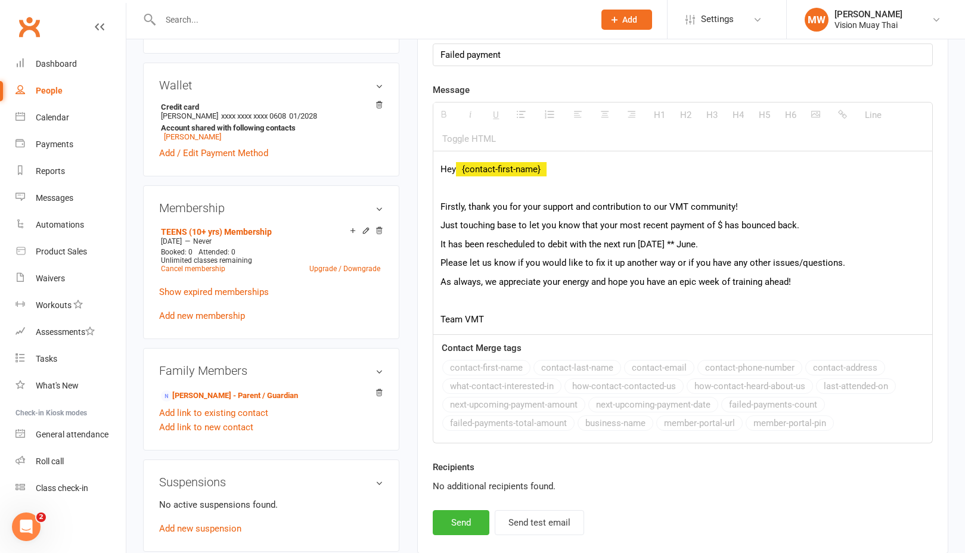
click at [719, 228] on p "Just touching base to let you know that your most recent payment of $ has bounc…" at bounding box center [683, 225] width 485 height 14
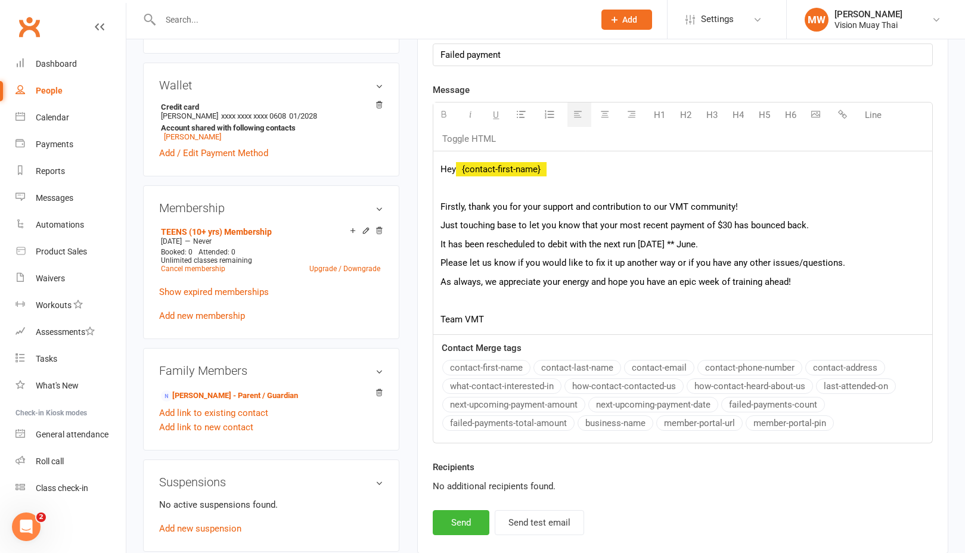
drag, startPoint x: 729, startPoint y: 243, endPoint x: 683, endPoint y: 243, distance: 45.9
click at [683, 243] on p "It has been rescheduled to debit with the next run [DATE] ** June." at bounding box center [683, 244] width 485 height 14
click at [661, 406] on button "next-upcoming-payment-date" at bounding box center [653, 405] width 130 height 16
click at [559, 406] on button "next-upcoming-payment-amount" at bounding box center [513, 405] width 143 height 16
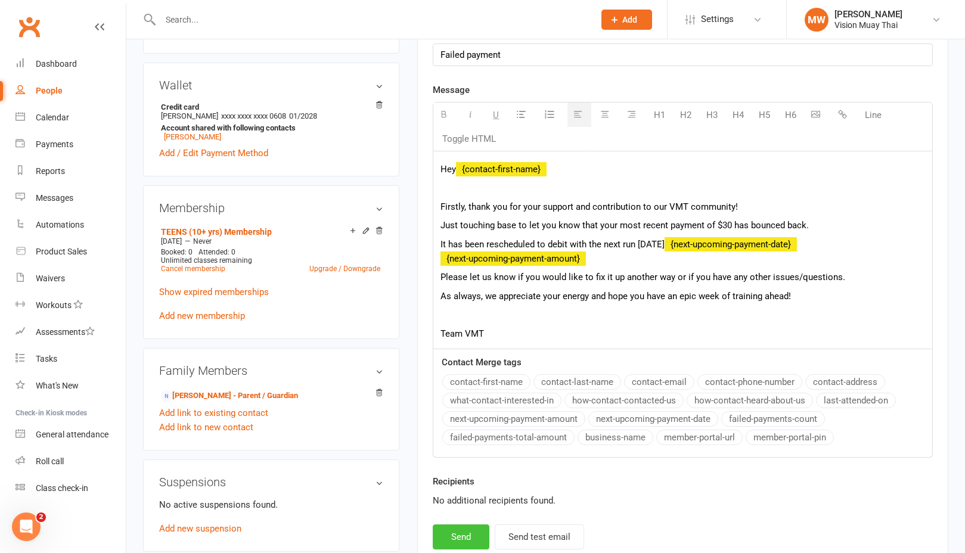
click at [472, 525] on button "Send" at bounding box center [461, 537] width 57 height 25
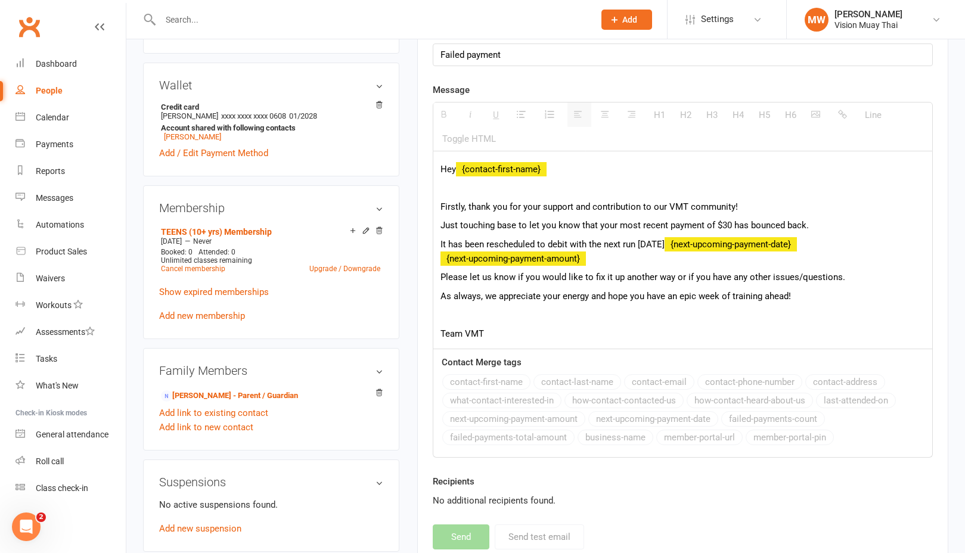
select select
select select "0"
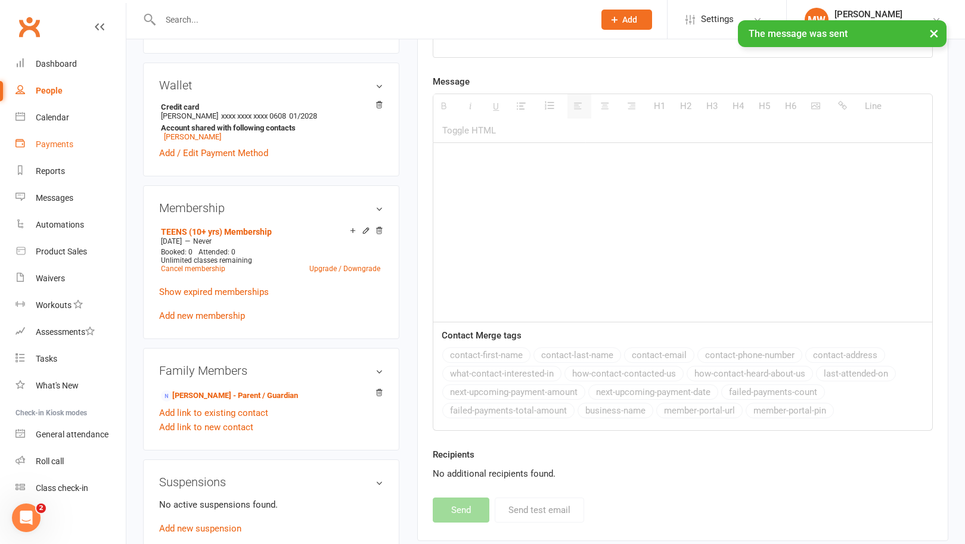
click at [79, 149] on link "Payments" at bounding box center [71, 144] width 110 height 27
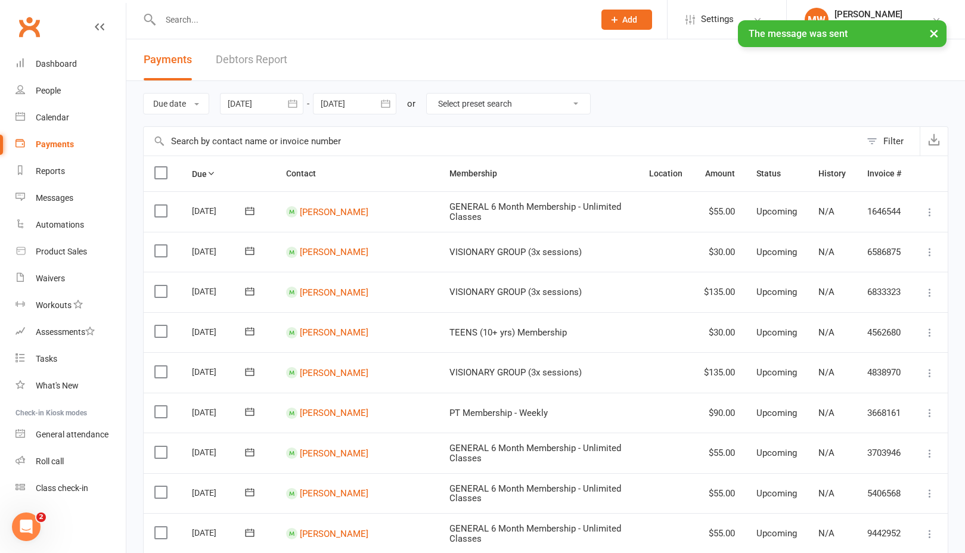
click at [259, 63] on link "Debtors Report" at bounding box center [252, 59] width 72 height 41
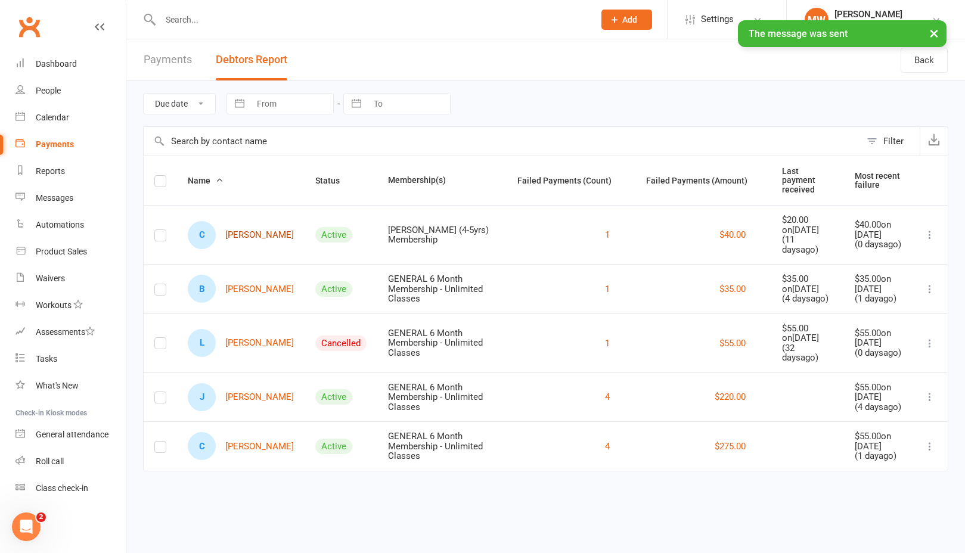
click at [256, 232] on link "C [PERSON_NAME]" at bounding box center [241, 235] width 106 height 28
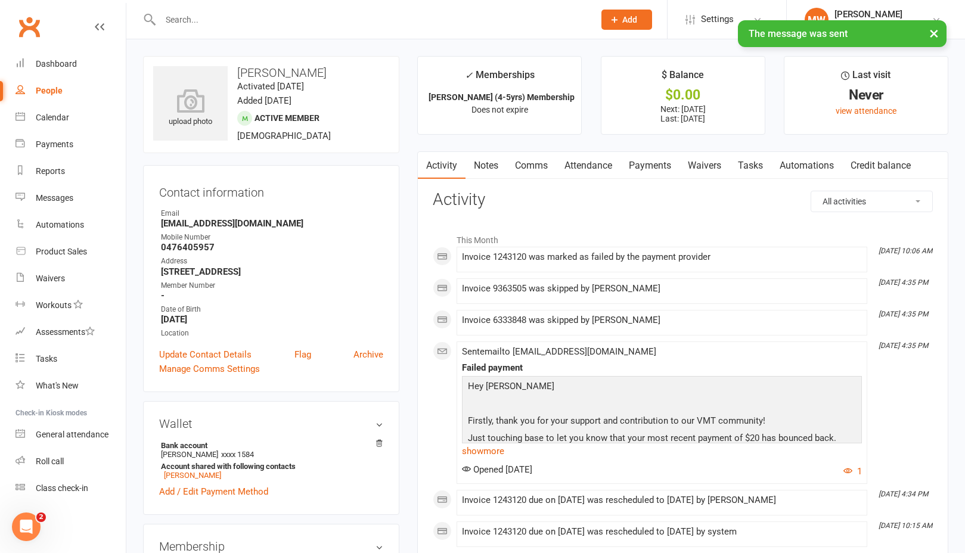
click at [643, 161] on link "Payments" at bounding box center [650, 165] width 59 height 27
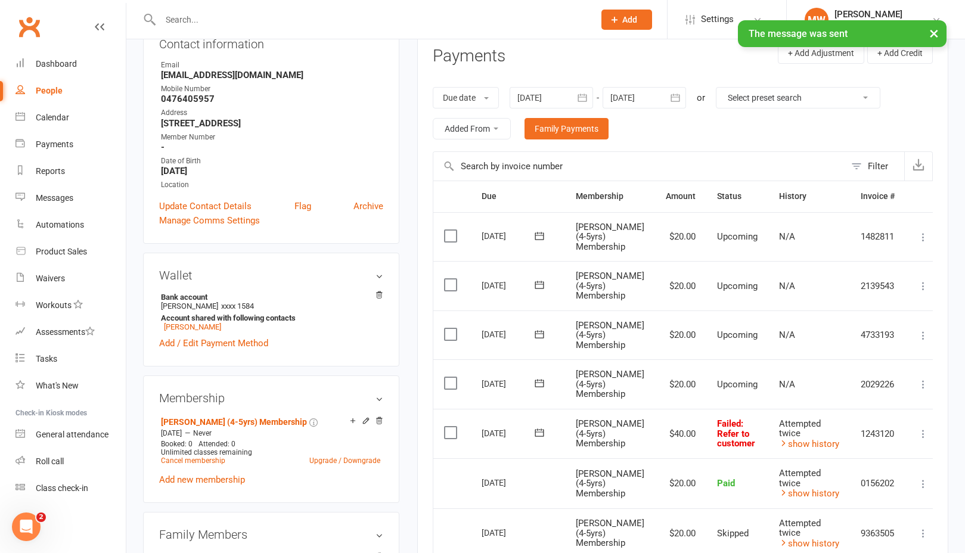
scroll to position [254, 0]
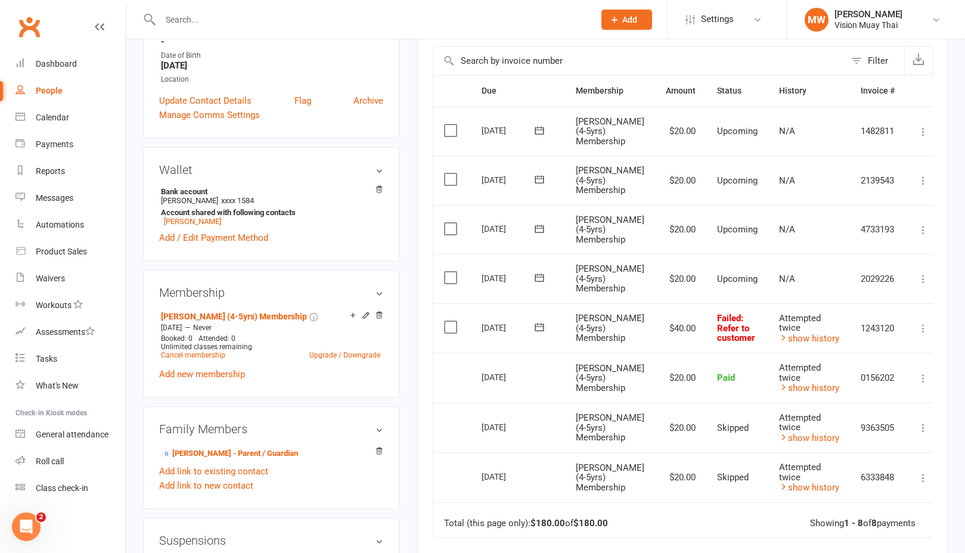
click at [546, 322] on icon at bounding box center [540, 327] width 12 height 12
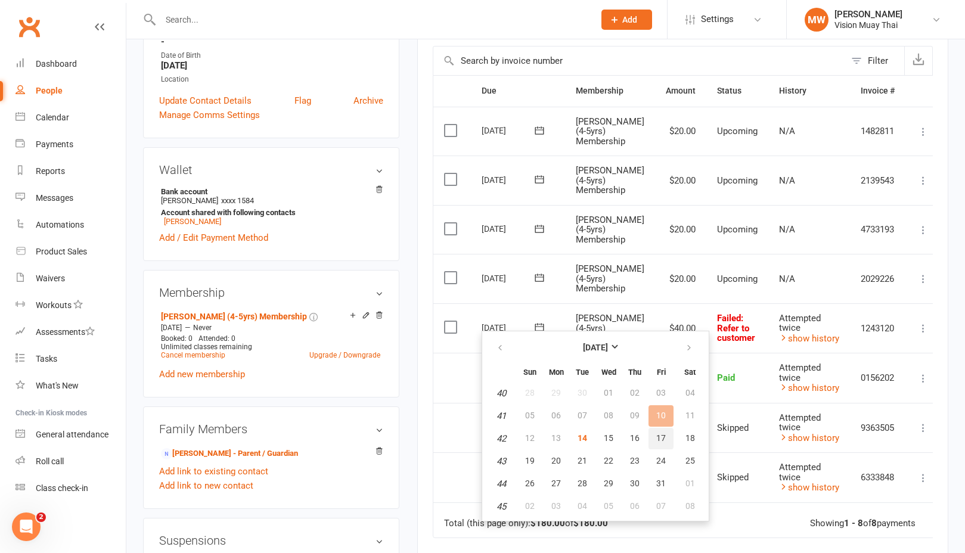
click at [668, 440] on button "17" at bounding box center [661, 438] width 25 height 21
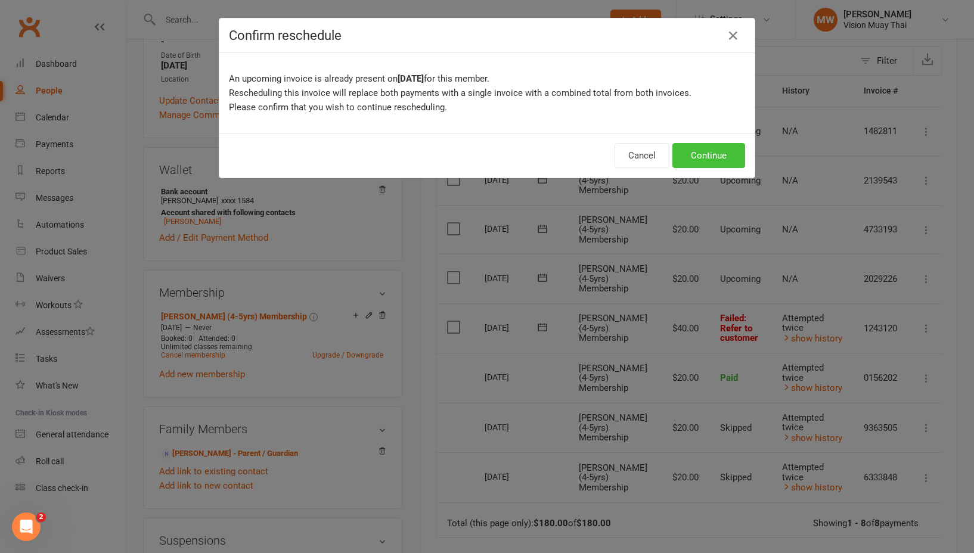
click at [690, 163] on button "Continue" at bounding box center [708, 155] width 73 height 25
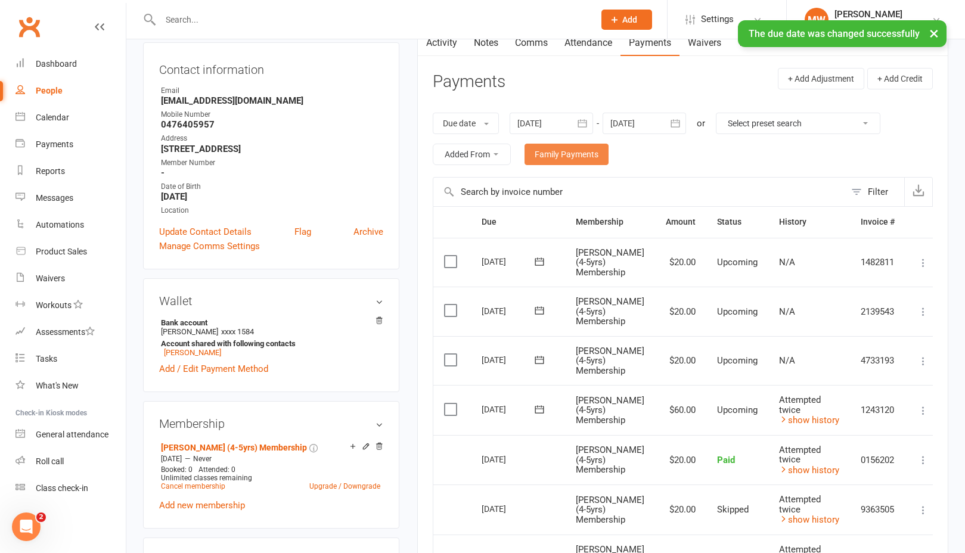
scroll to position [0, 0]
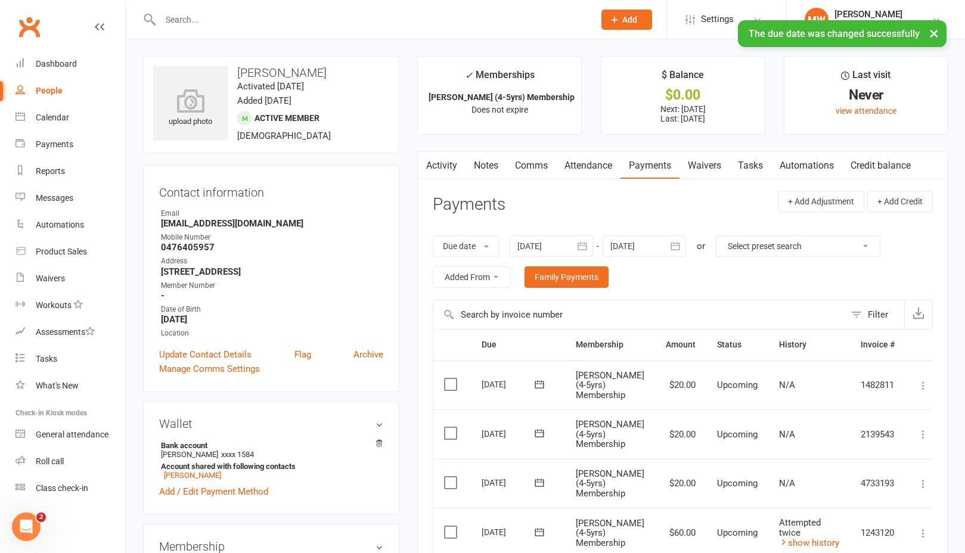
click at [485, 159] on link "Notes" at bounding box center [486, 165] width 41 height 27
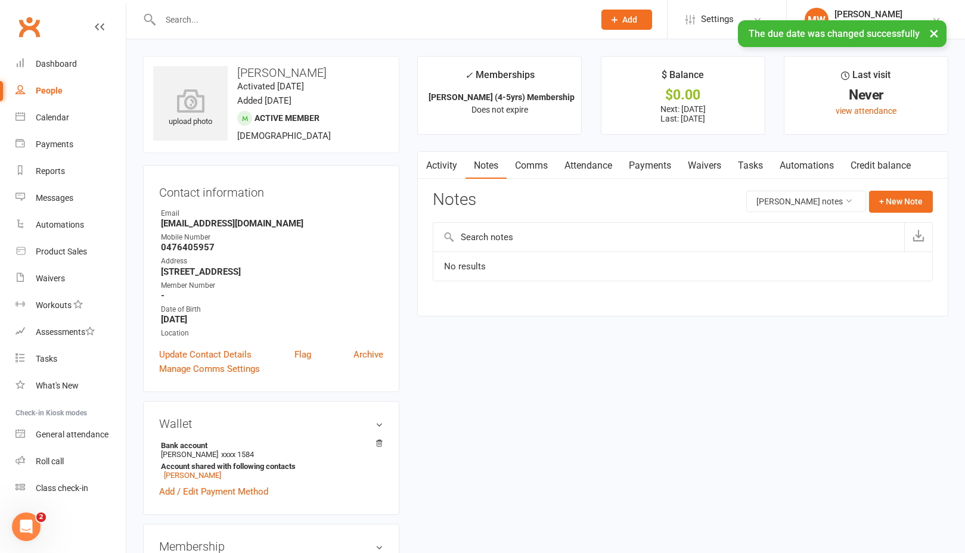
click at [517, 160] on link "Comms" at bounding box center [531, 165] width 49 height 27
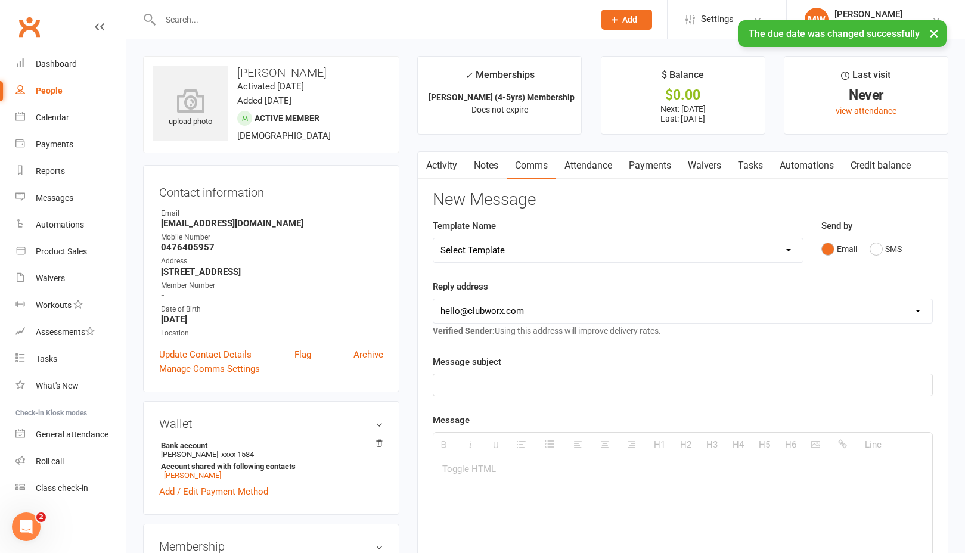
click at [445, 162] on link "Activity" at bounding box center [442, 165] width 48 height 27
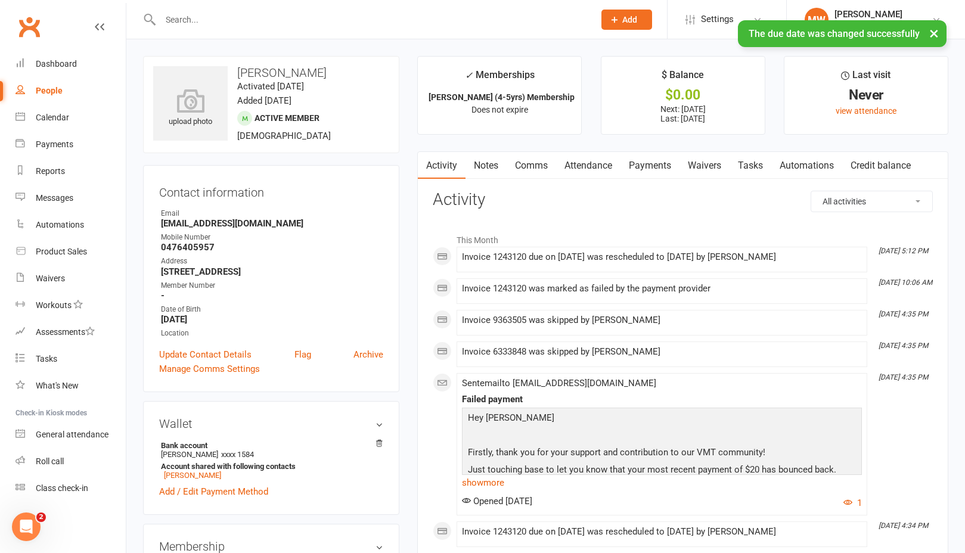
click at [521, 160] on link "Comms" at bounding box center [531, 165] width 49 height 27
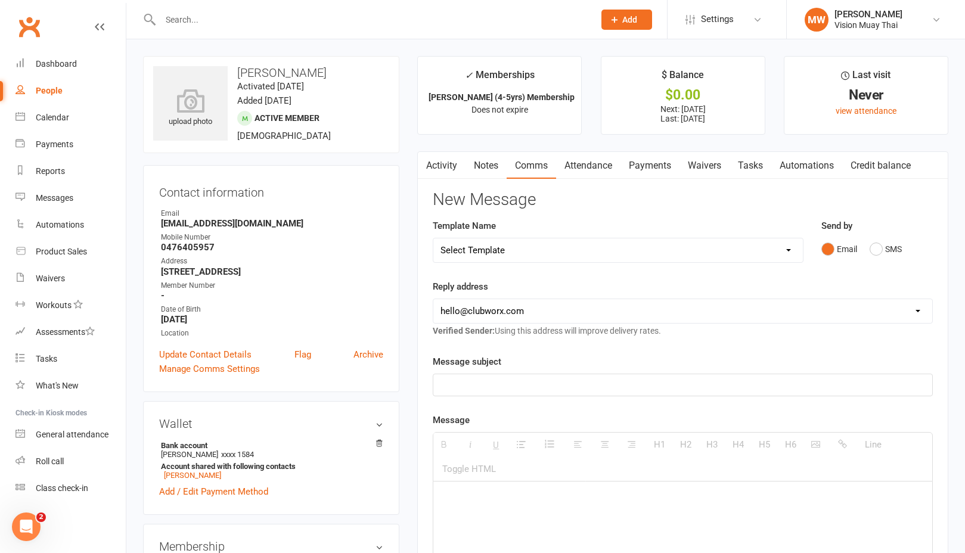
select select "10"
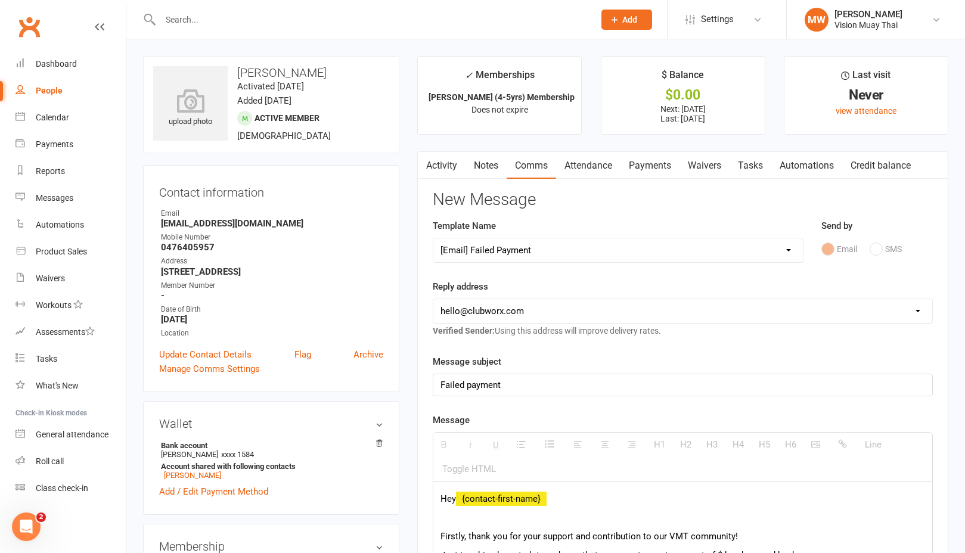
select select "1"
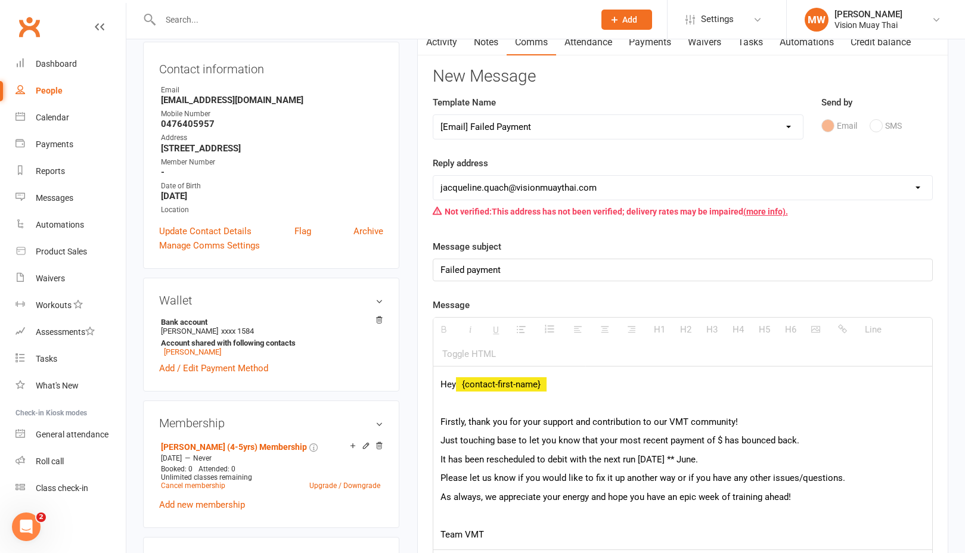
scroll to position [232, 0]
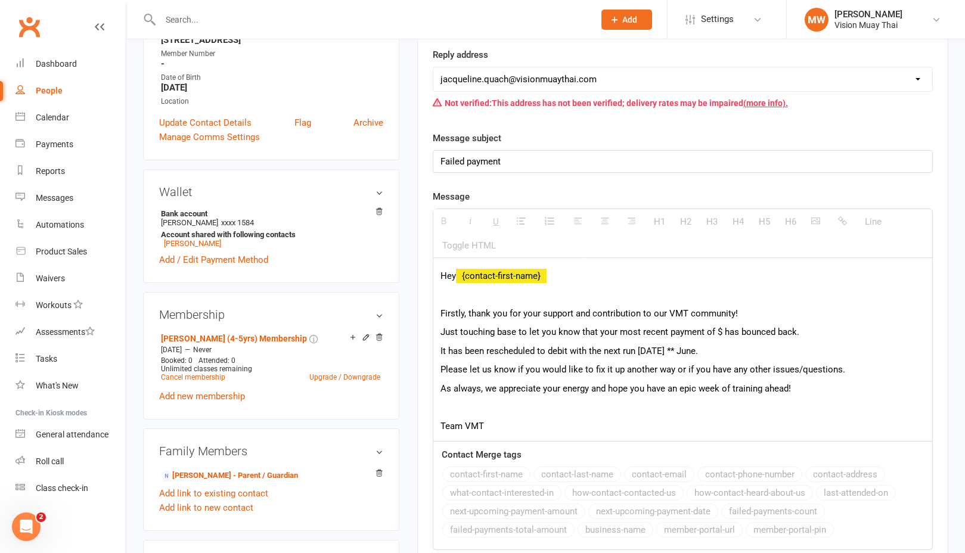
click at [718, 331] on p "Just touching base to let you know that your most recent payment of $ has bounc…" at bounding box center [683, 332] width 485 height 14
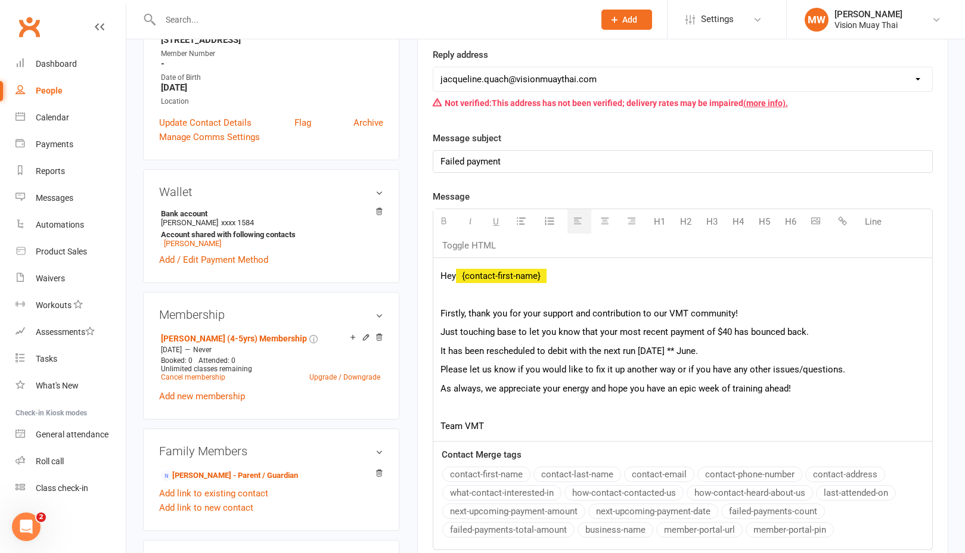
drag, startPoint x: 715, startPoint y: 349, endPoint x: 681, endPoint y: 350, distance: 34.0
click at [681, 350] on p "It has been rescheduled to debit with the next run [DATE] ** June." at bounding box center [683, 351] width 485 height 14
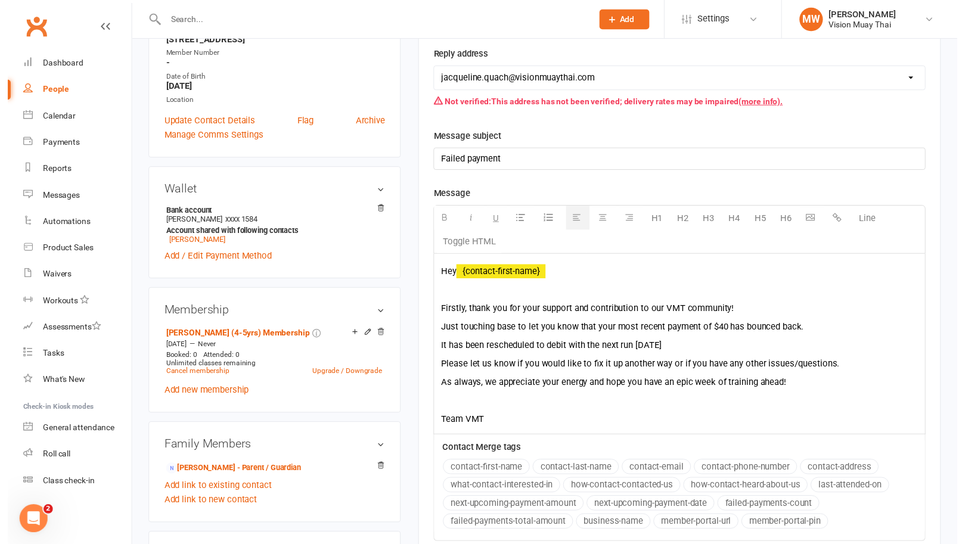
scroll to position [334, 0]
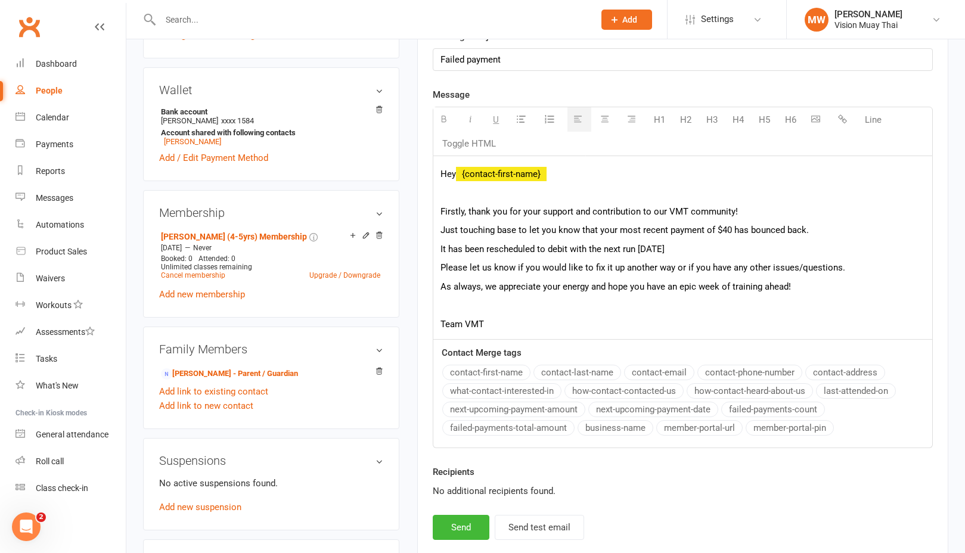
click at [648, 410] on button "next-upcoming-payment-date" at bounding box center [653, 410] width 130 height 16
click at [537, 408] on button "next-upcoming-payment-amount" at bounding box center [513, 410] width 143 height 16
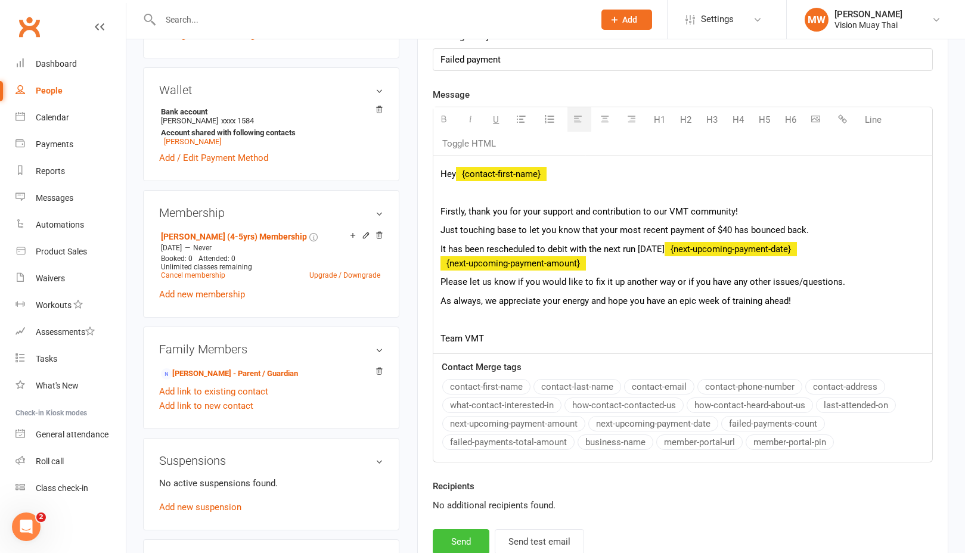
click at [468, 536] on button "Send" at bounding box center [461, 541] width 57 height 25
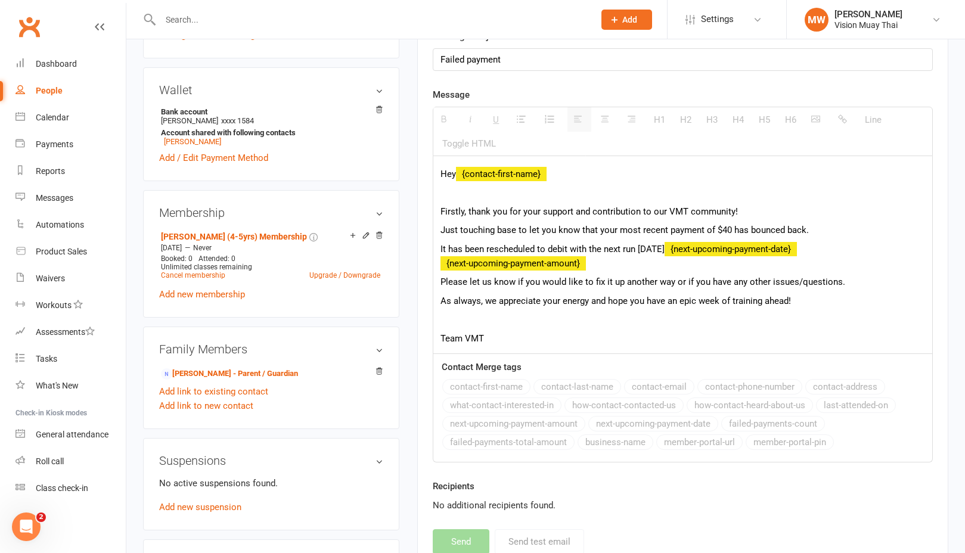
select select
select select "0"
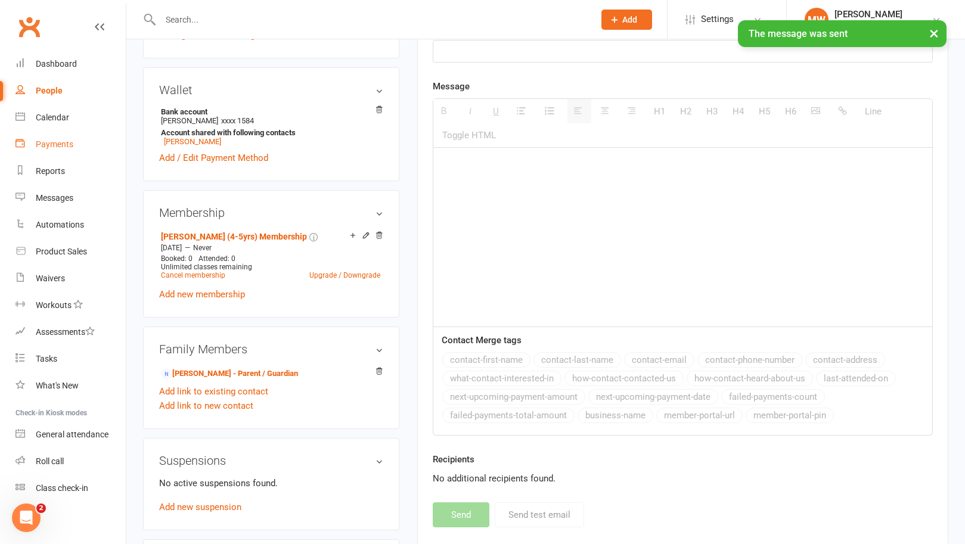
click at [98, 145] on link "Payments" at bounding box center [71, 144] width 110 height 27
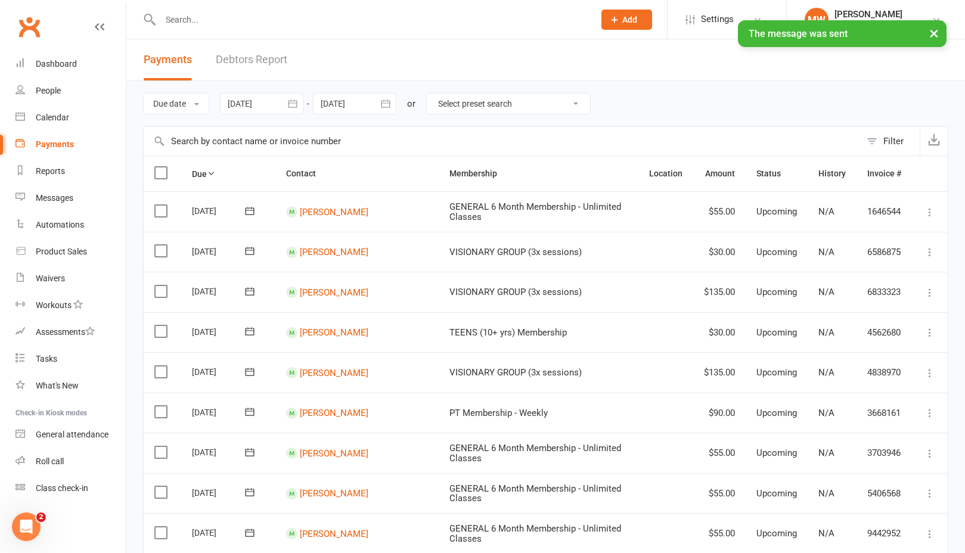
click at [272, 58] on link "Debtors Report" at bounding box center [252, 59] width 72 height 41
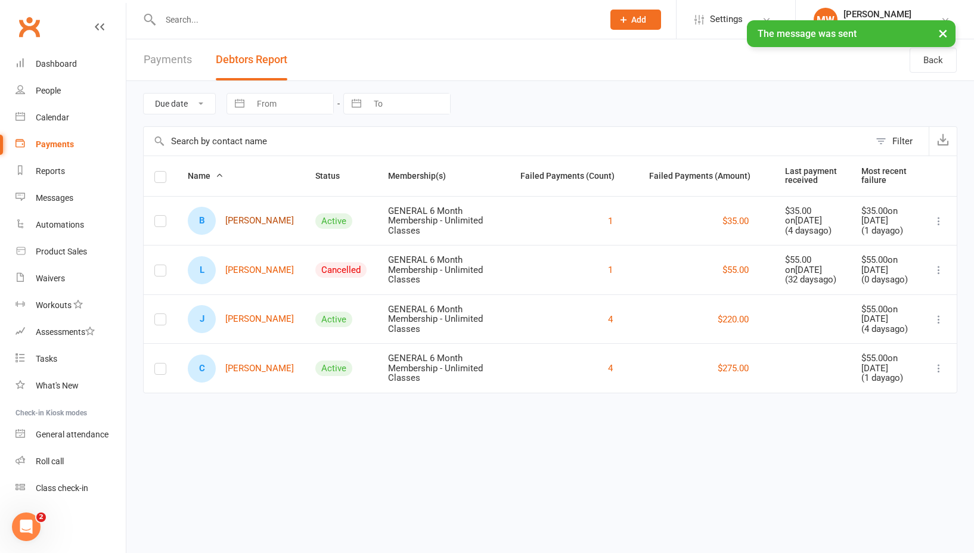
click at [246, 235] on link "B [PERSON_NAME]" at bounding box center [241, 221] width 106 height 28
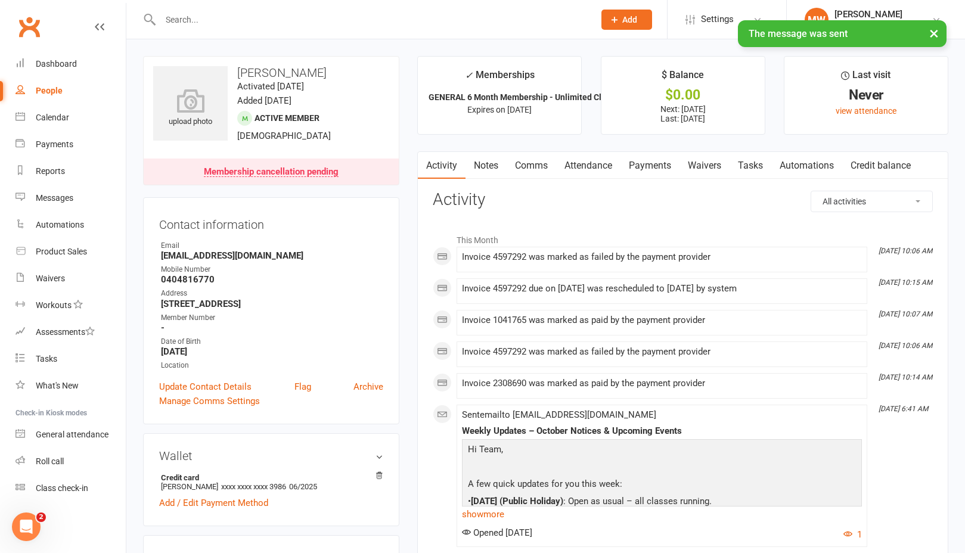
click at [656, 166] on link "Payments" at bounding box center [650, 165] width 59 height 27
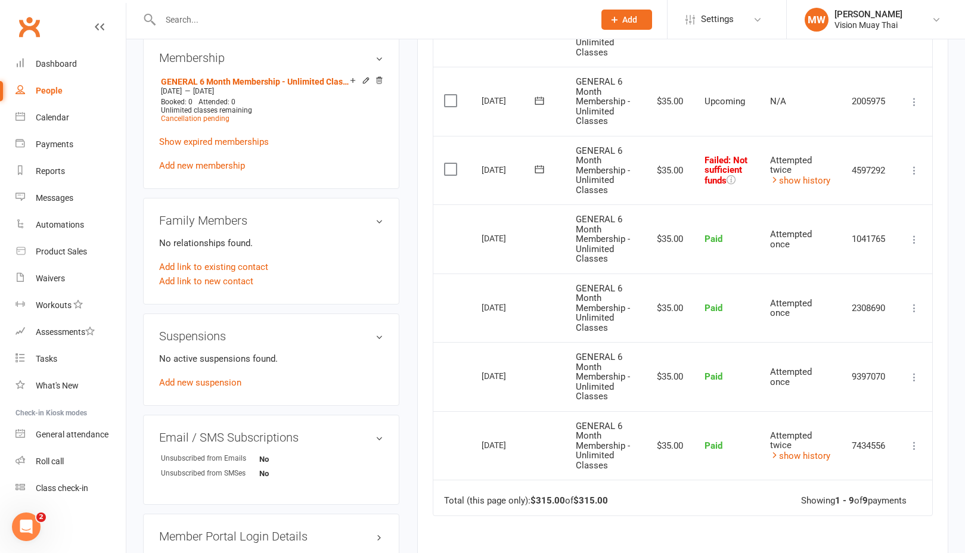
scroll to position [408, 0]
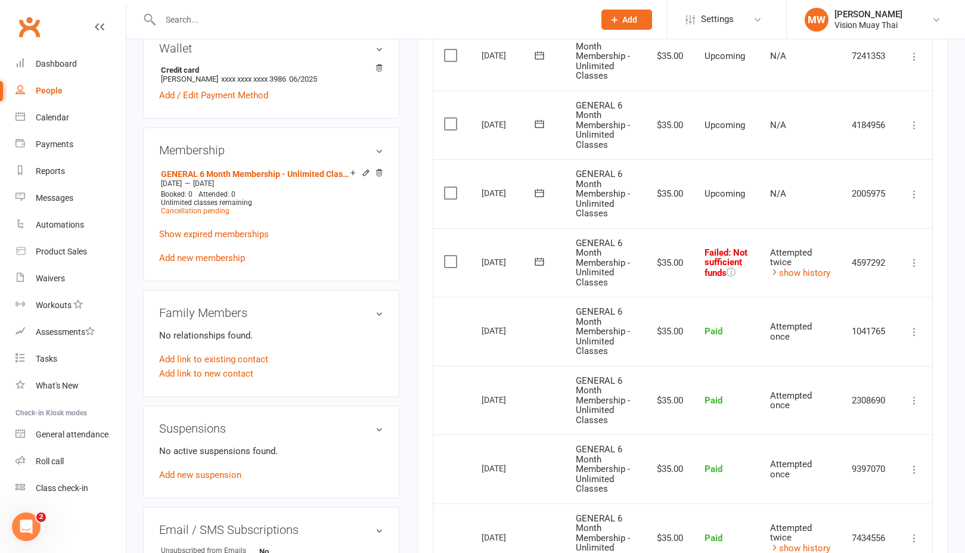
click at [912, 257] on icon at bounding box center [915, 263] width 12 height 12
click at [624, 276] on td "GENERAL 6 Month Membership - Unlimited Classes" at bounding box center [604, 262] width 78 height 69
click at [541, 256] on icon at bounding box center [540, 262] width 12 height 12
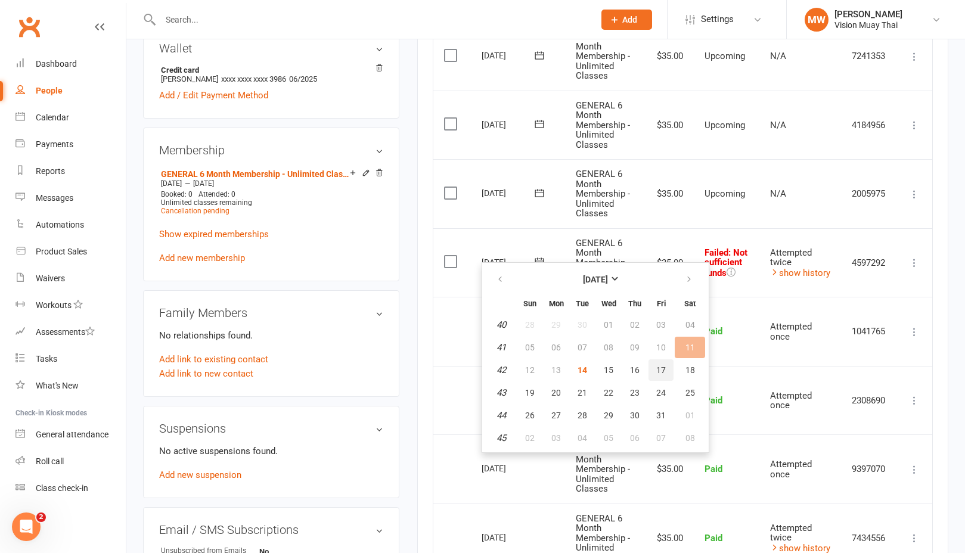
click at [654, 367] on button "17" at bounding box center [661, 369] width 25 height 21
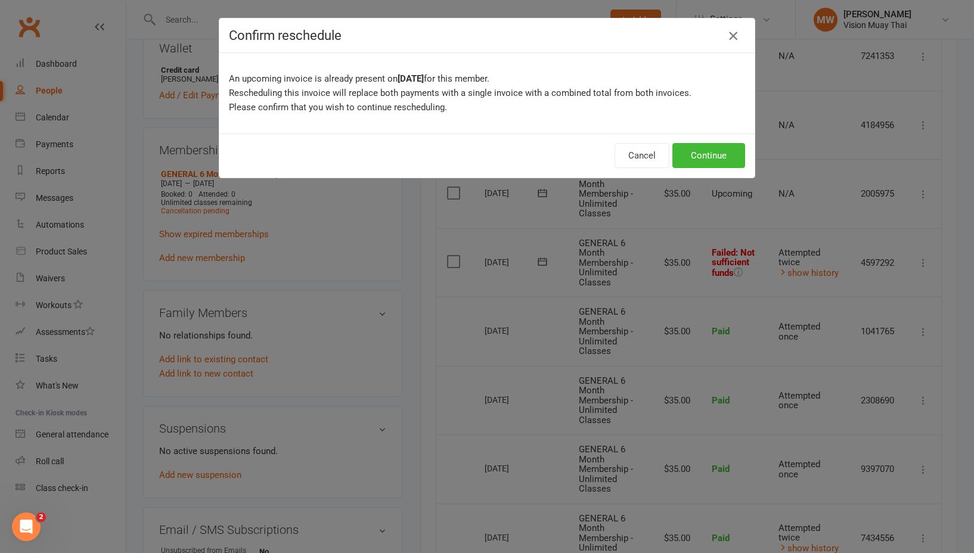
click at [728, 31] on icon "button" at bounding box center [733, 36] width 14 height 14
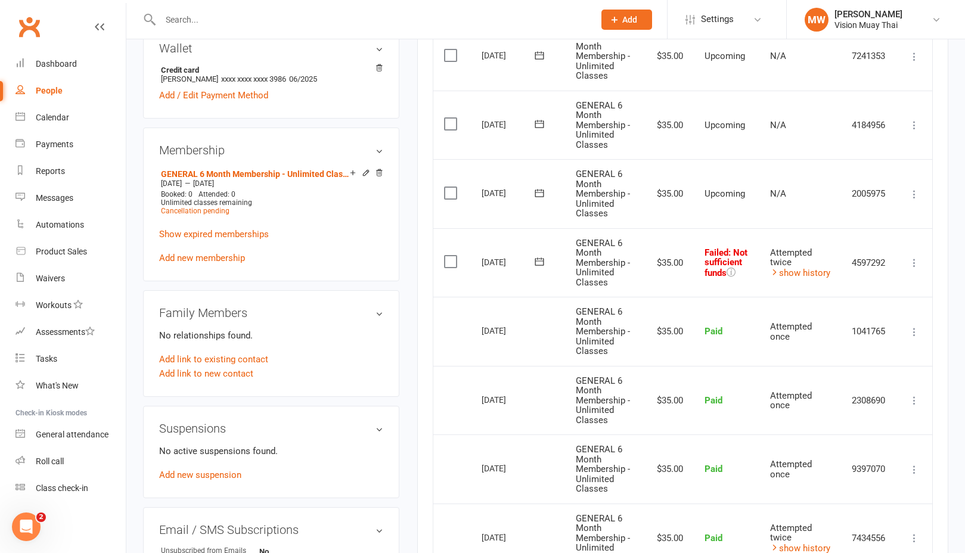
click at [915, 257] on icon at bounding box center [915, 263] width 12 height 12
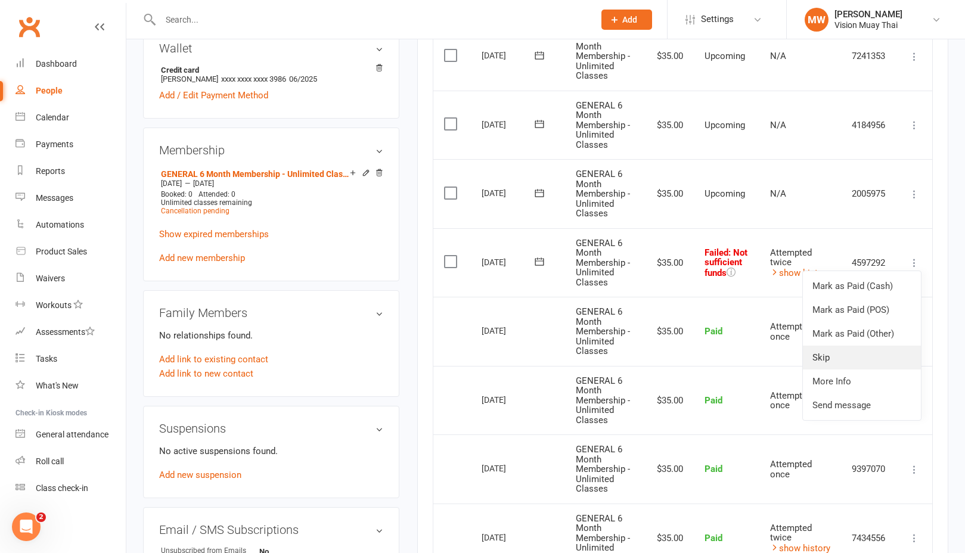
click at [810, 346] on link "Skip" at bounding box center [862, 358] width 118 height 24
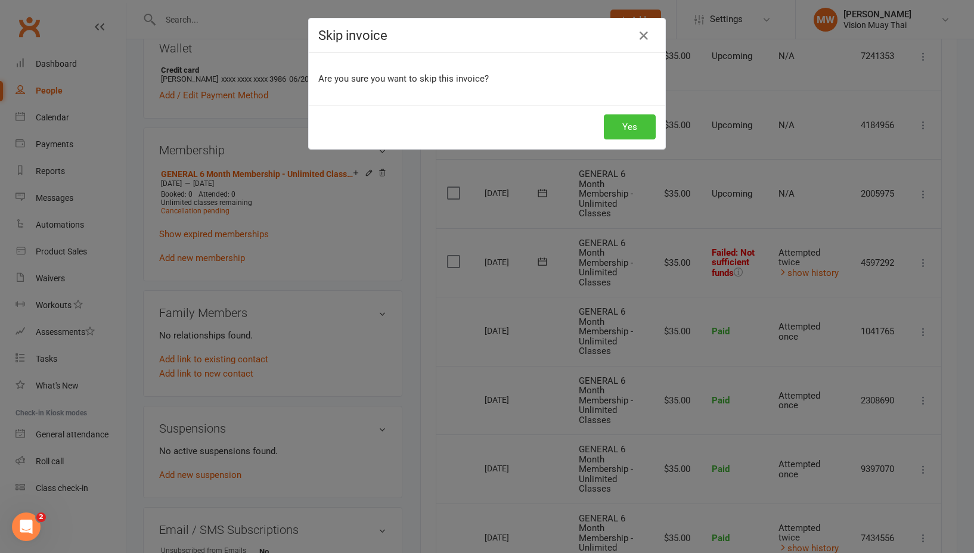
click at [618, 122] on button "Yes" at bounding box center [630, 126] width 52 height 25
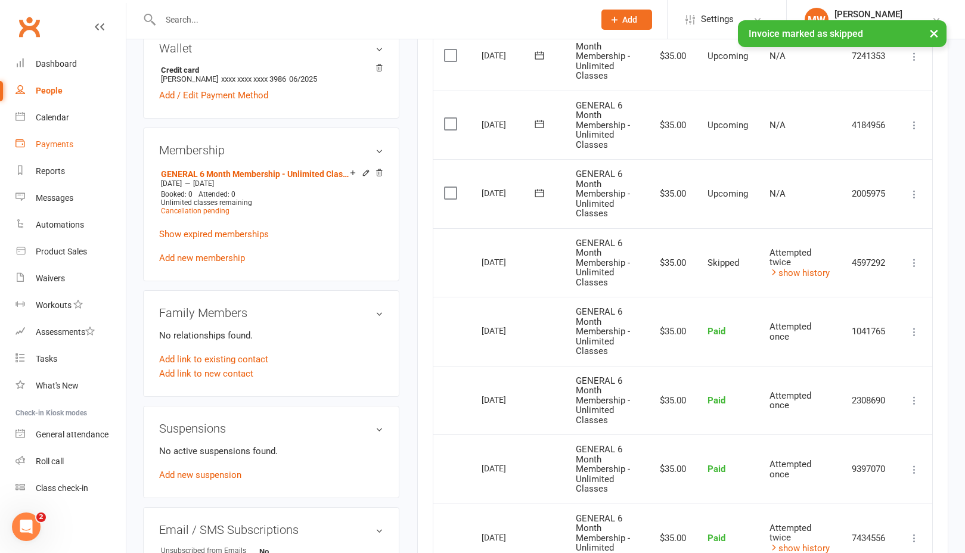
click at [69, 148] on div "Payments" at bounding box center [55, 145] width 38 height 10
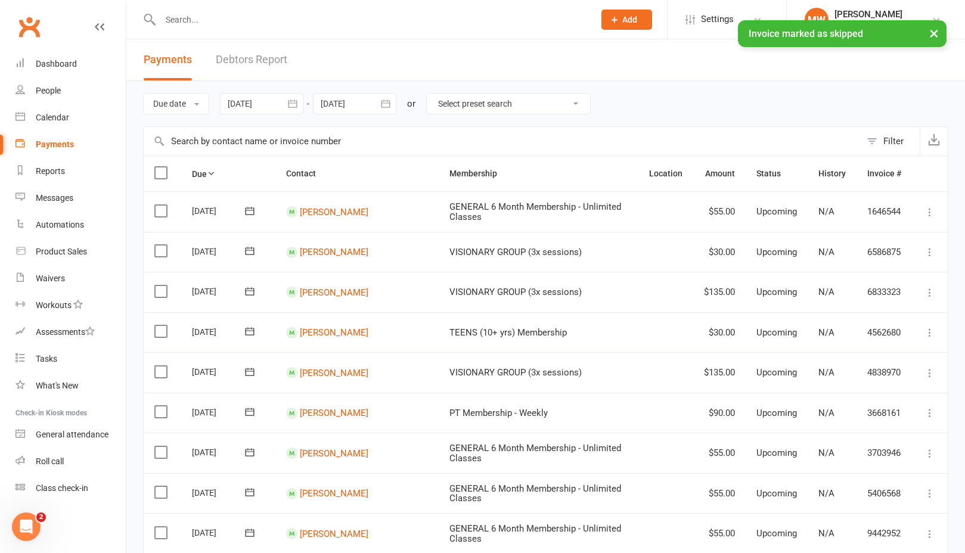
click at [269, 60] on link "Debtors Report" at bounding box center [252, 59] width 72 height 41
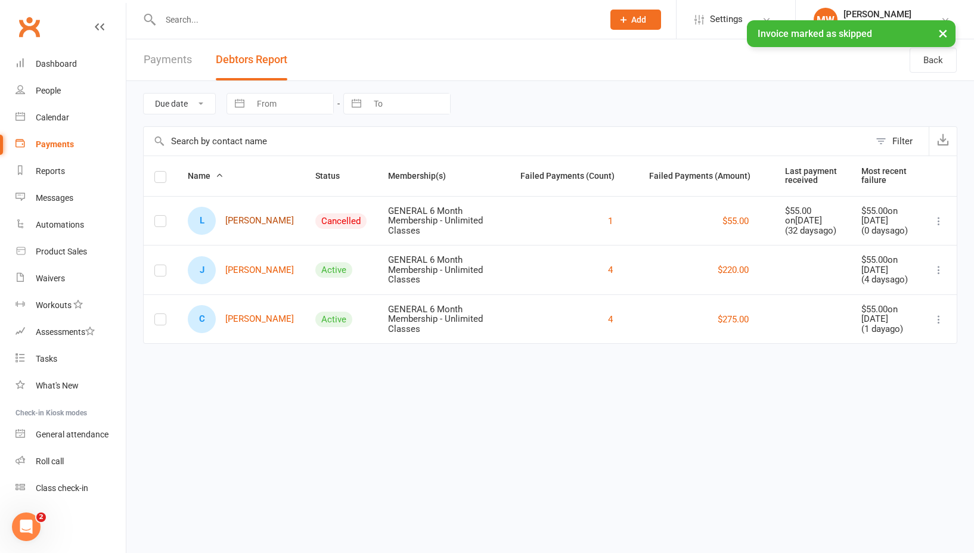
click at [230, 229] on link "L [PERSON_NAME]" at bounding box center [241, 221] width 106 height 28
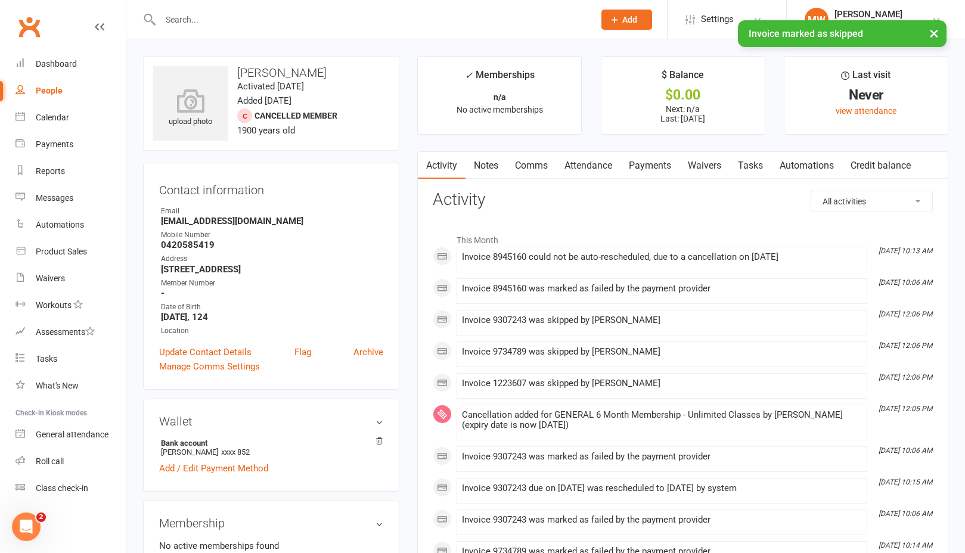
click at [658, 161] on link "Payments" at bounding box center [650, 165] width 59 height 27
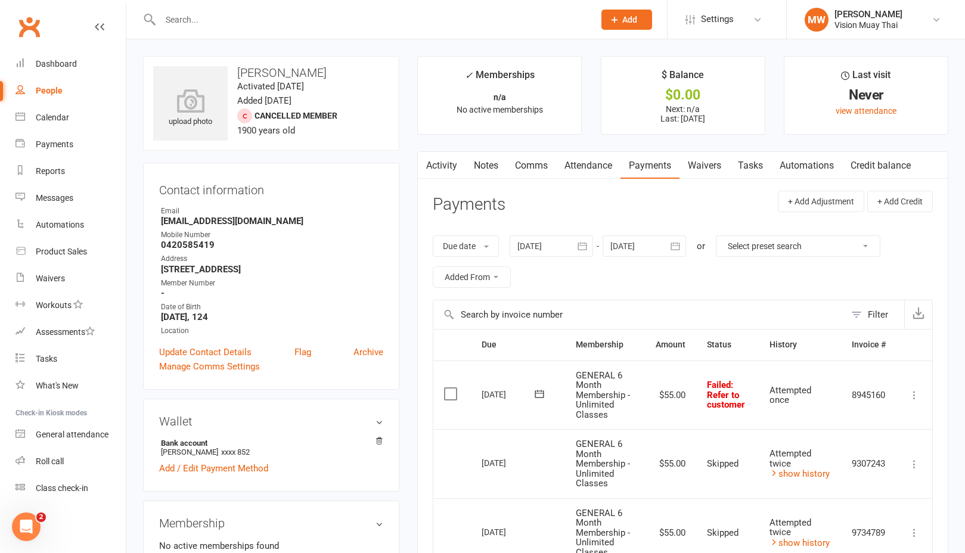
scroll to position [234, 0]
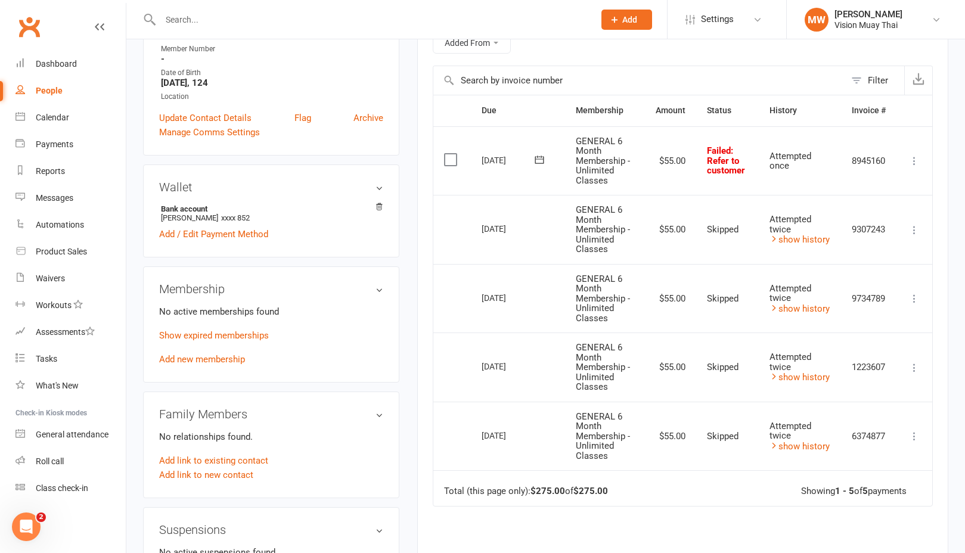
click at [912, 157] on icon at bounding box center [915, 161] width 12 height 12
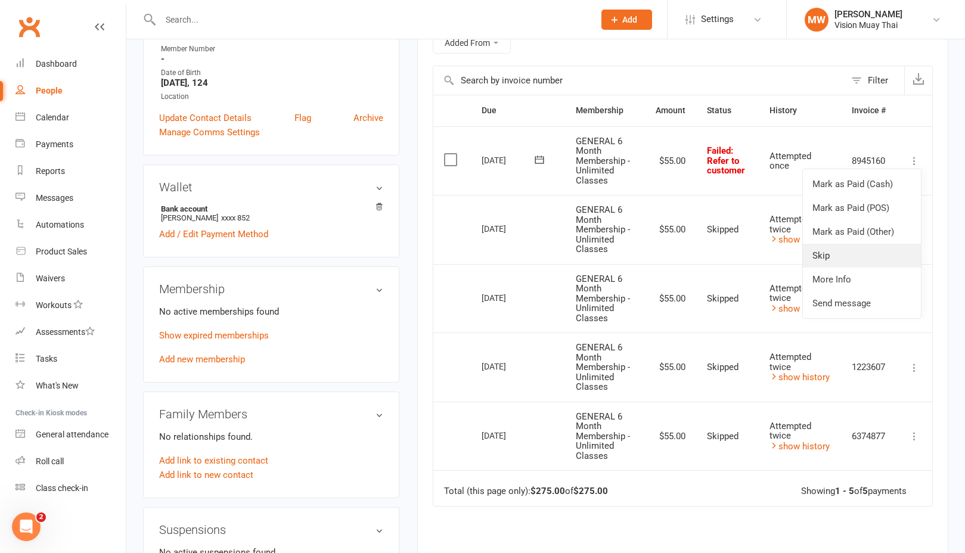
click at [826, 253] on link "Skip" at bounding box center [862, 256] width 118 height 24
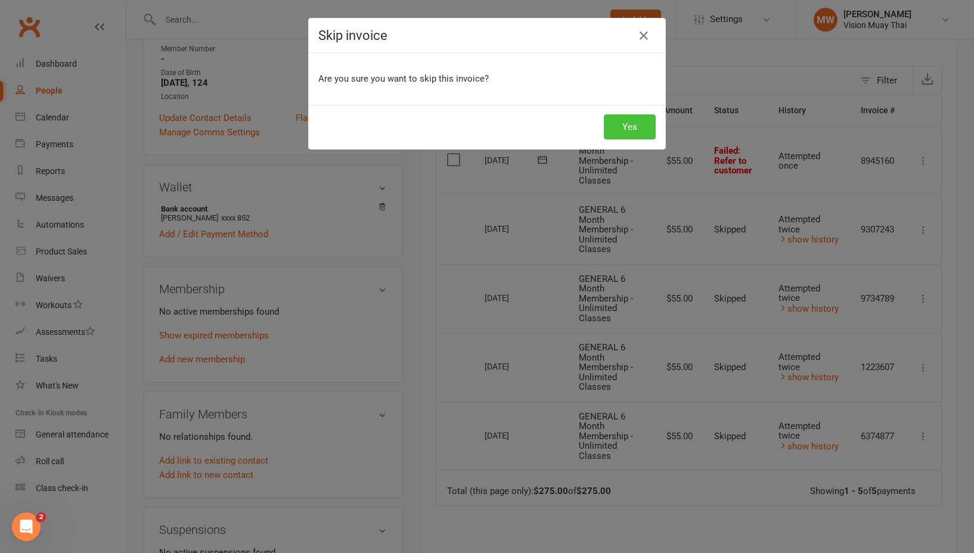
click at [633, 129] on button "Yes" at bounding box center [630, 126] width 52 height 25
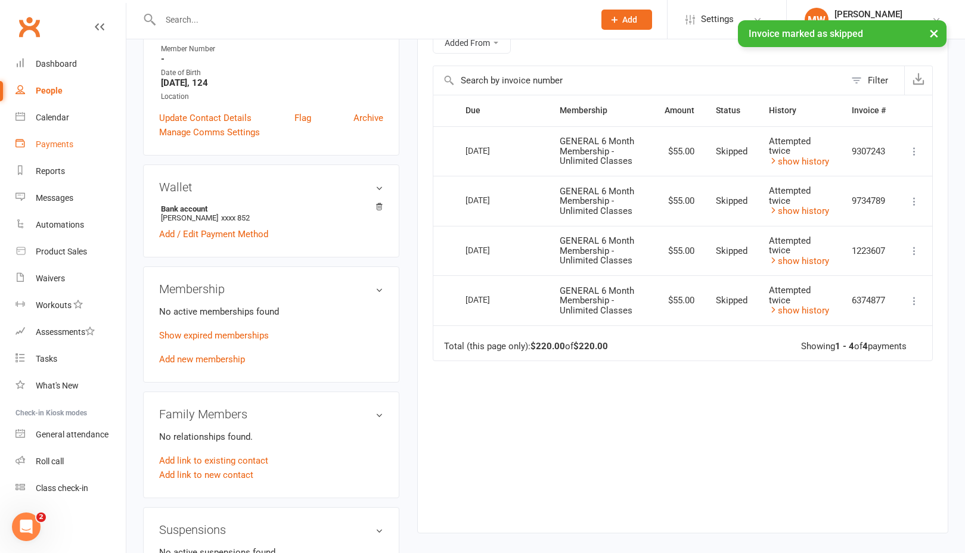
click at [69, 144] on div "Payments" at bounding box center [55, 145] width 38 height 10
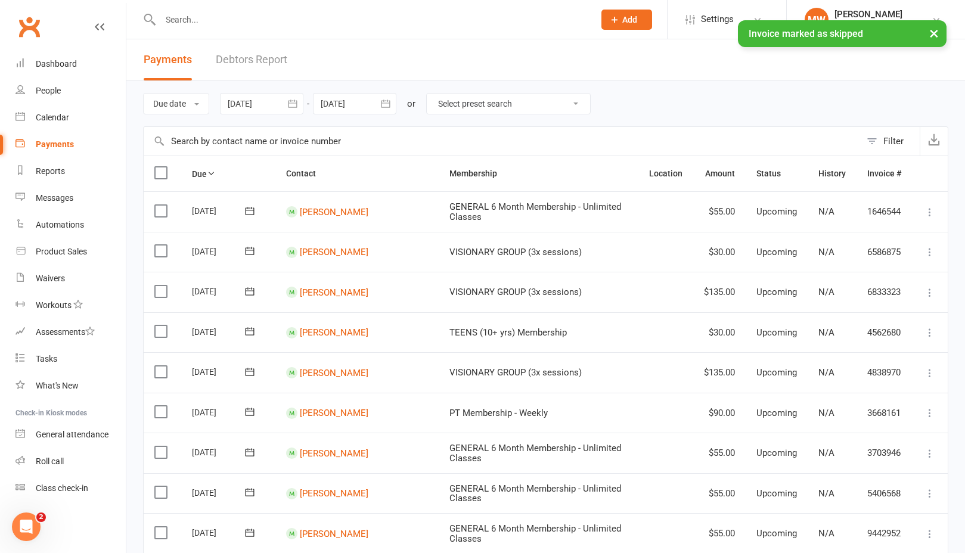
click at [262, 66] on link "Debtors Report" at bounding box center [252, 59] width 72 height 41
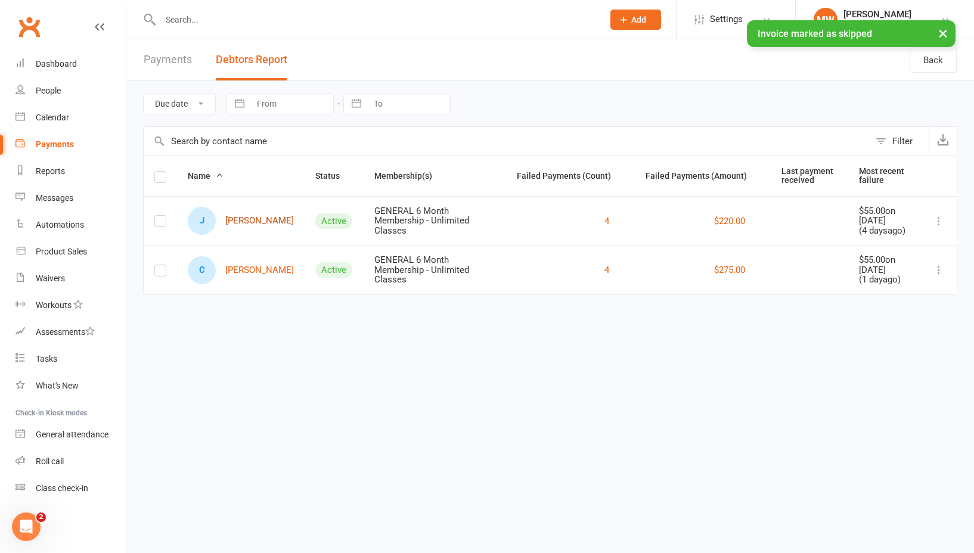
click at [240, 229] on link "J [PERSON_NAME]" at bounding box center [241, 221] width 106 height 28
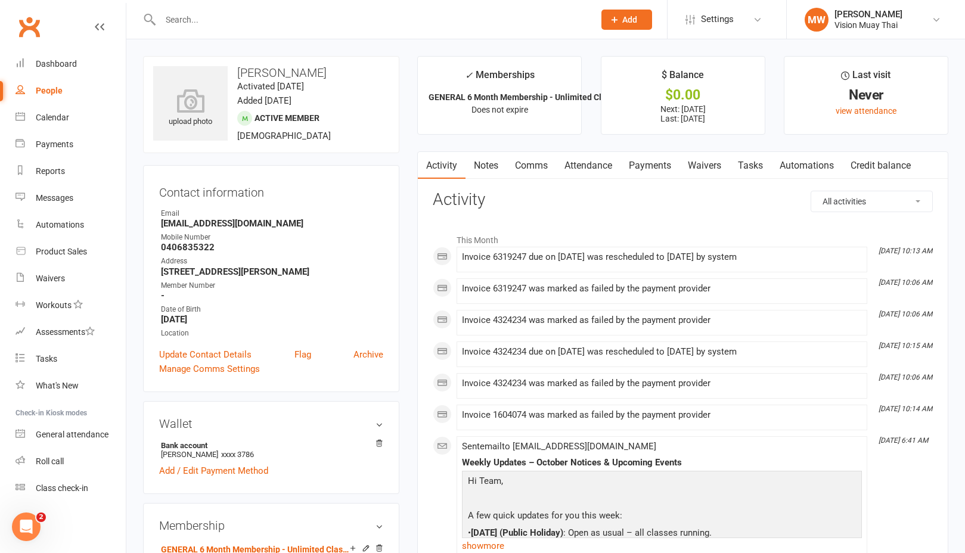
click at [632, 171] on link "Payments" at bounding box center [650, 165] width 59 height 27
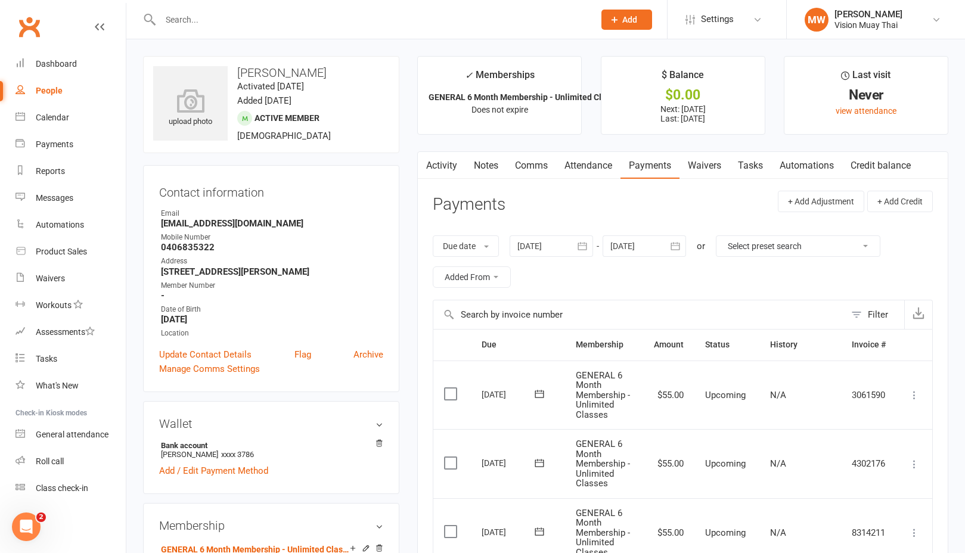
click at [66, 94] on link "People" at bounding box center [71, 91] width 110 height 27
select select "100"
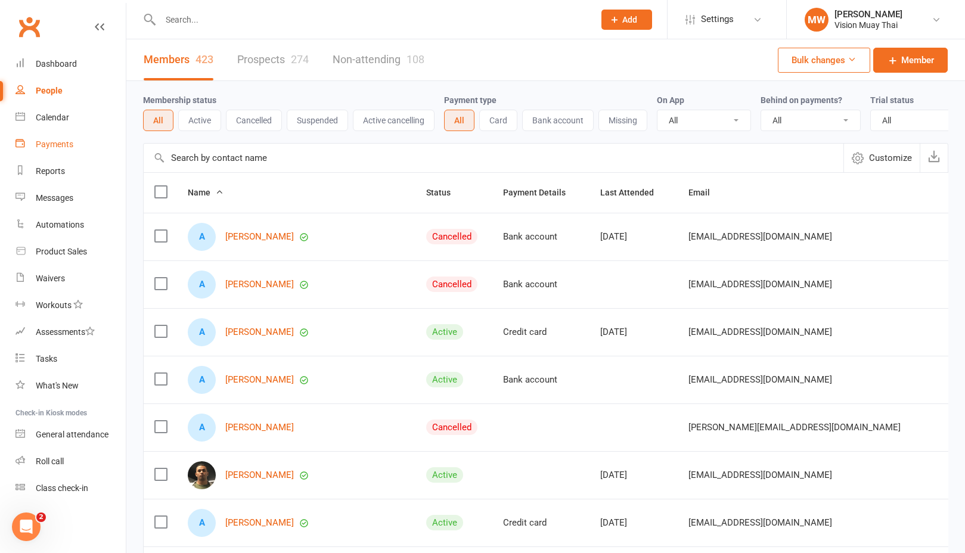
click at [84, 148] on link "Payments" at bounding box center [71, 144] width 110 height 27
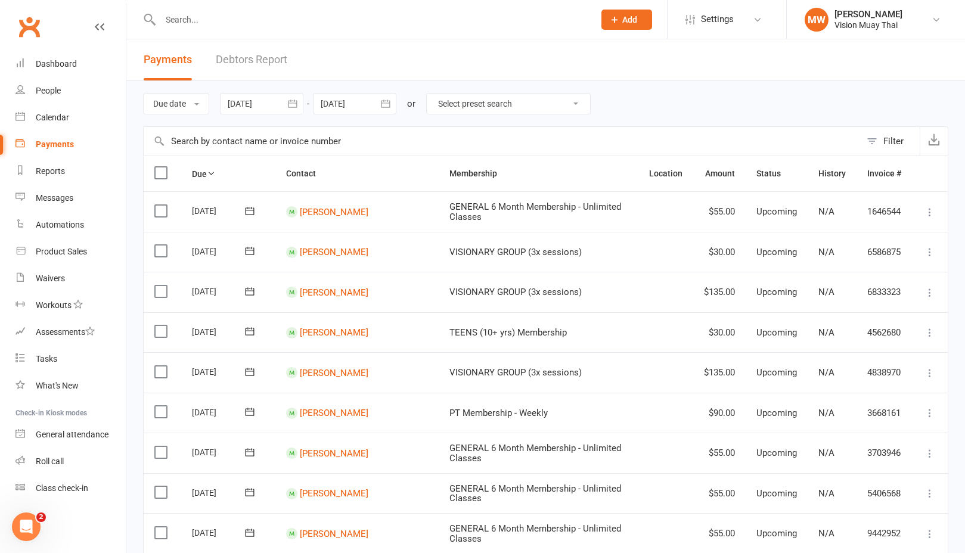
click at [244, 64] on link "Debtors Report" at bounding box center [252, 59] width 72 height 41
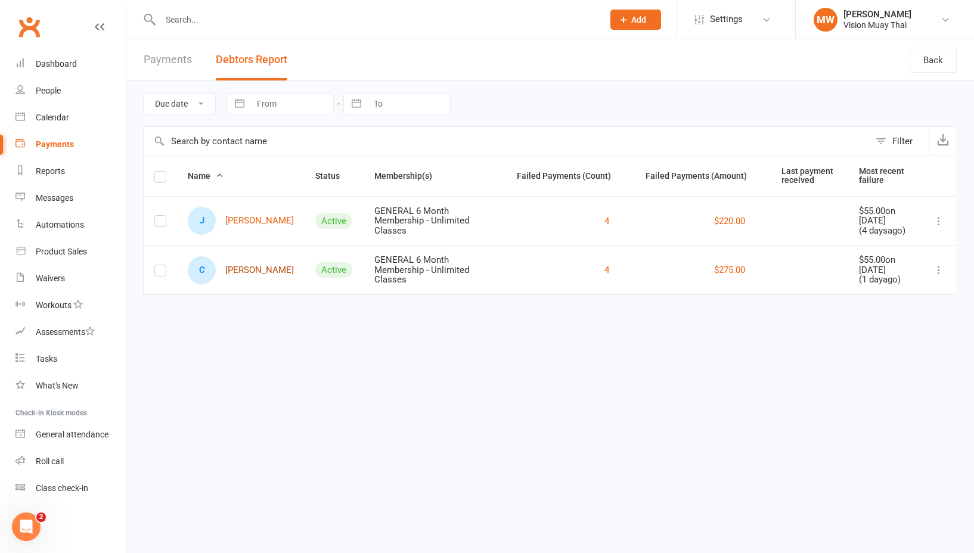
click at [236, 271] on link "C [PERSON_NAME]" at bounding box center [241, 270] width 106 height 28
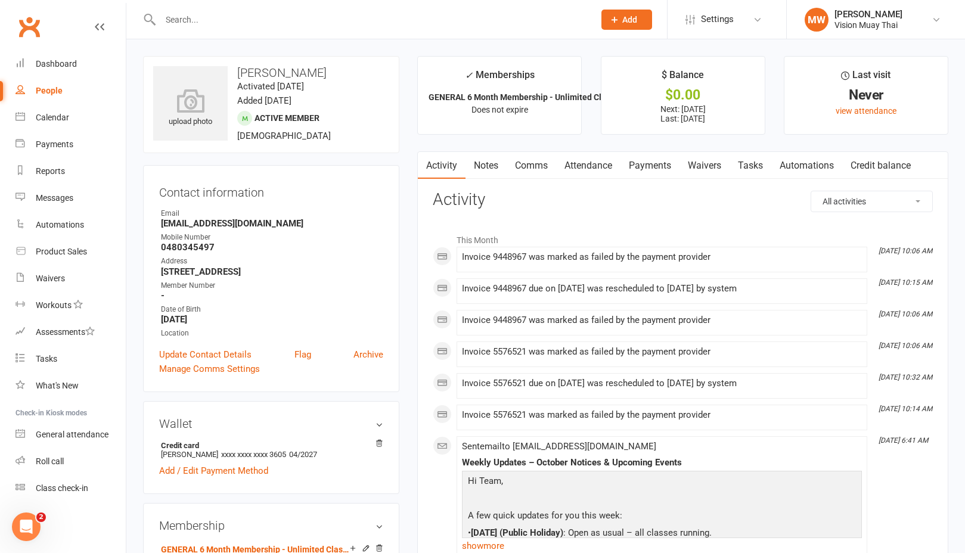
click at [648, 171] on link "Payments" at bounding box center [650, 165] width 59 height 27
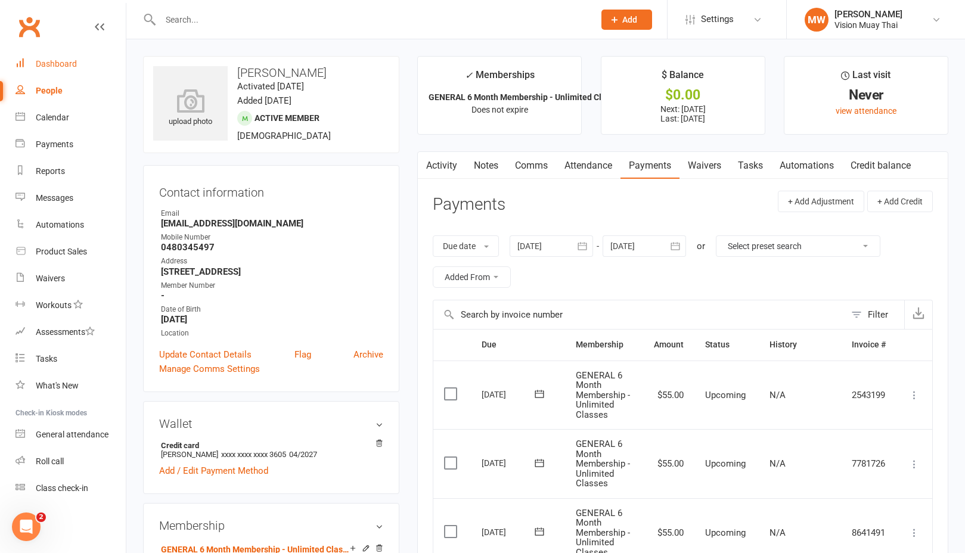
click at [68, 58] on link "Dashboard" at bounding box center [71, 64] width 110 height 27
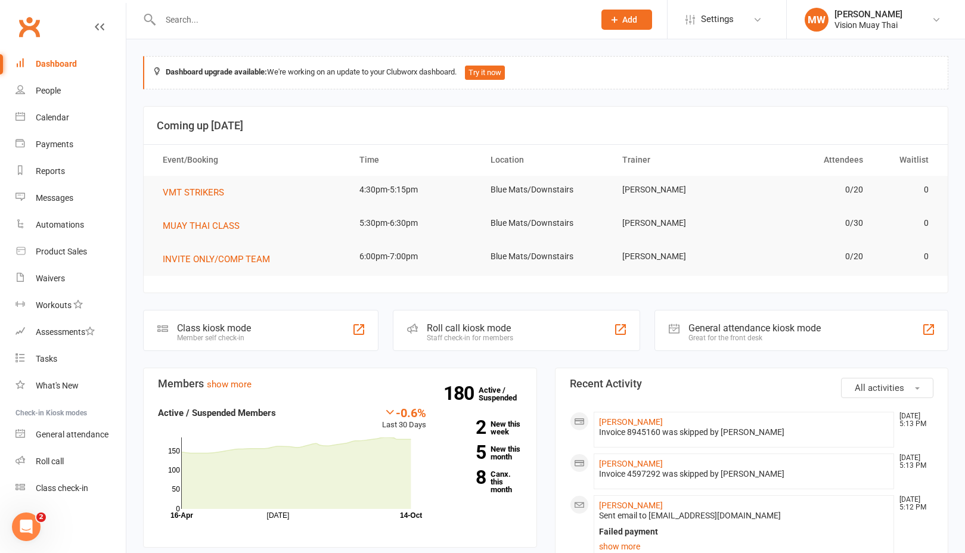
click at [60, 57] on link "Dashboard" at bounding box center [71, 64] width 110 height 27
click at [221, 13] on input "text" at bounding box center [371, 19] width 429 height 17
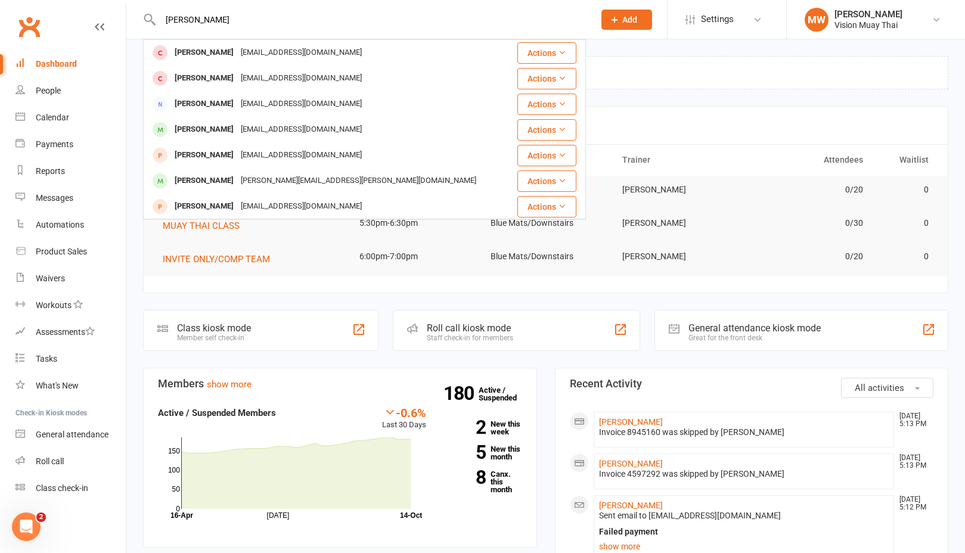
type input "[PERSON_NAME]"
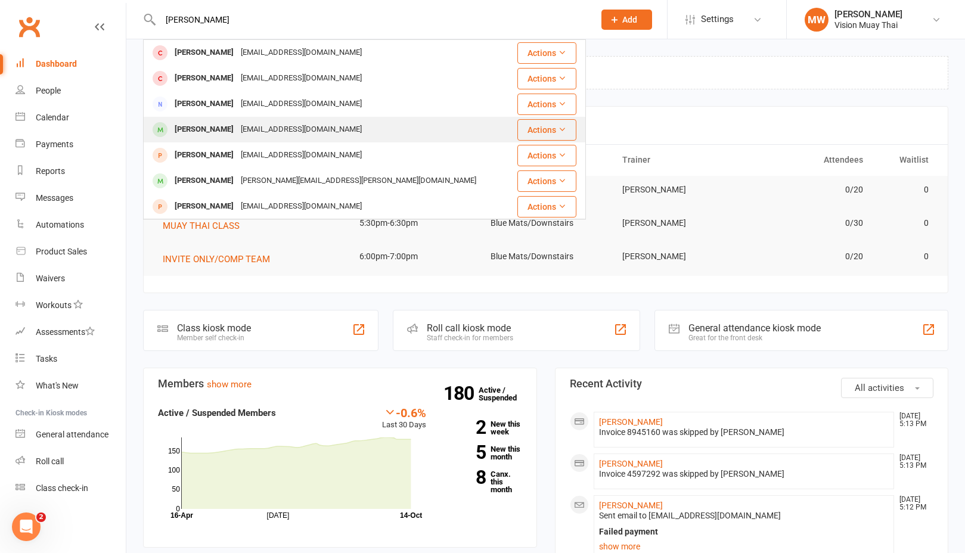
drag, startPoint x: 221, startPoint y: 13, endPoint x: 231, endPoint y: 128, distance: 115.5
click at [231, 128] on div "[PERSON_NAME]" at bounding box center [204, 129] width 66 height 17
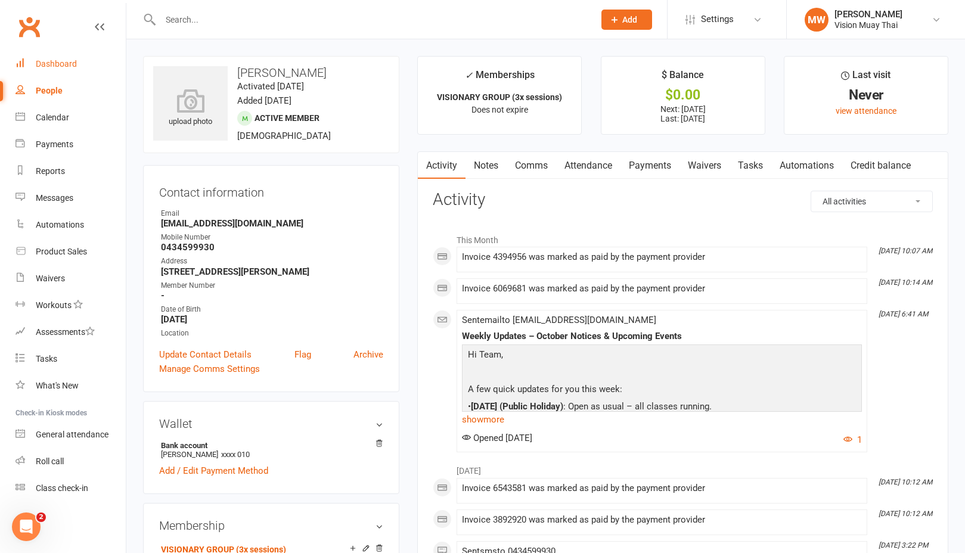
click at [73, 58] on link "Dashboard" at bounding box center [71, 64] width 110 height 27
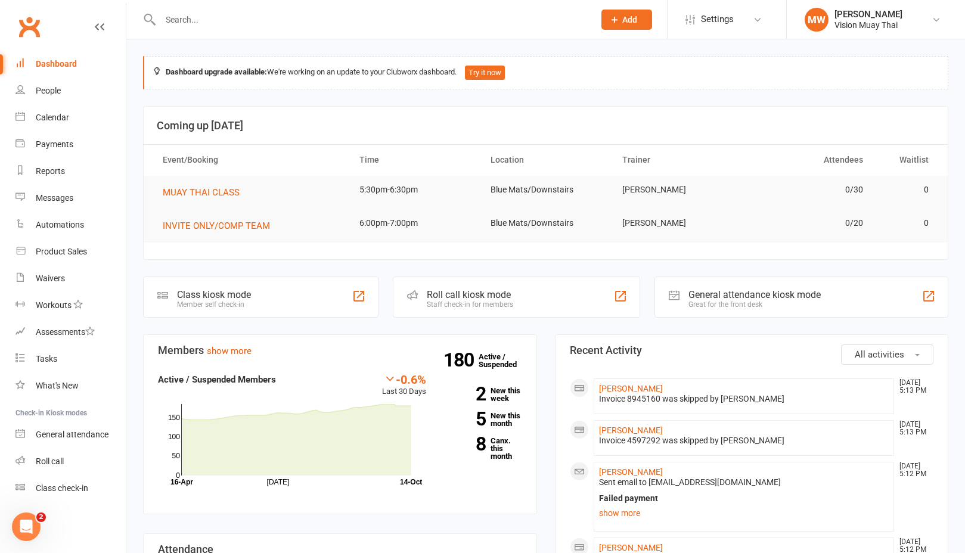
click at [202, 23] on input "text" at bounding box center [371, 19] width 429 height 17
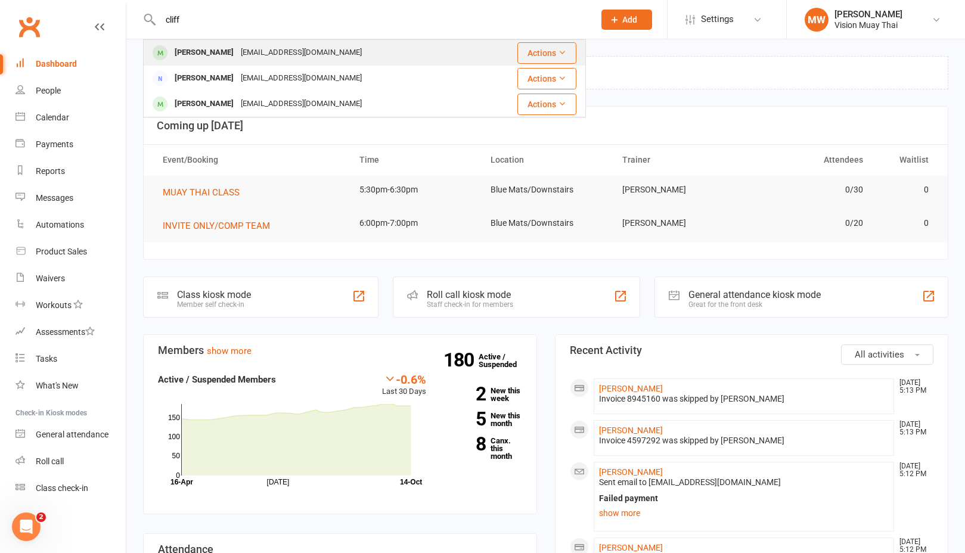
type input "cliff"
click at [181, 52] on div "[PERSON_NAME]" at bounding box center [204, 52] width 66 height 17
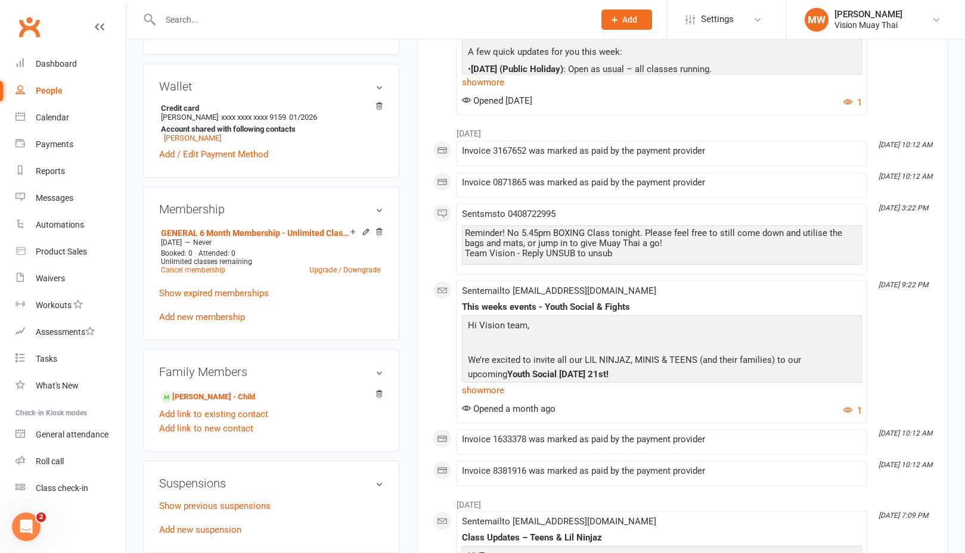
scroll to position [387, 0]
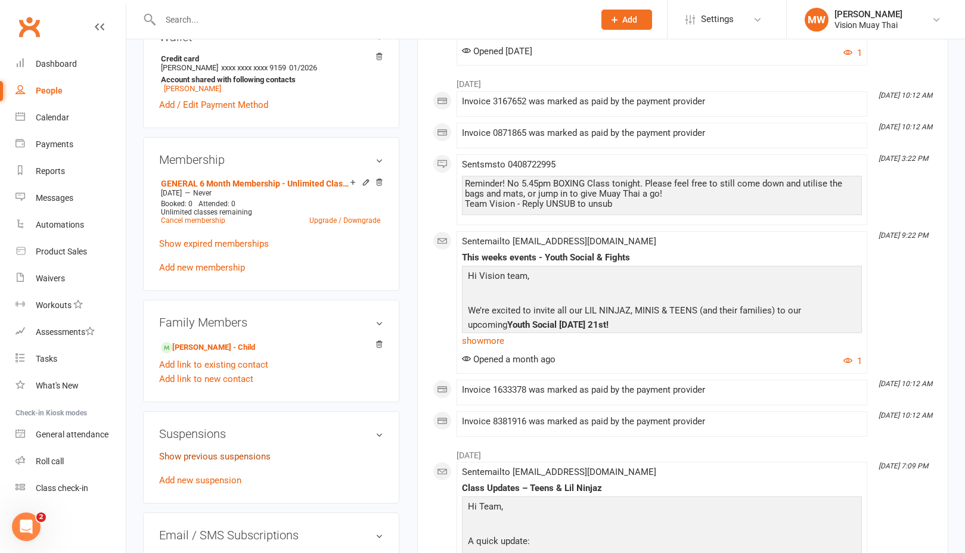
click at [230, 457] on link "Show previous suspensions" at bounding box center [214, 456] width 111 height 11
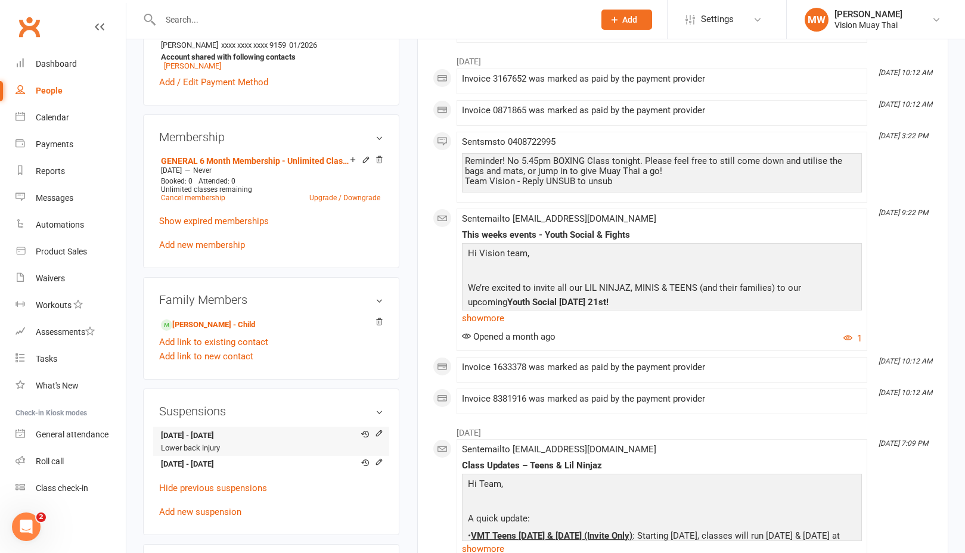
scroll to position [479, 0]
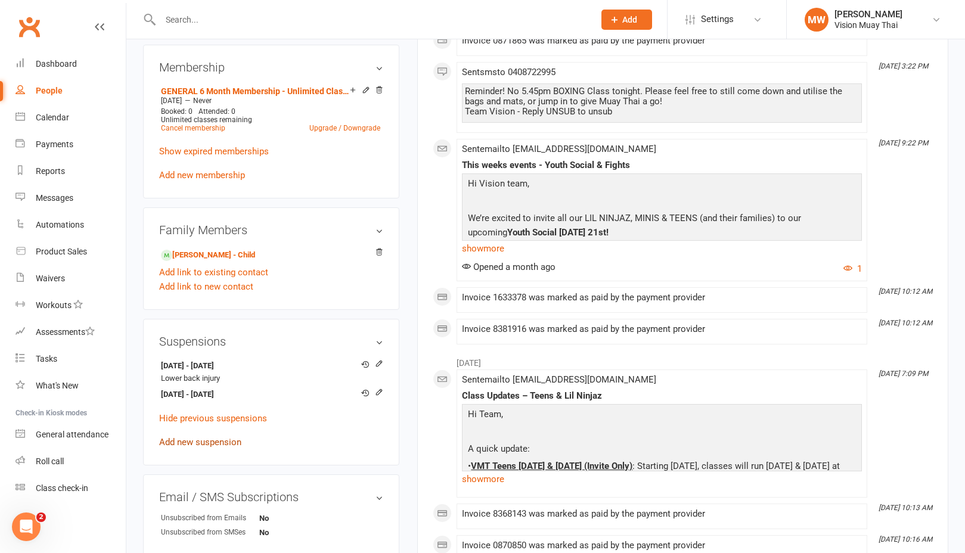
click at [208, 439] on link "Add new suspension" at bounding box center [200, 442] width 82 height 11
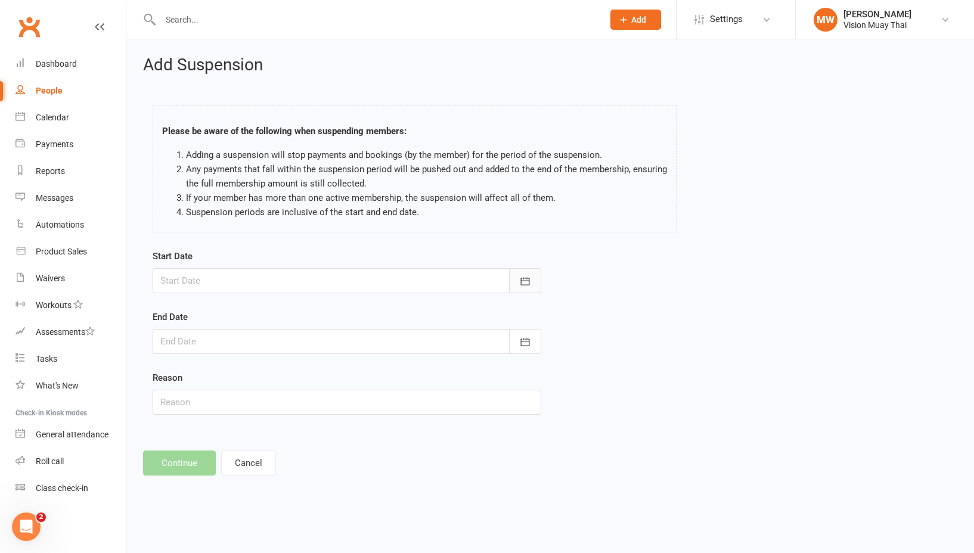
click at [532, 281] on button "button" at bounding box center [525, 280] width 32 height 25
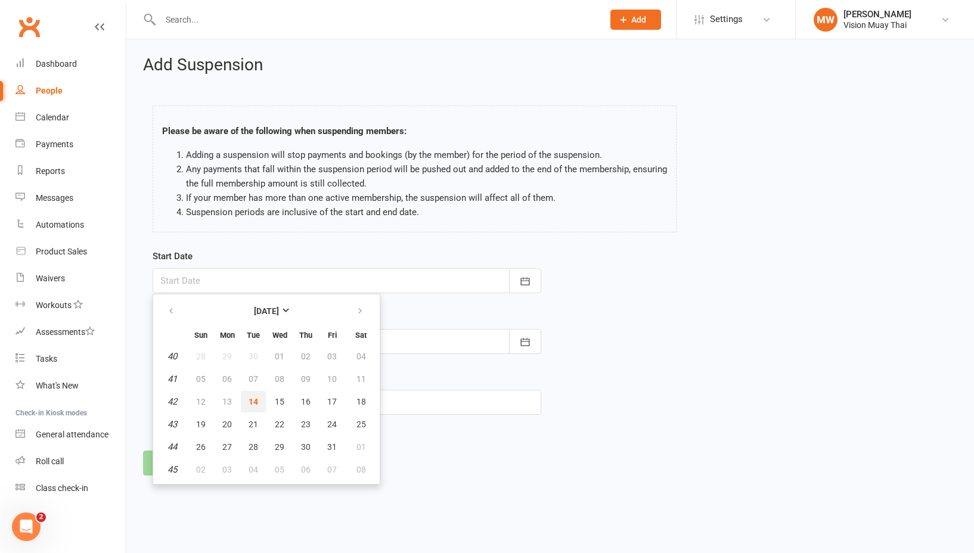
click at [249, 401] on span "14" at bounding box center [254, 402] width 10 height 10
type input "[DATE]"
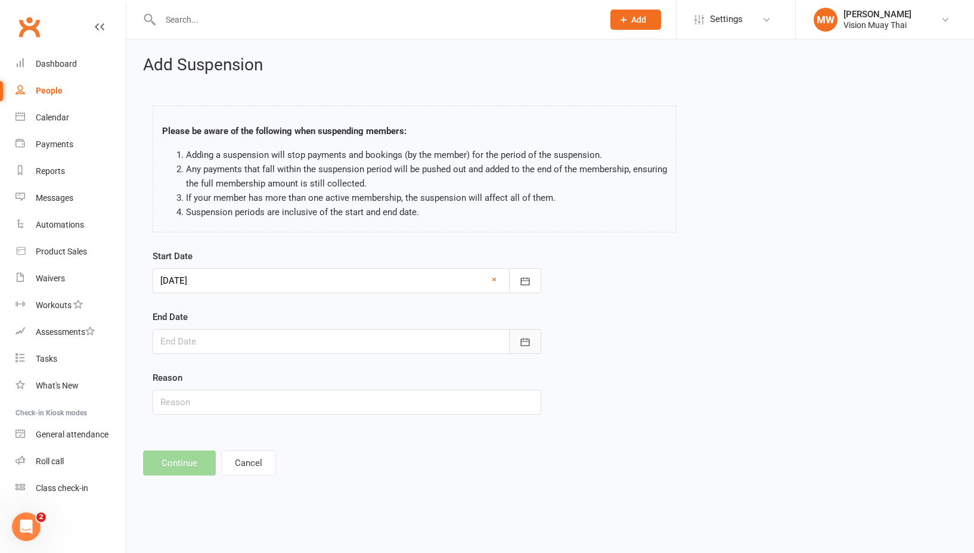
click at [530, 342] on icon "button" at bounding box center [525, 342] width 12 height 12
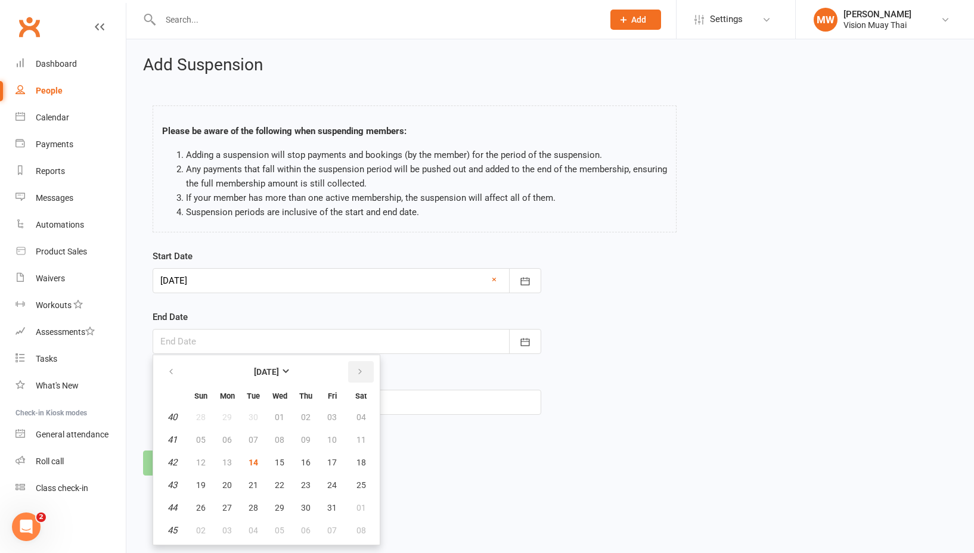
click at [361, 377] on button "button" at bounding box center [361, 371] width 26 height 21
click at [205, 507] on span "23" at bounding box center [201, 508] width 10 height 10
type input "[DATE]"
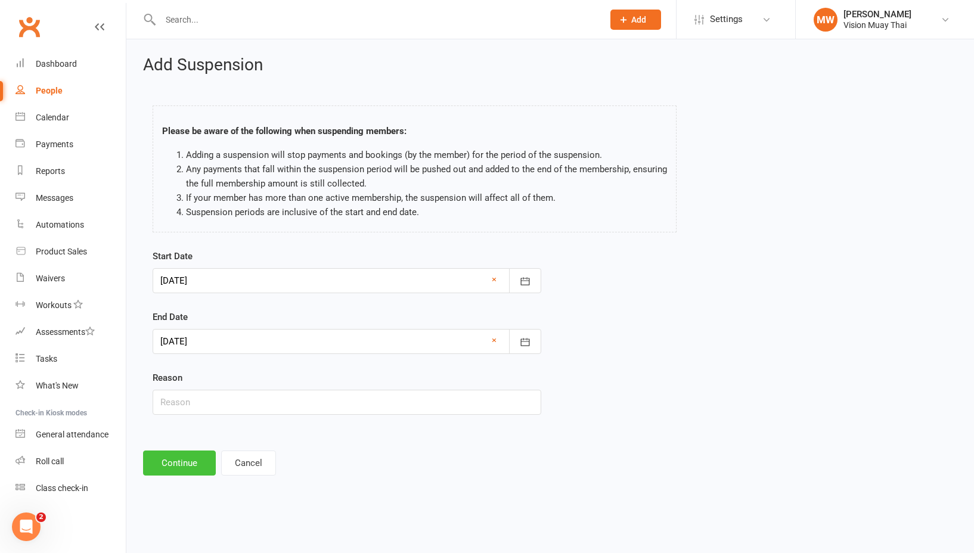
click at [179, 451] on button "Continue" at bounding box center [179, 463] width 73 height 25
click at [181, 462] on footer "Continue Cancel" at bounding box center [550, 463] width 814 height 25
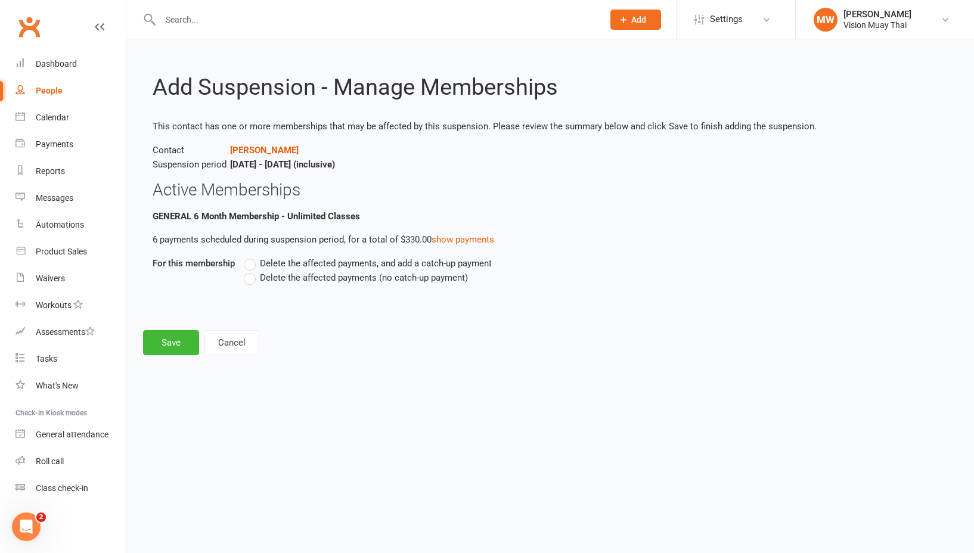
click at [308, 276] on span "Delete the affected payments (no catch-up payment)" at bounding box center [364, 277] width 208 height 13
click at [252, 271] on input "Delete the affected payments (no catch-up payment)" at bounding box center [248, 271] width 8 height 0
click at [190, 337] on button "Save" at bounding box center [171, 342] width 56 height 25
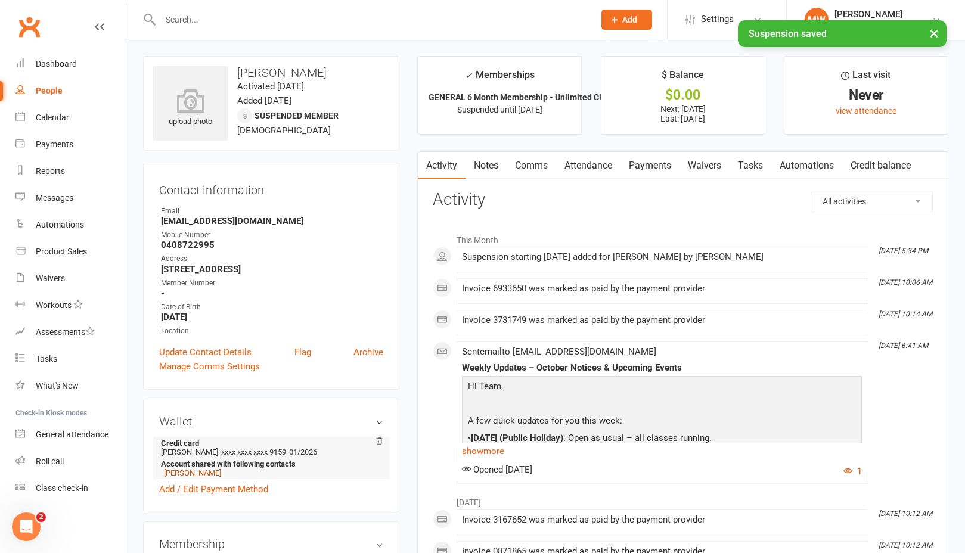
click at [203, 472] on link "[PERSON_NAME]" at bounding box center [192, 473] width 57 height 9
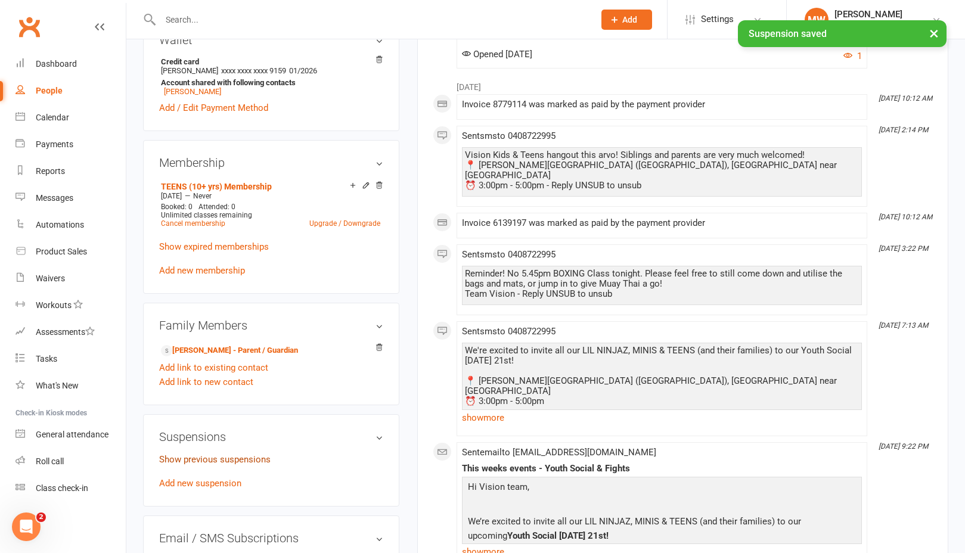
scroll to position [406, 0]
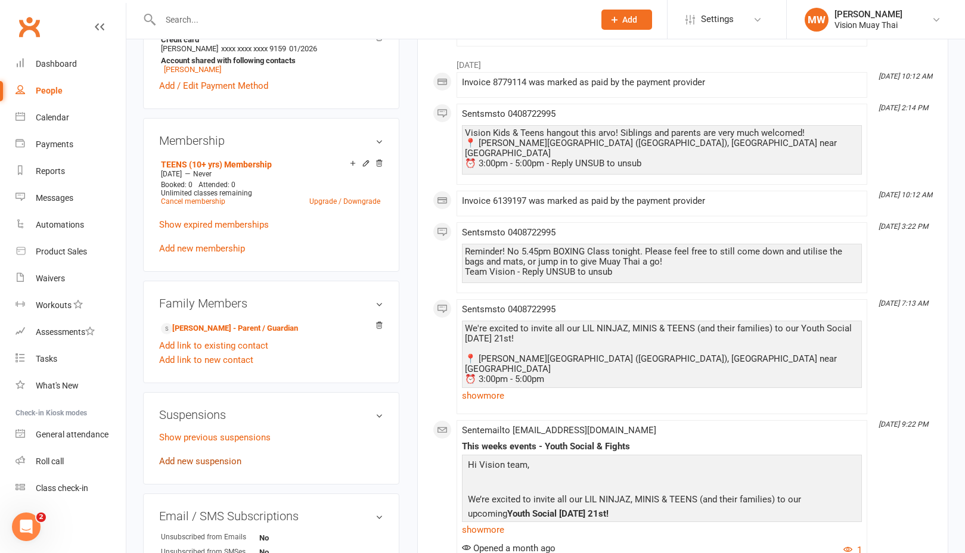
click at [222, 458] on link "Add new suspension" at bounding box center [200, 461] width 82 height 11
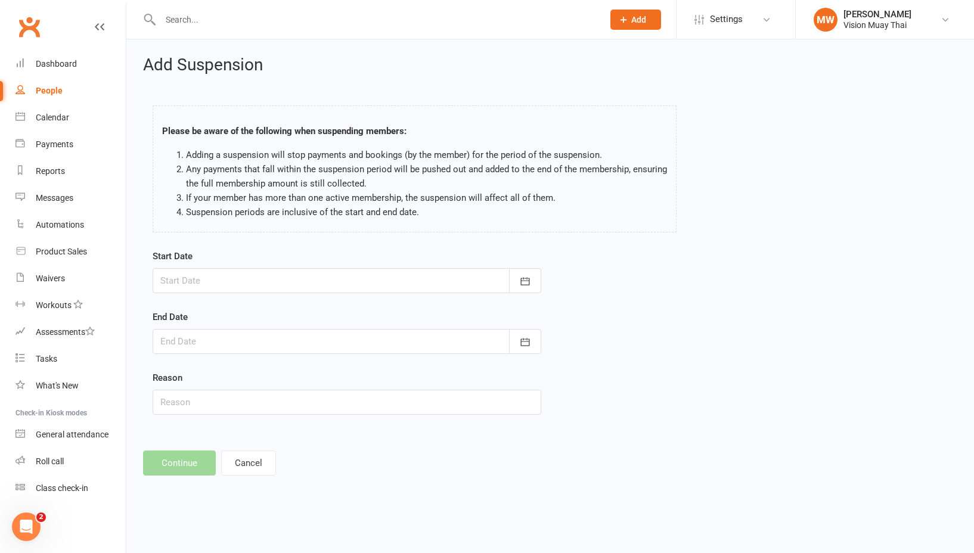
click at [242, 275] on div at bounding box center [347, 280] width 389 height 25
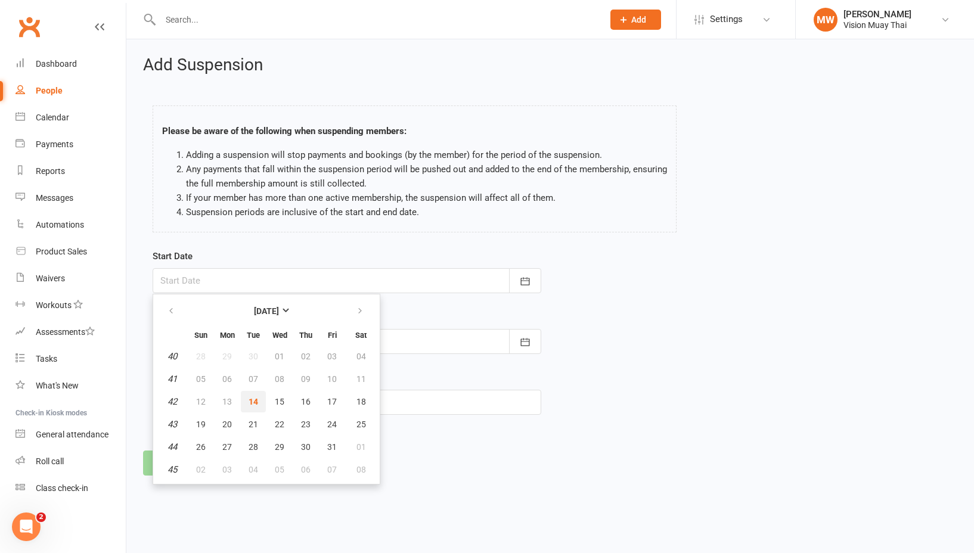
click at [247, 403] on button "14" at bounding box center [253, 401] width 25 height 21
type input "[DATE]"
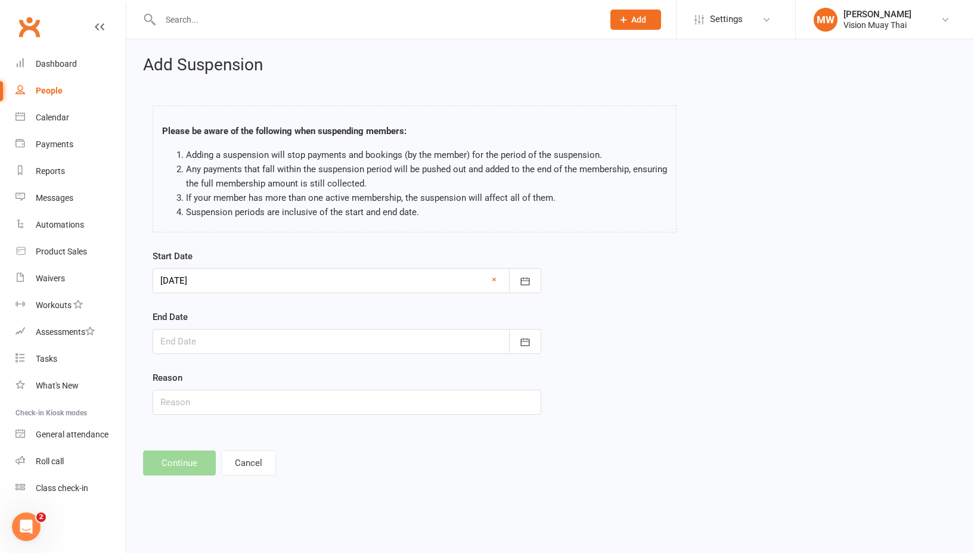
click at [266, 340] on div at bounding box center [347, 341] width 389 height 25
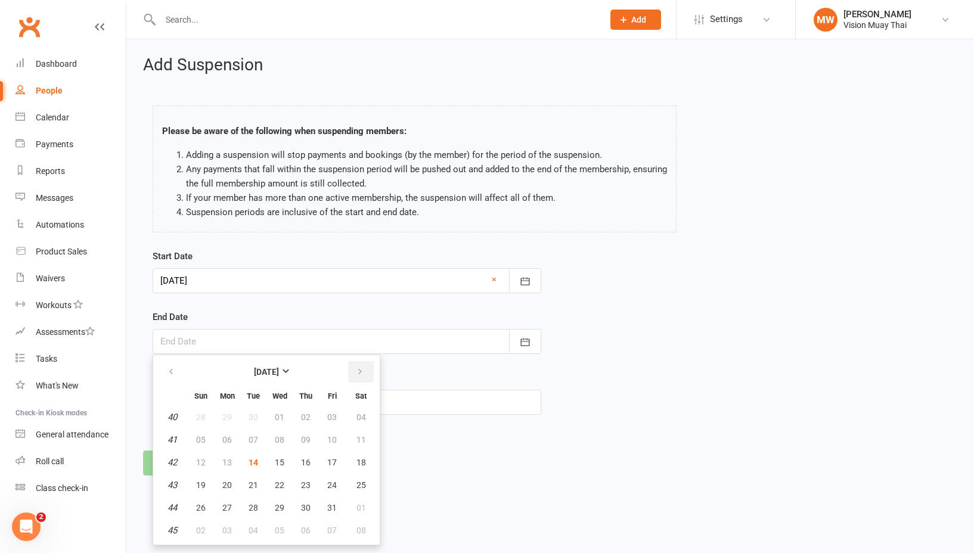
click at [366, 375] on button "button" at bounding box center [361, 371] width 26 height 21
click at [195, 507] on button "23" at bounding box center [200, 507] width 25 height 21
type input "[DATE]"
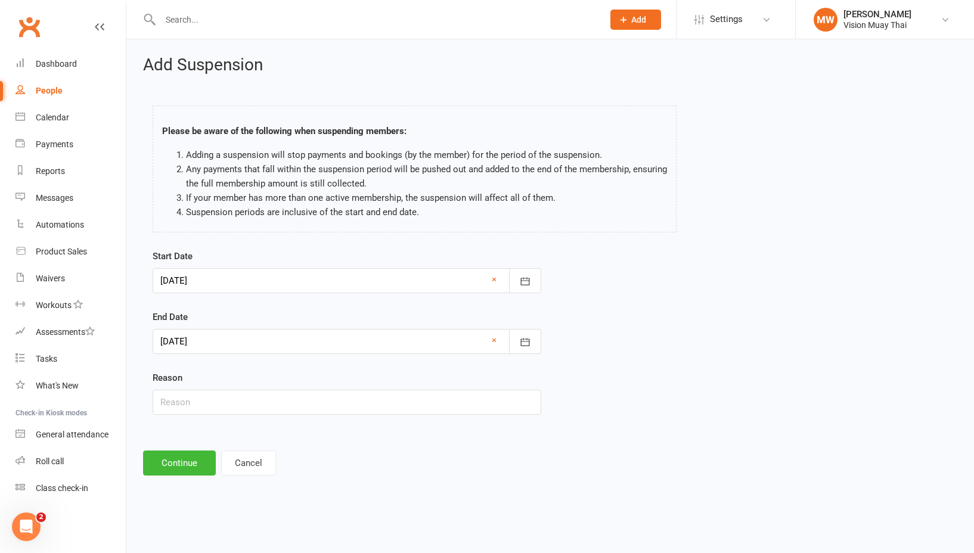
click at [185, 484] on div "Add Suspension Please be aware of the following when suspending members: Adding…" at bounding box center [550, 265] width 848 height 453
click at [186, 464] on button "Continue" at bounding box center [179, 463] width 73 height 25
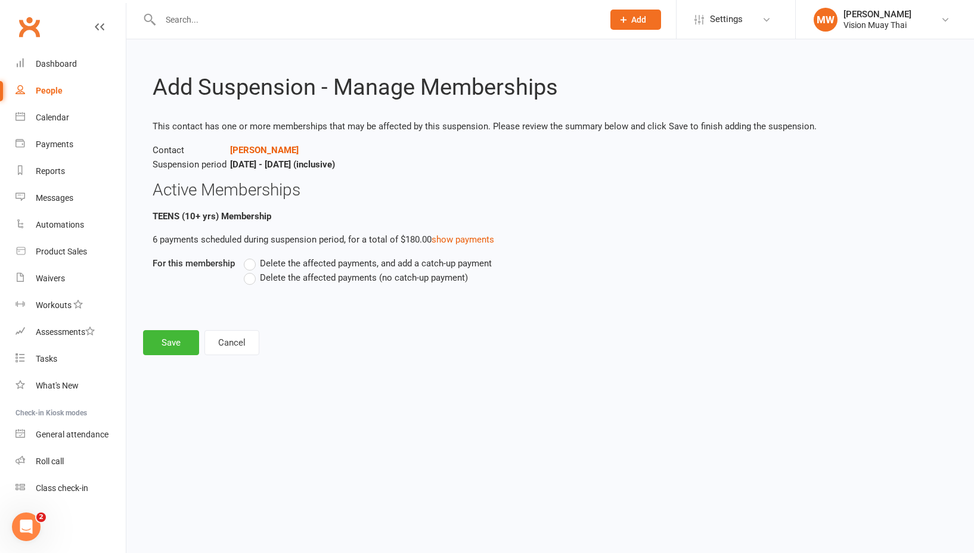
click at [261, 277] on span "Delete the affected payments (no catch-up payment)" at bounding box center [364, 277] width 208 height 13
click at [252, 271] on input "Delete the affected payments (no catch-up payment)" at bounding box center [248, 271] width 8 height 0
click at [176, 336] on button "Save" at bounding box center [171, 342] width 56 height 25
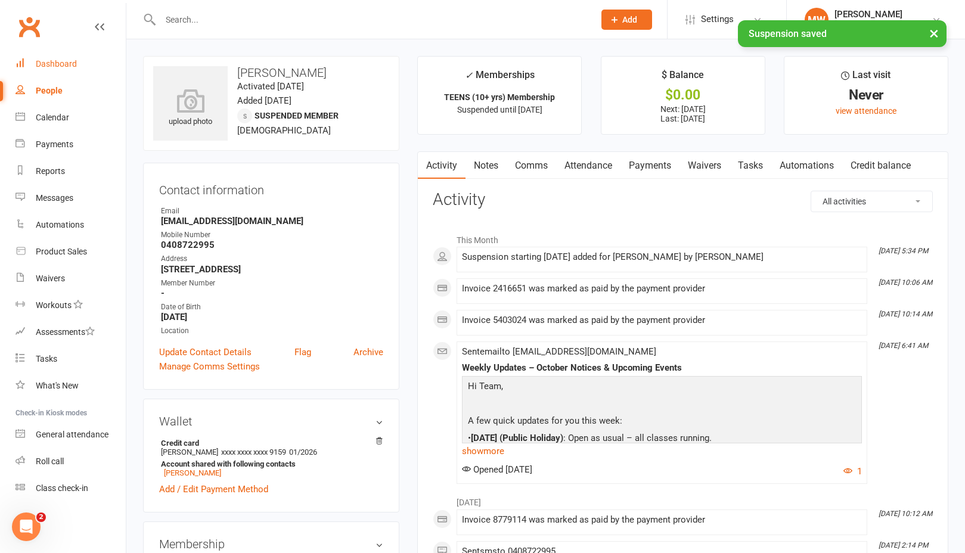
click at [83, 55] on link "Dashboard" at bounding box center [71, 64] width 110 height 27
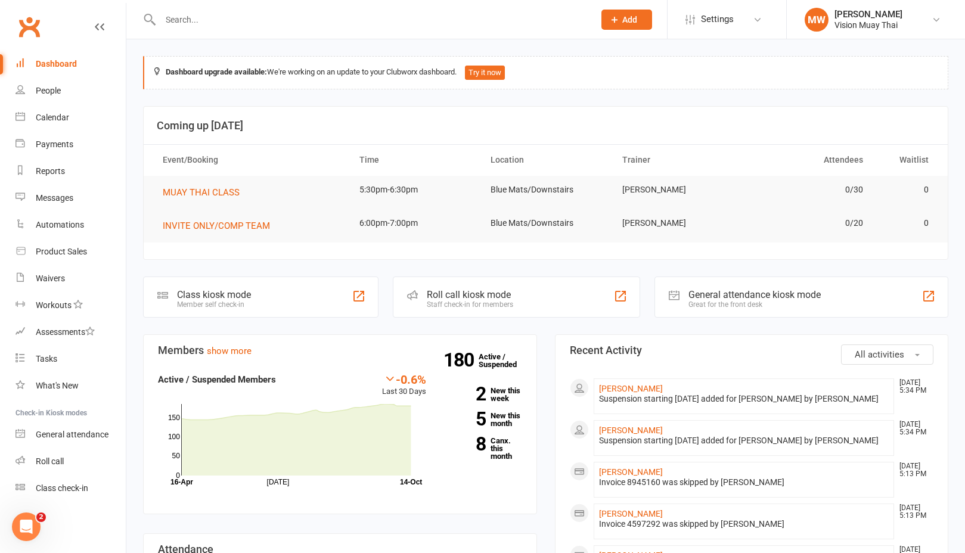
click at [254, 21] on input "text" at bounding box center [371, 19] width 429 height 17
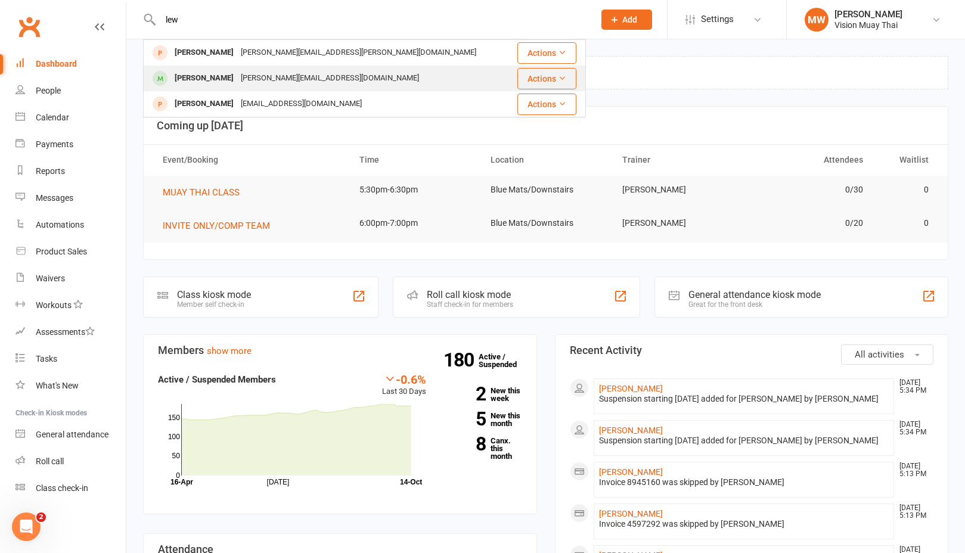
type input "lew"
click at [273, 76] on div "[PERSON_NAME][EMAIL_ADDRESS][DOMAIN_NAME]" at bounding box center [329, 78] width 185 height 17
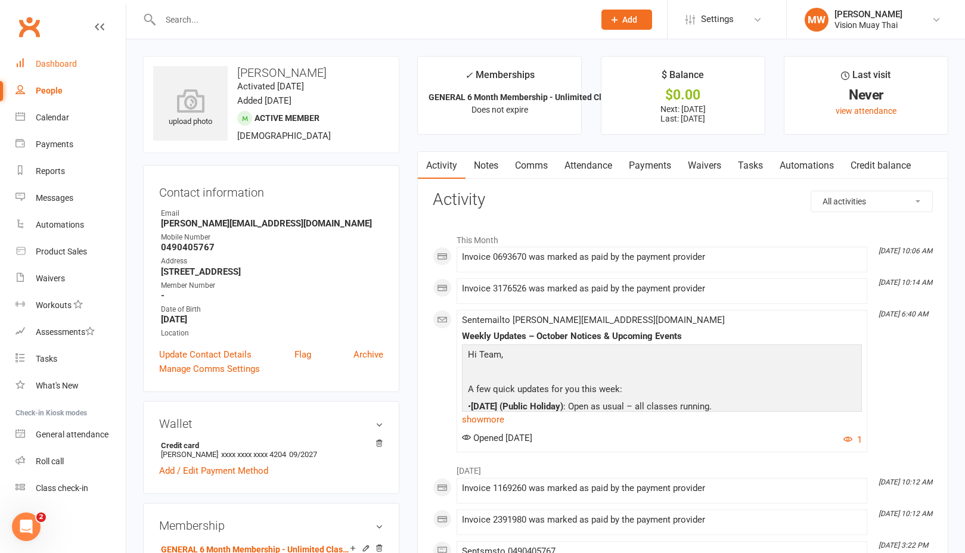
click at [70, 64] on div "Dashboard" at bounding box center [56, 64] width 41 height 10
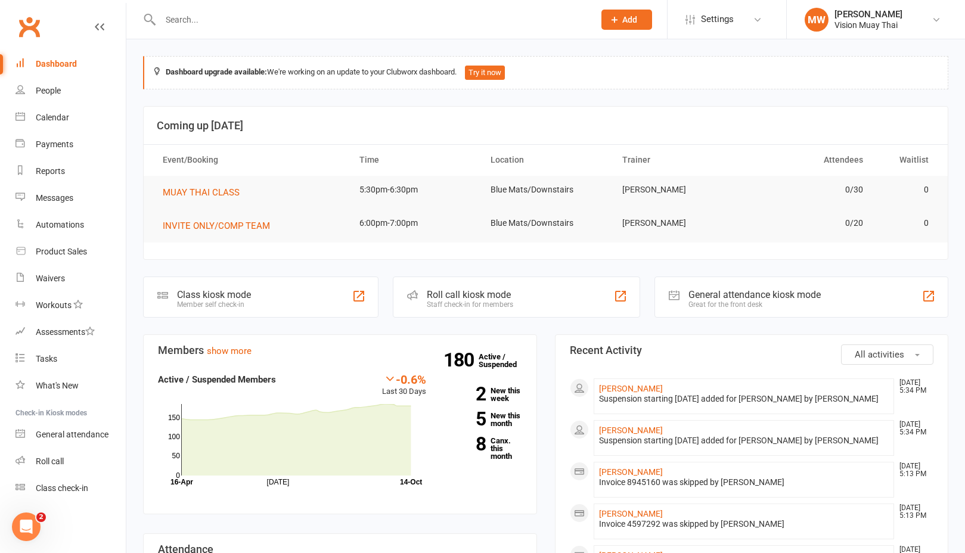
click at [52, 61] on div "Dashboard" at bounding box center [56, 64] width 41 height 10
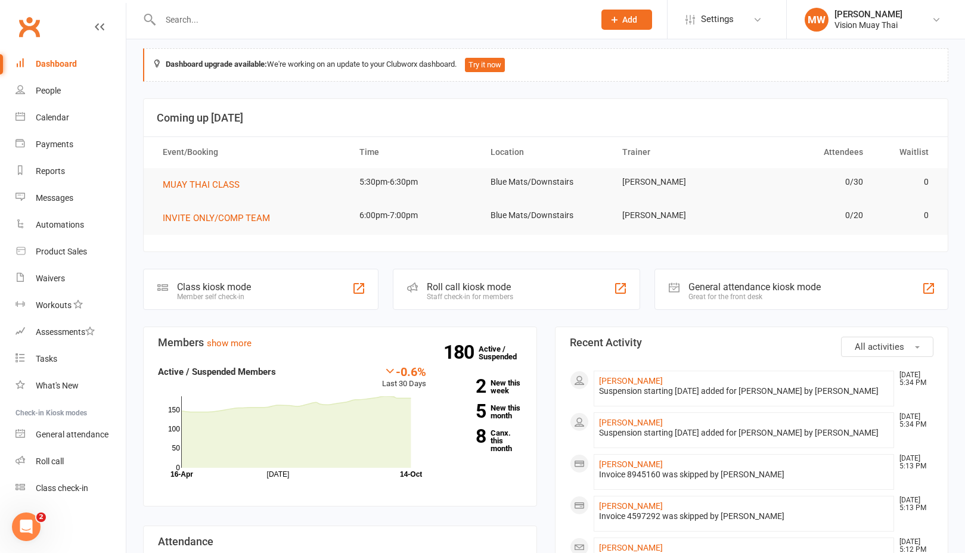
scroll to position [14, 0]
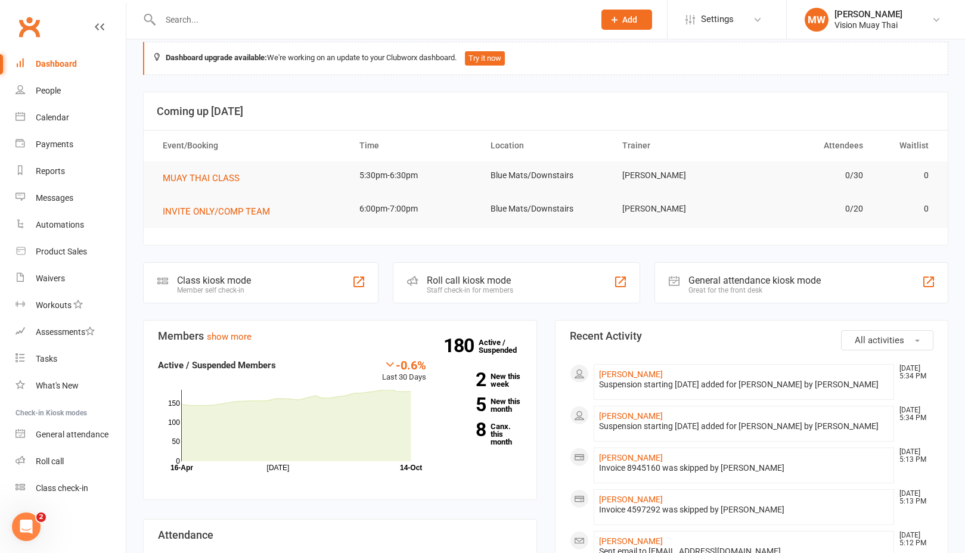
click at [52, 69] on link "Dashboard" at bounding box center [71, 64] width 110 height 27
